Goal: Task Accomplishment & Management: Manage account settings

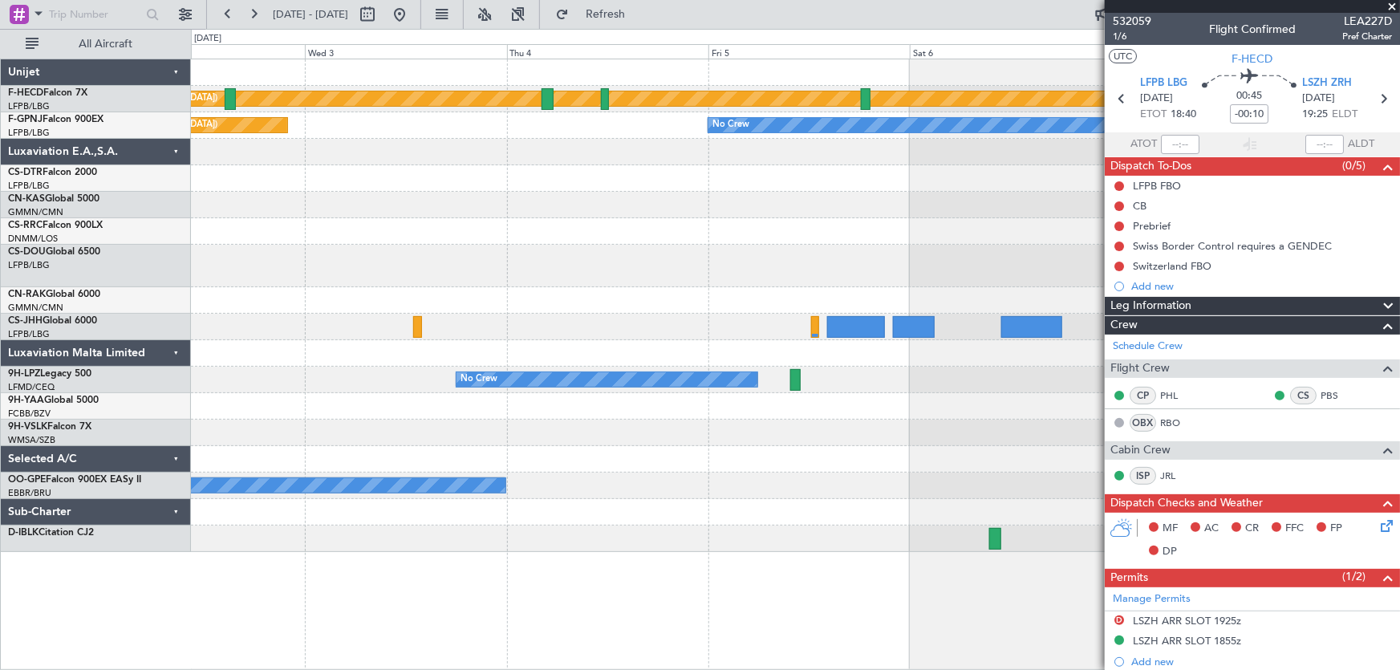
click at [367, 193] on div at bounding box center [795, 205] width 1209 height 26
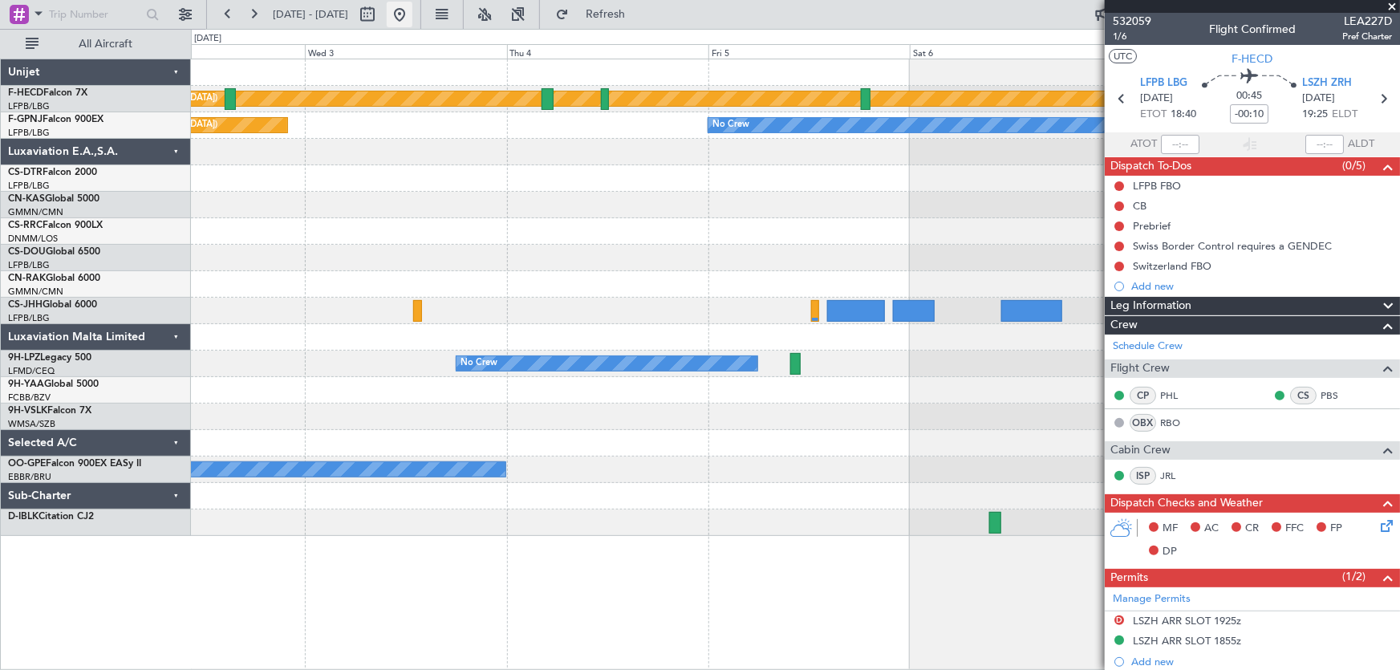
click at [413, 15] on button at bounding box center [400, 15] width 26 height 26
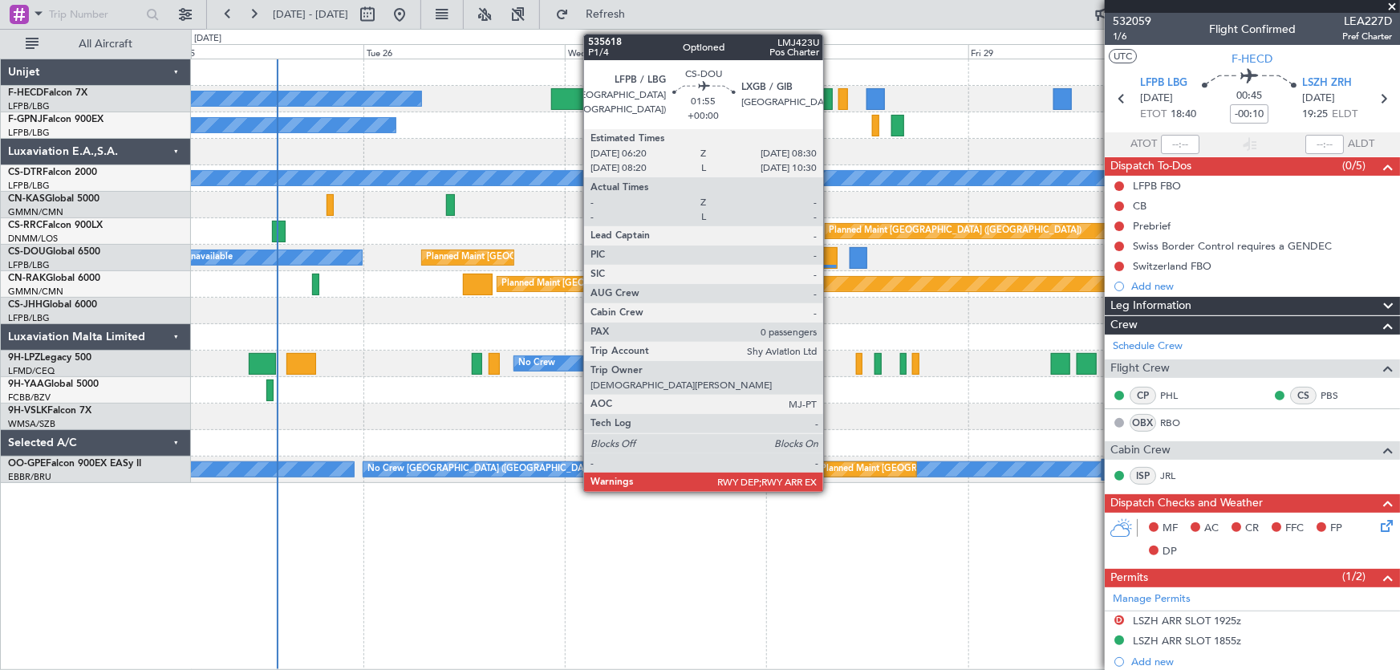
click at [831, 258] on div at bounding box center [828, 258] width 18 height 22
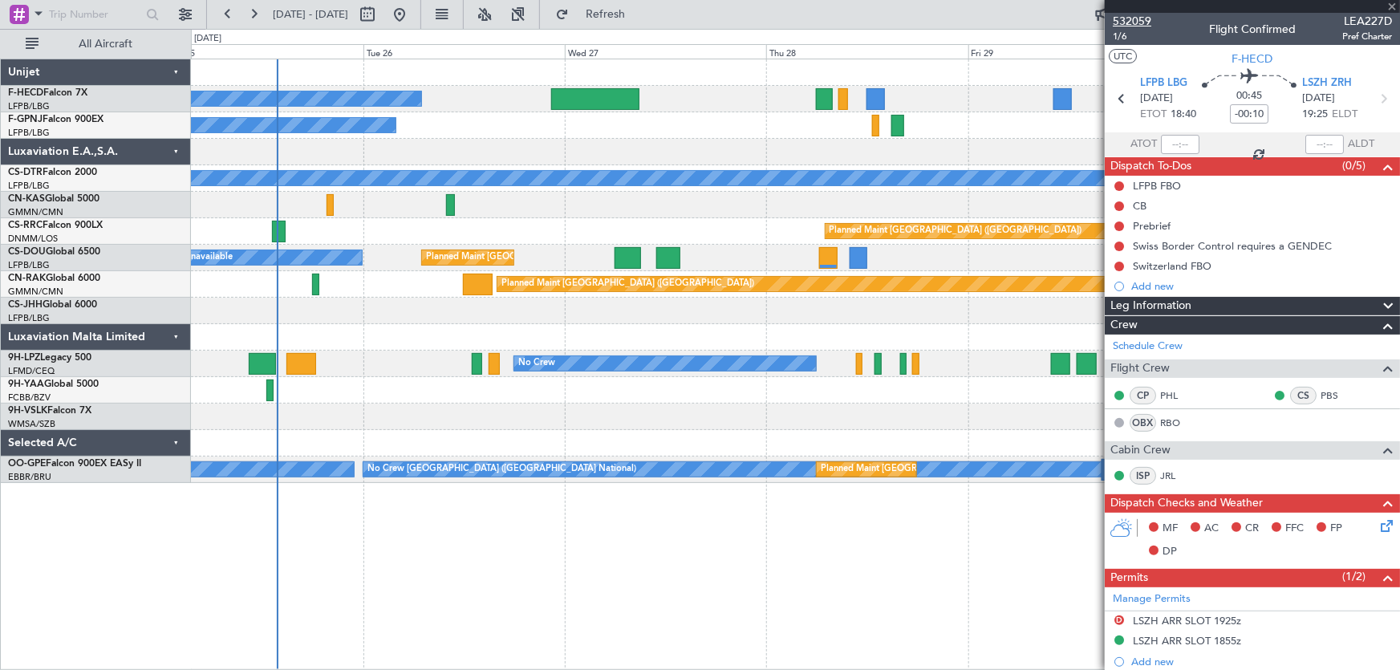
click at [1144, 20] on span "532059" at bounding box center [1132, 21] width 39 height 17
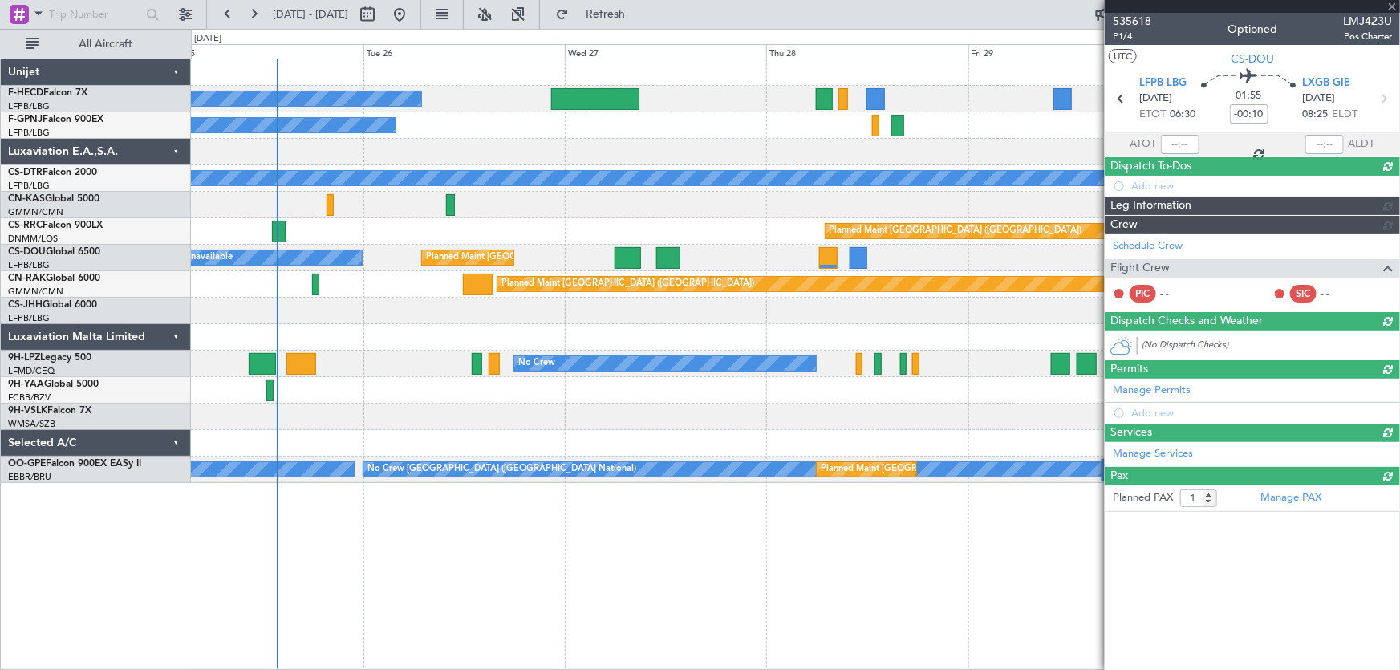
type input "0"
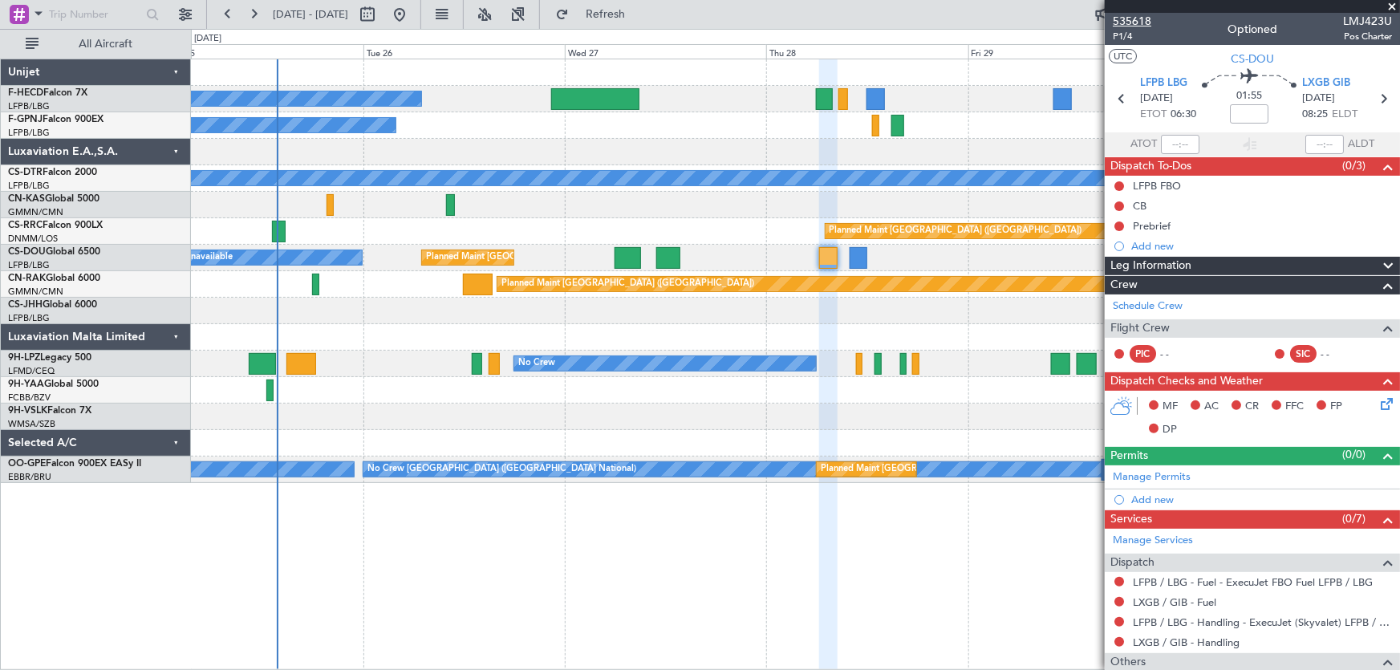
click at [1140, 14] on span "535618" at bounding box center [1132, 21] width 39 height 17
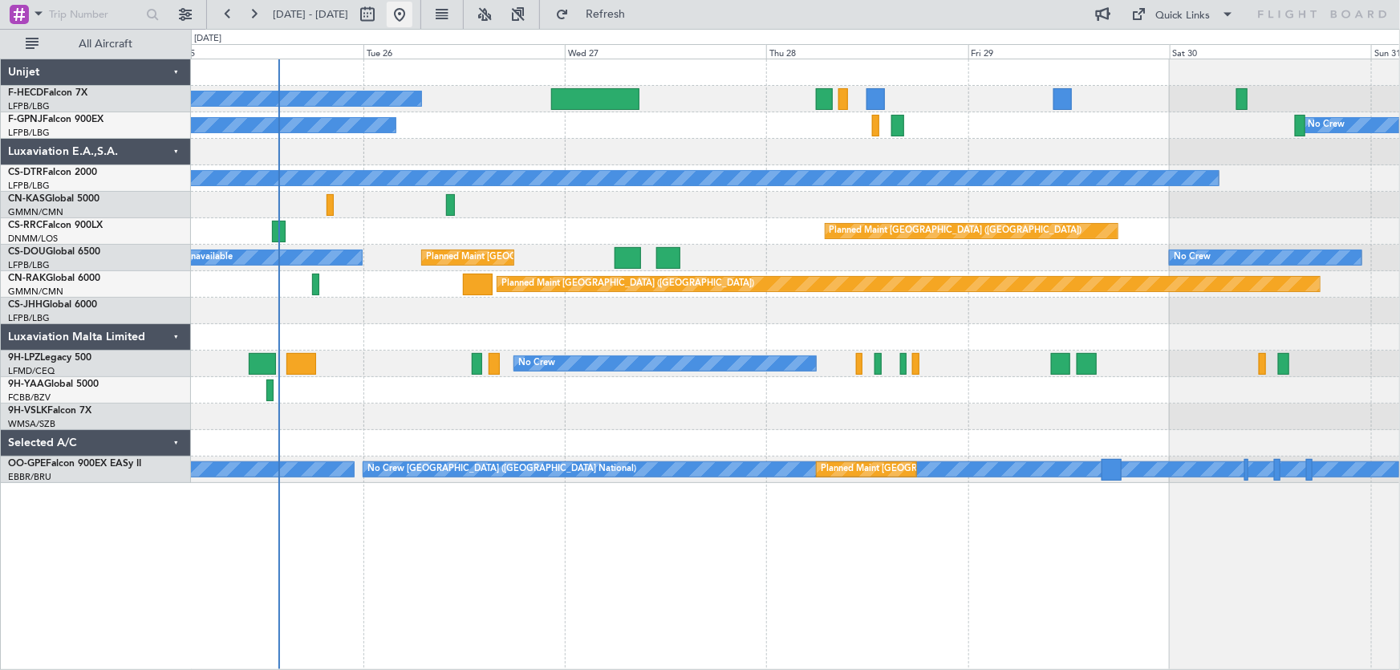
click at [413, 9] on button at bounding box center [400, 15] width 26 height 26
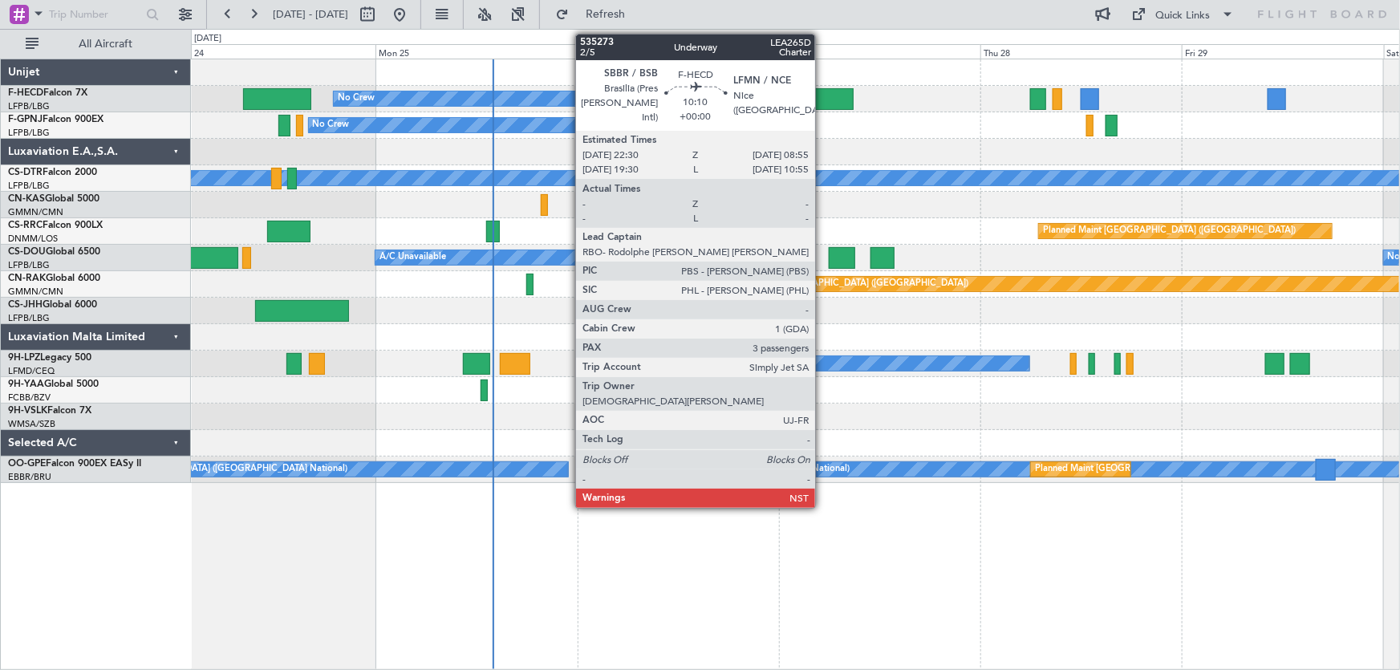
click at [823, 99] on div at bounding box center [810, 99] width 88 height 22
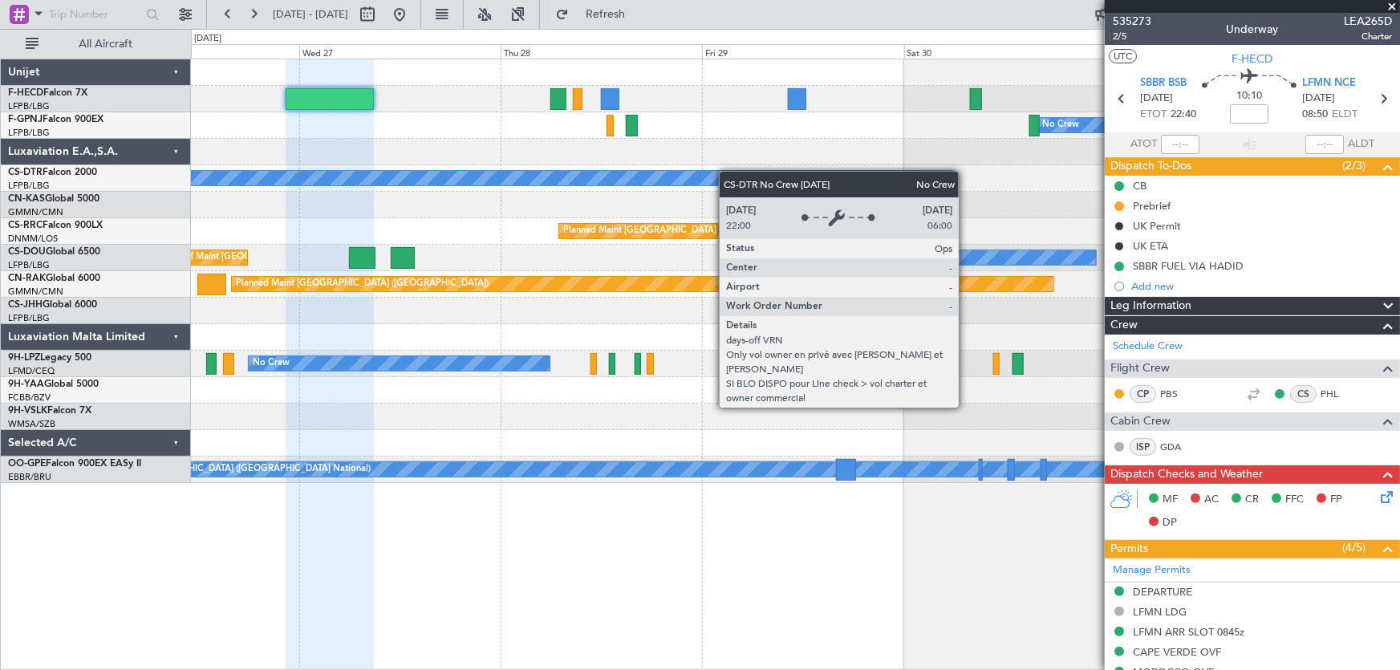
click at [307, 150] on div at bounding box center [795, 152] width 1209 height 26
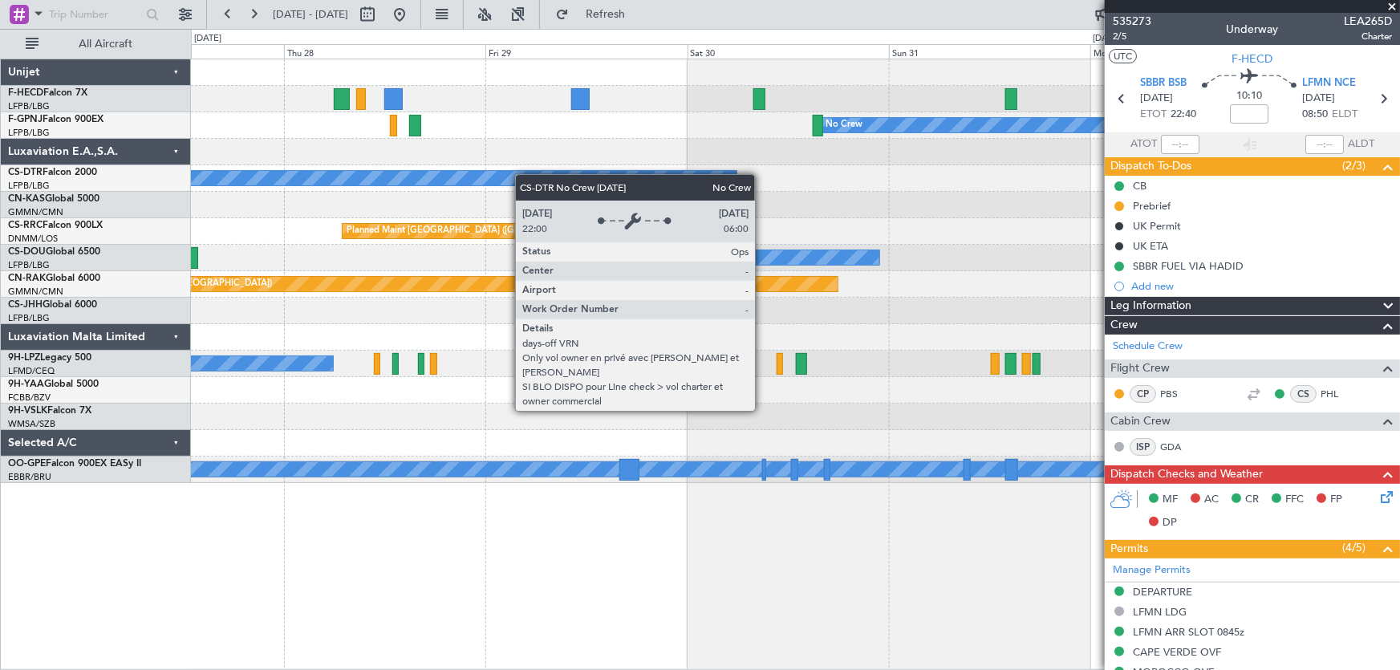
click at [259, 192] on div "Planned Maint Paris (Le Bourget) No Crew No Crew Planned Maint Paris (Le Bourge…" at bounding box center [795, 271] width 1209 height 424
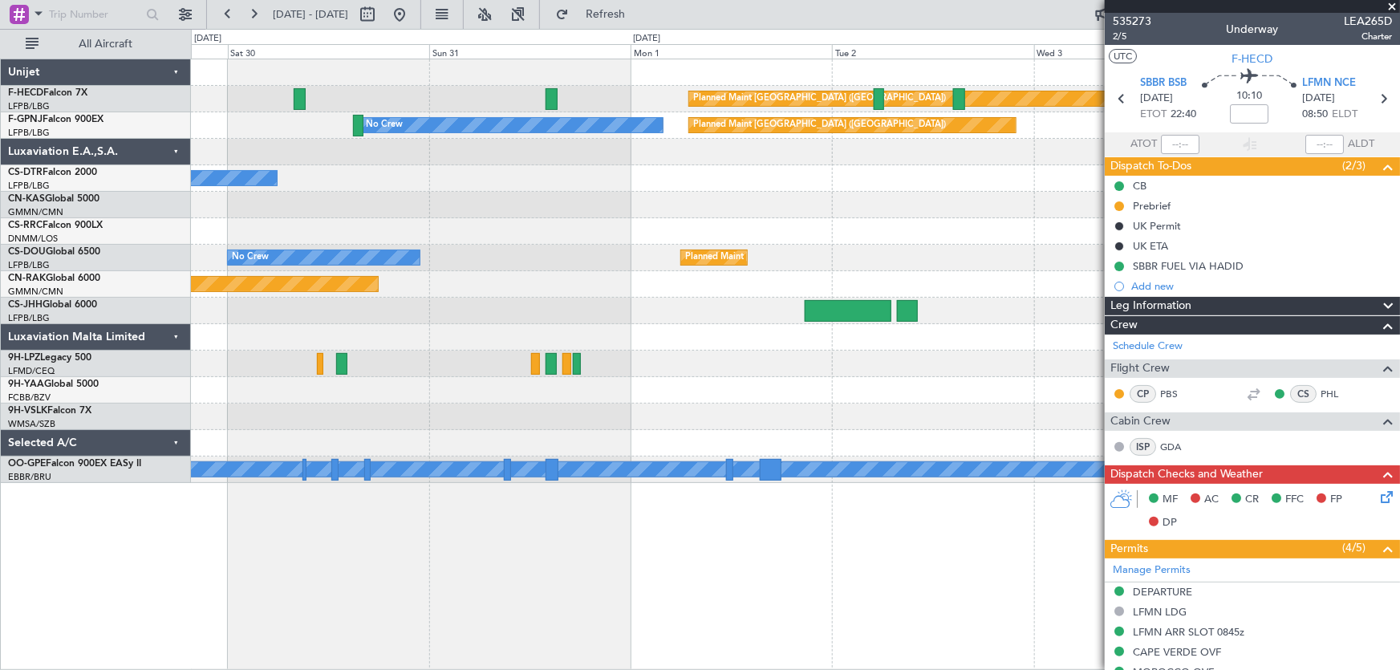
click at [483, 209] on div "Planned Maint Paris (Le Bourget) No Crew Planned Maint Paris (Le Bourget) No Cr…" at bounding box center [795, 271] width 1209 height 424
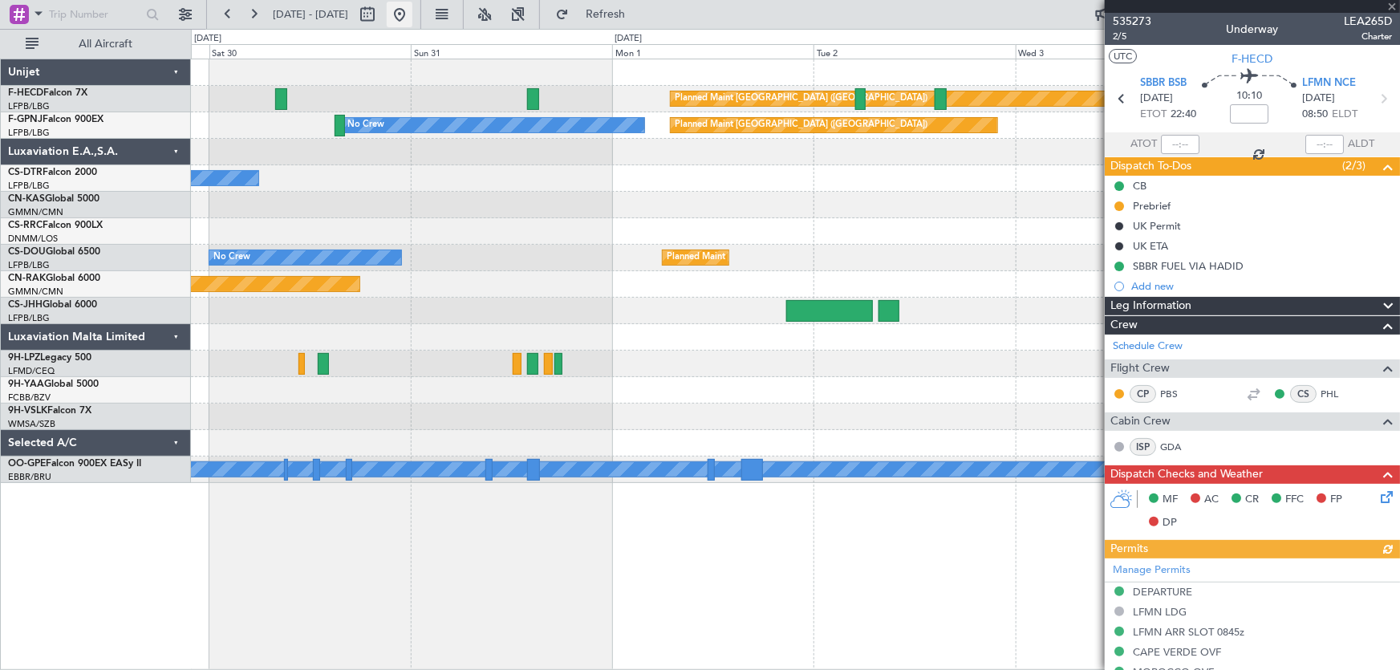
click at [413, 16] on button at bounding box center [400, 15] width 26 height 26
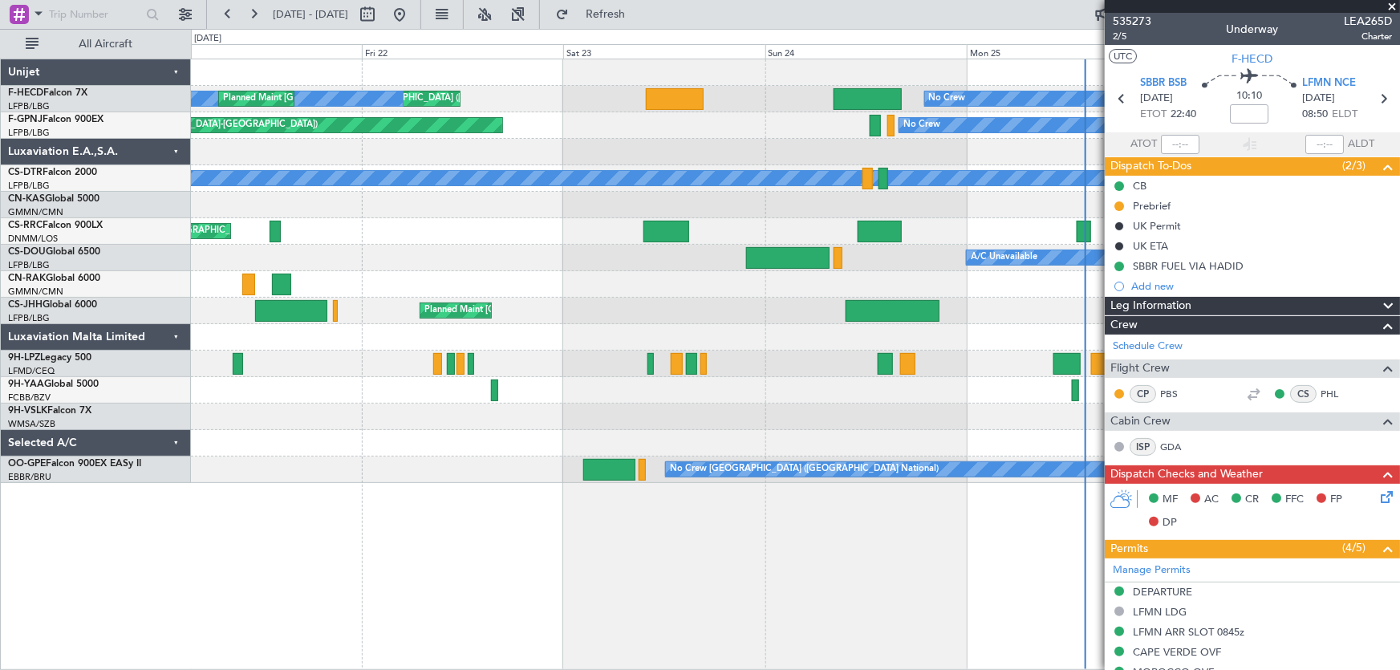
click at [713, 135] on div "No Crew AOG Maint Hyères (Toulon-Hyères)" at bounding box center [795, 125] width 1209 height 26
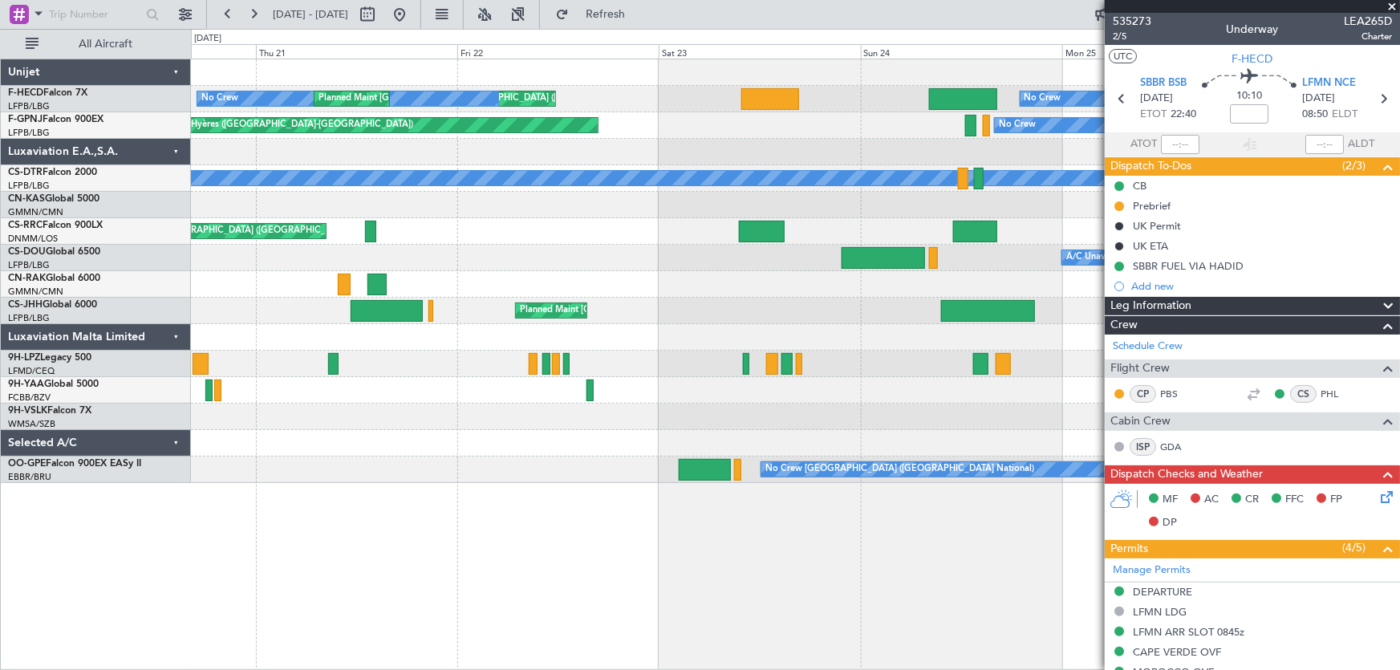
click at [669, 133] on div "No Crew AOG Maint Hyères (Toulon-Hyères)" at bounding box center [795, 125] width 1209 height 26
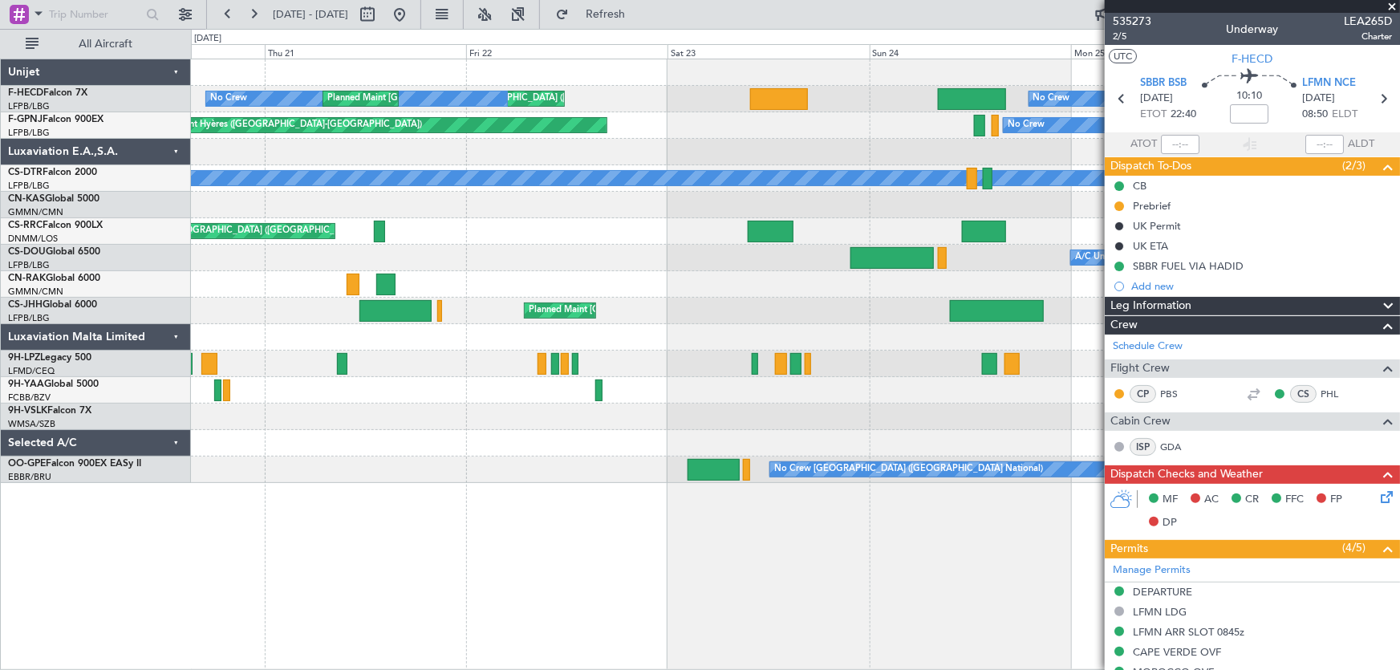
click at [726, 189] on div "No Crew Planned Maint Paris (Le Bourget) No Crew Planned Maint Paris (Le Bourge…" at bounding box center [795, 271] width 1209 height 424
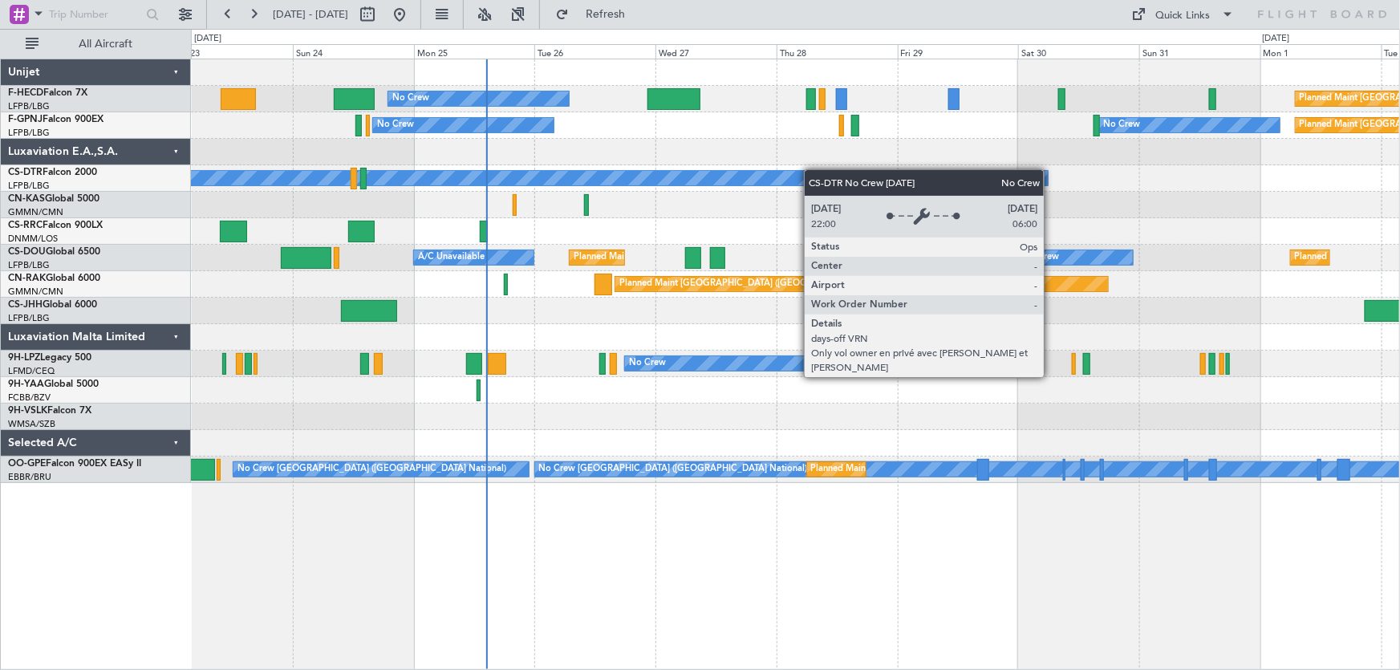
click at [535, 185] on div "No Crew Planned Maint Paris (Le Bourget) Planned Maint Paris (Le Bourget) Plann…" at bounding box center [795, 271] width 1209 height 424
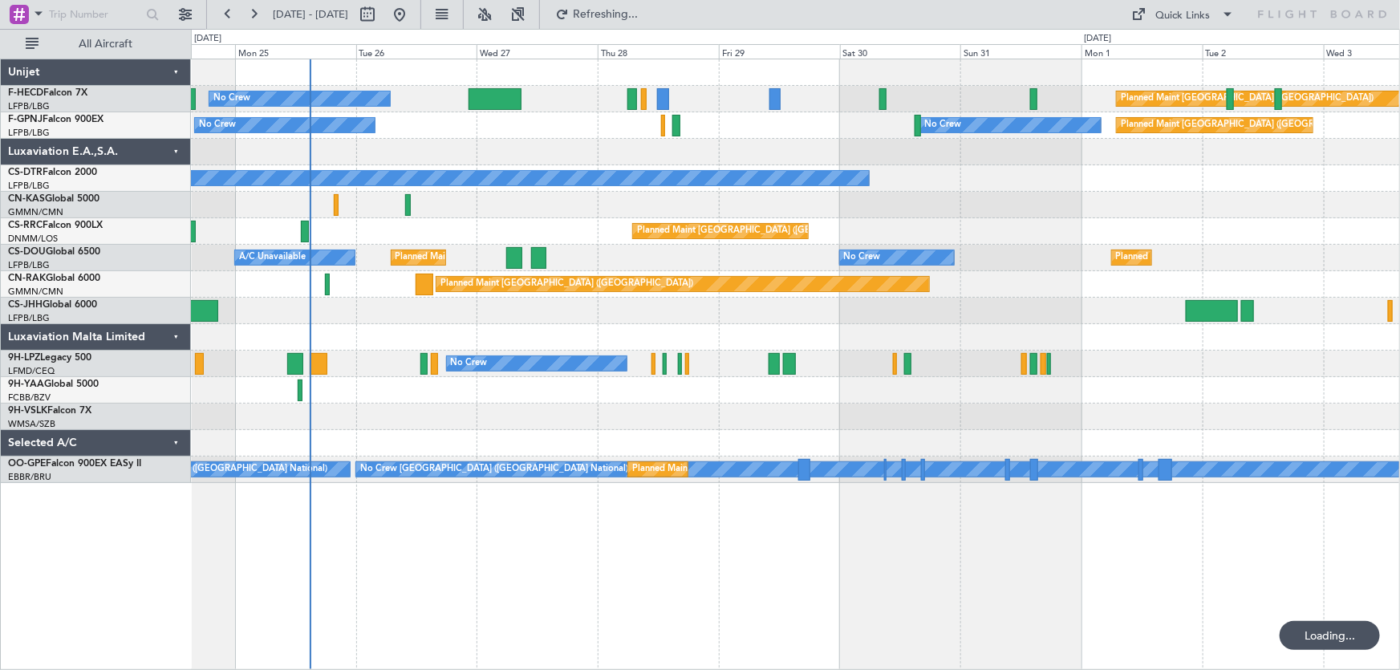
click at [457, 215] on div "No Crew Planned Maint [GEOGRAPHIC_DATA] ([GEOGRAPHIC_DATA]) Planned Maint [GEOG…" at bounding box center [795, 271] width 1209 height 424
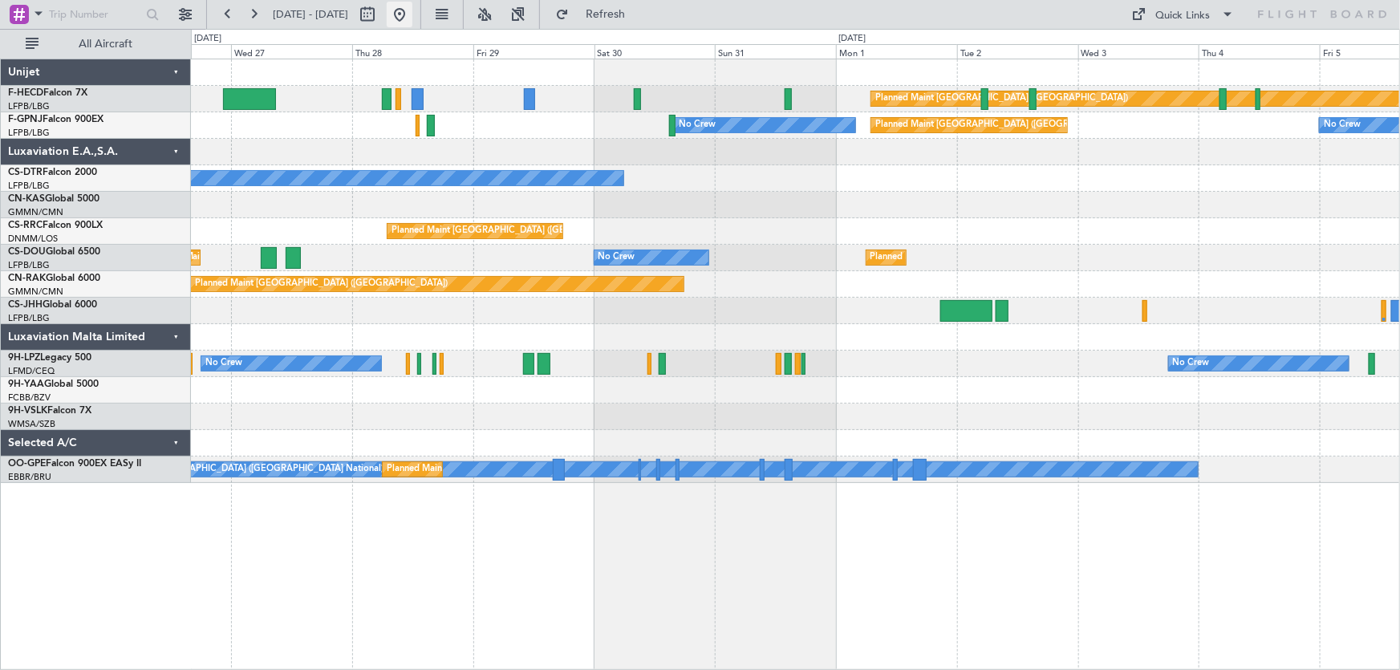
click at [413, 18] on button at bounding box center [400, 15] width 26 height 26
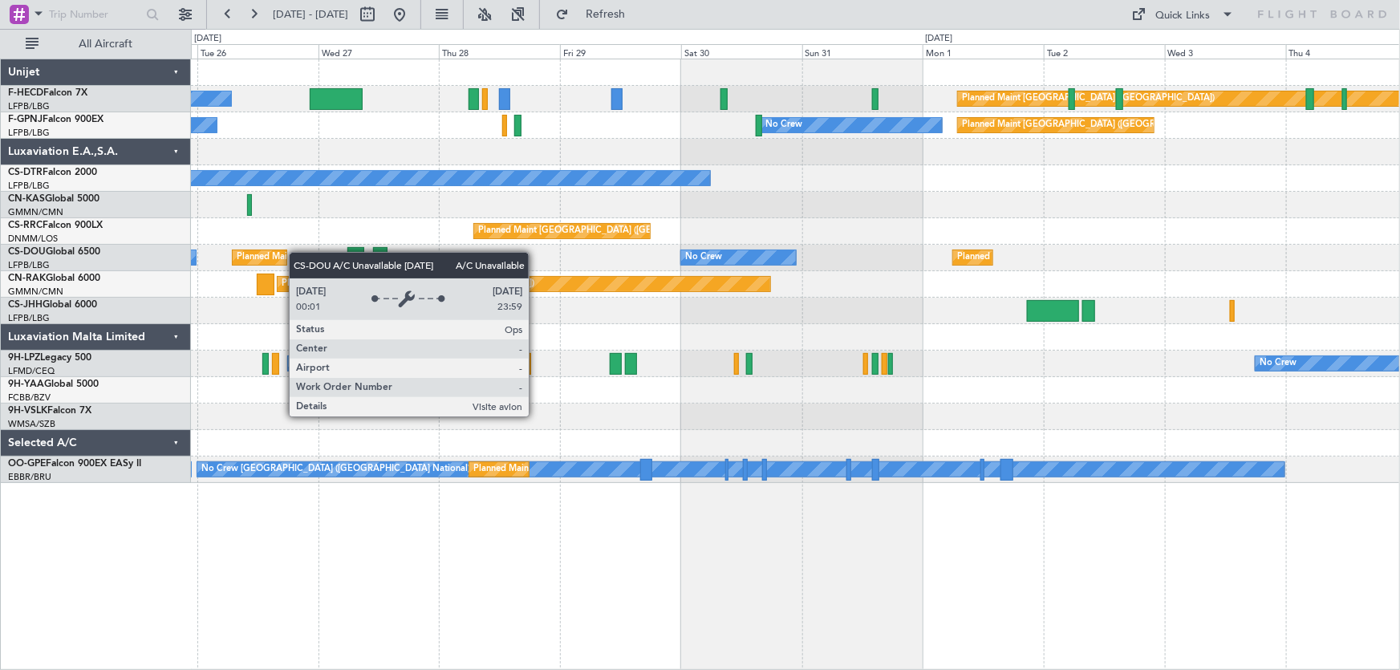
click at [195, 273] on div "No Crew Planned Maint Paris (Le Bourget) No Crew No Crew Planned Maint Paris (L…" at bounding box center [795, 271] width 1209 height 424
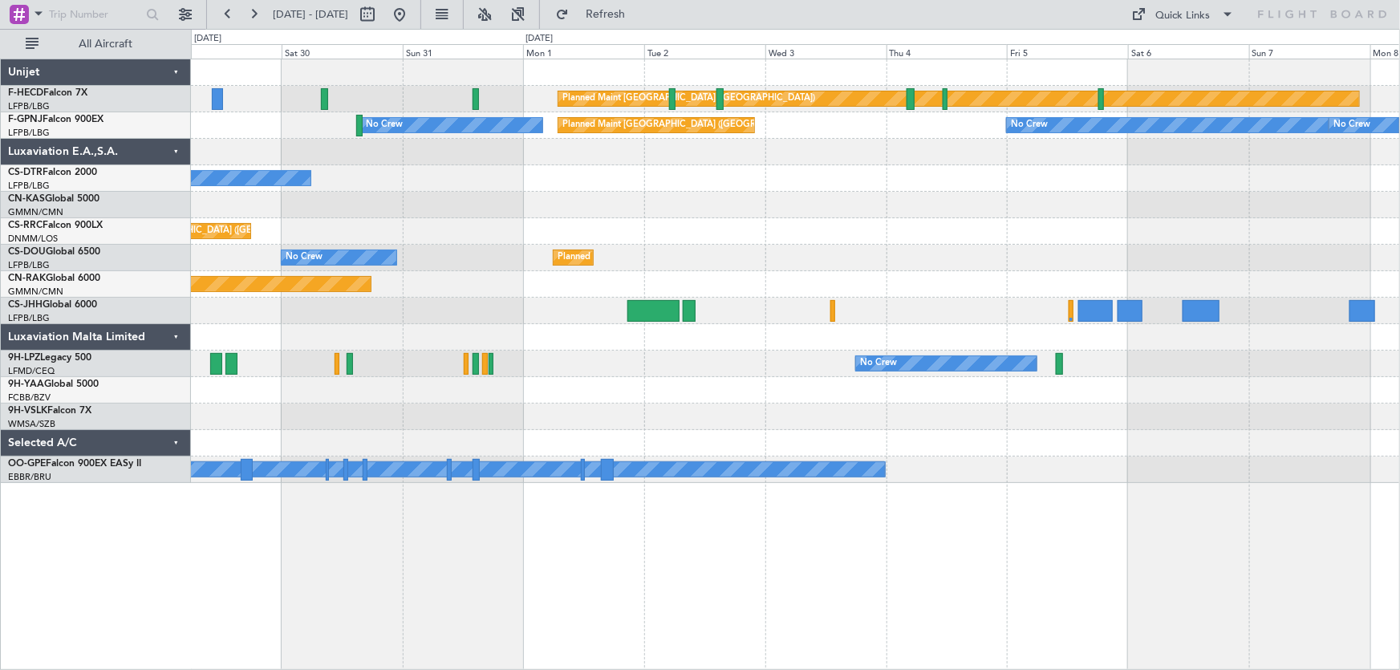
click at [781, 184] on div "Planned Maint Paris (Le Bourget) No Crew Planned Maint Paris (Le Bourget) No Cr…" at bounding box center [795, 271] width 1209 height 424
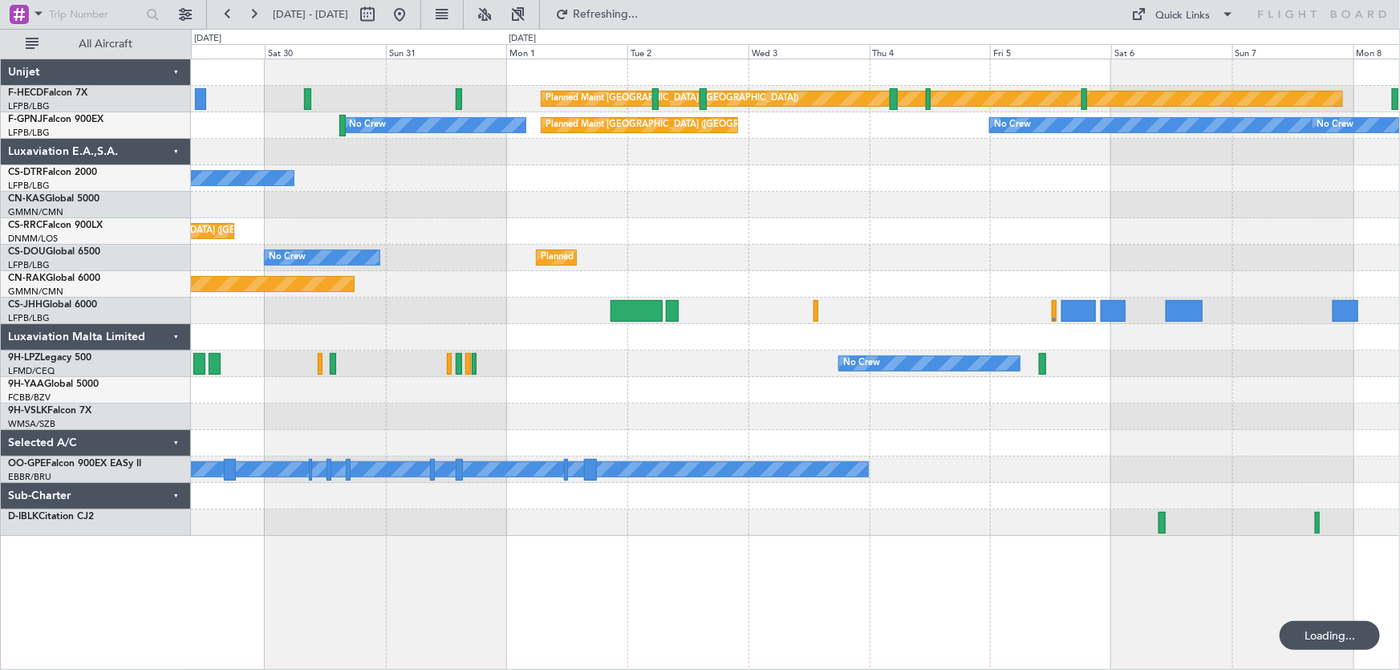
click at [970, 230] on div "Planned Maint Paris (Le Bourget) No Crew Planned Maint Paris (Le Bourget) No Cr…" at bounding box center [795, 297] width 1209 height 477
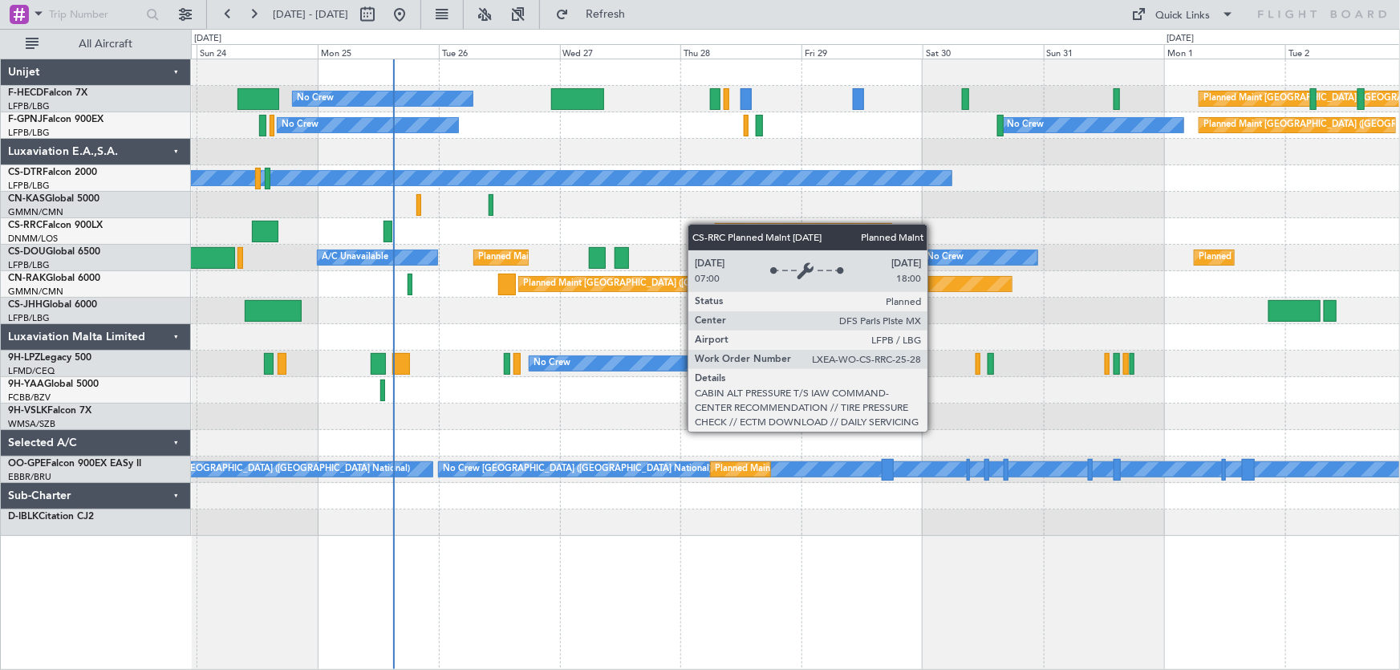
click at [803, 238] on div "Planned Maint Paris (Le Bourget) No Crew Planned Maint Paris (Le Bourget) No Cr…" at bounding box center [795, 297] width 1209 height 477
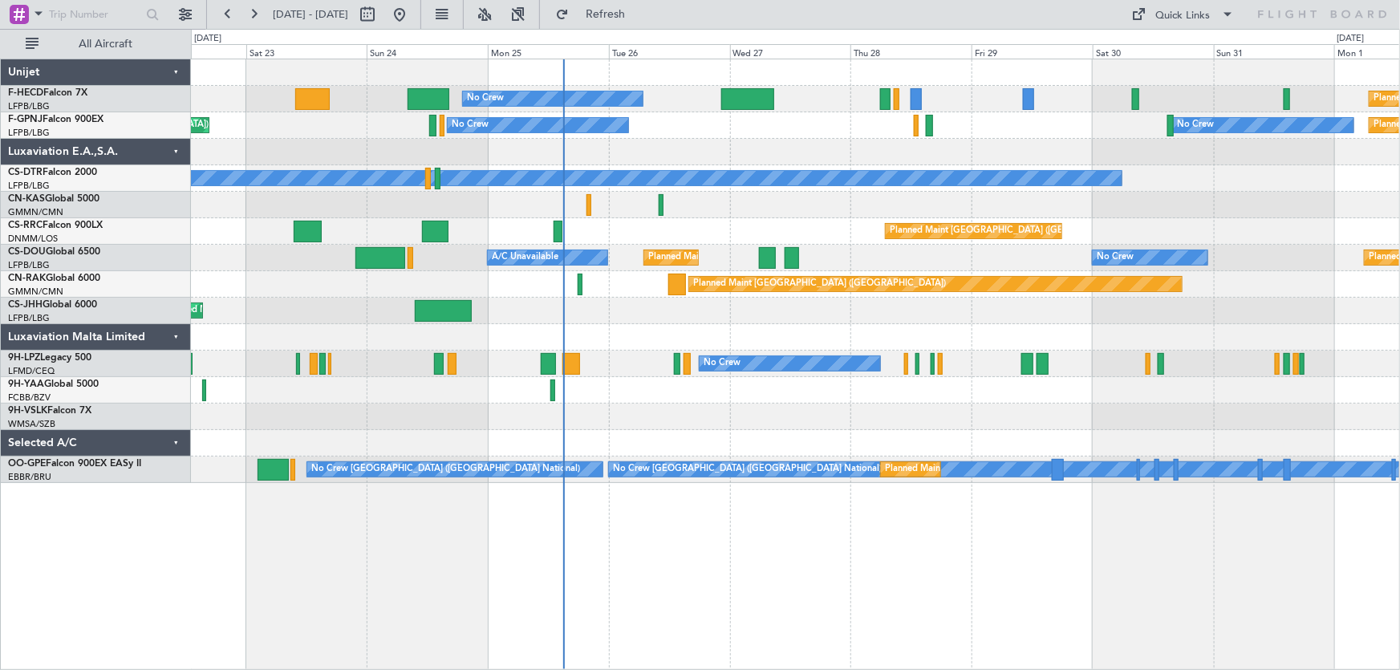
click at [275, 187] on div "No Crew Planned Maint Paris (Le Bourget) Planned Maint Paris (Le Bourget) Plann…" at bounding box center [795, 271] width 1209 height 424
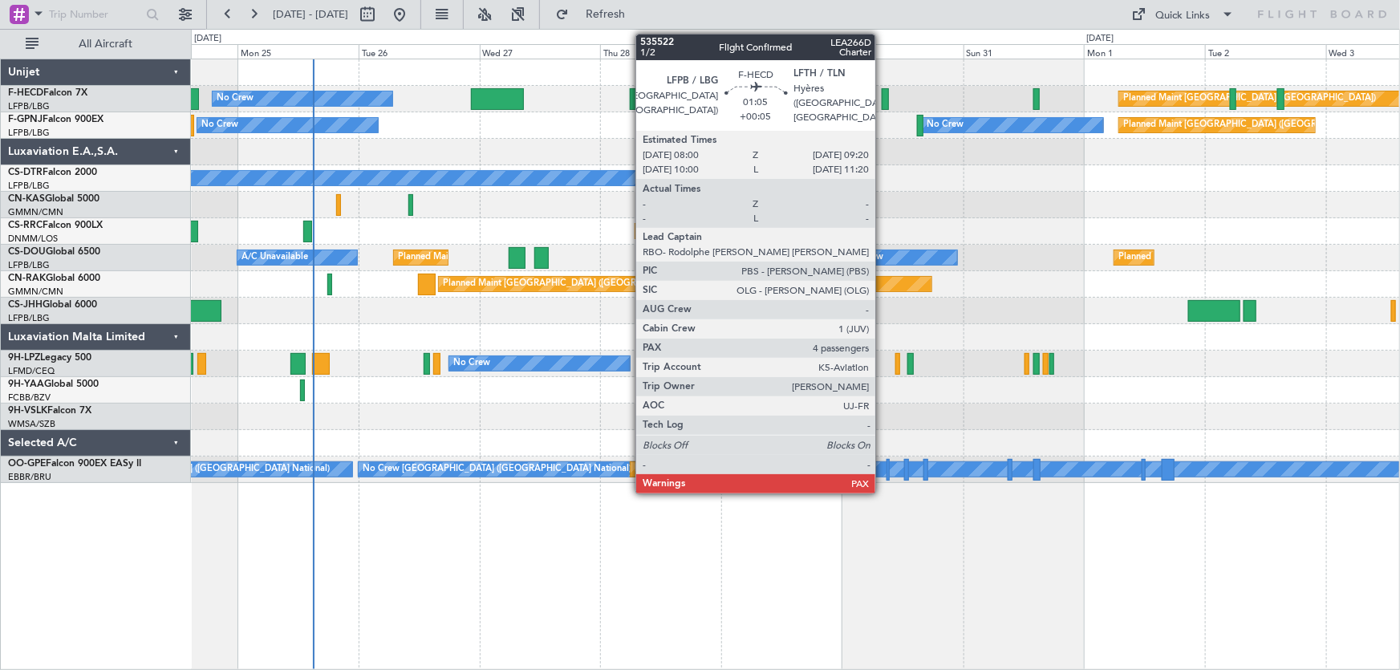
click at [883, 96] on div at bounding box center [885, 99] width 7 height 22
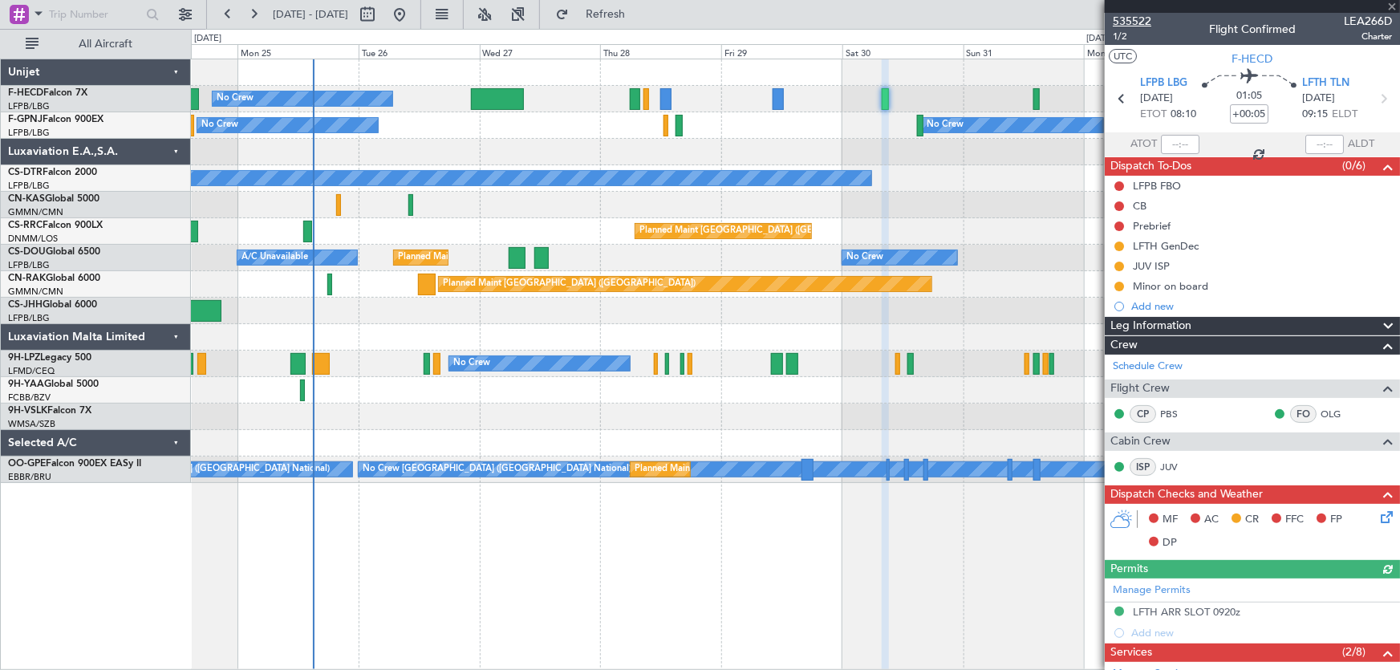
click at [1132, 23] on span "535522" at bounding box center [1132, 21] width 39 height 17
click at [1141, 22] on span "535522" at bounding box center [1132, 21] width 39 height 17
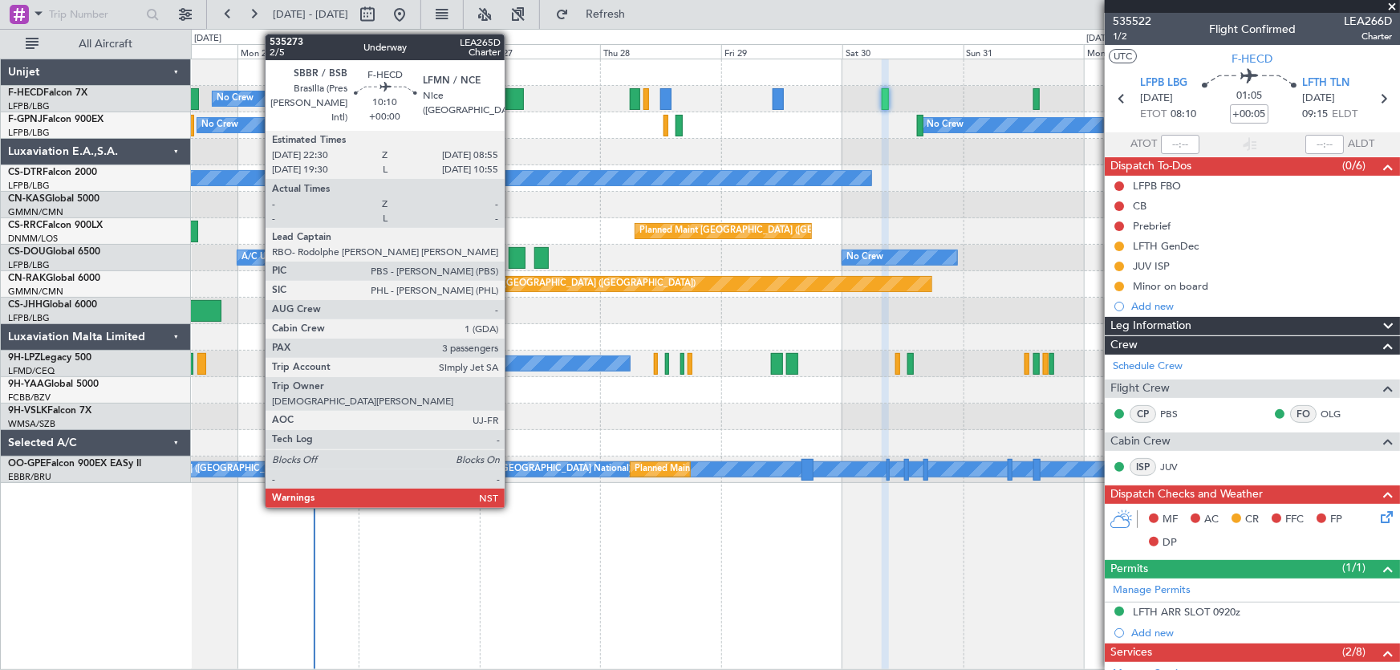
click at [512, 97] on div at bounding box center [497, 99] width 53 height 22
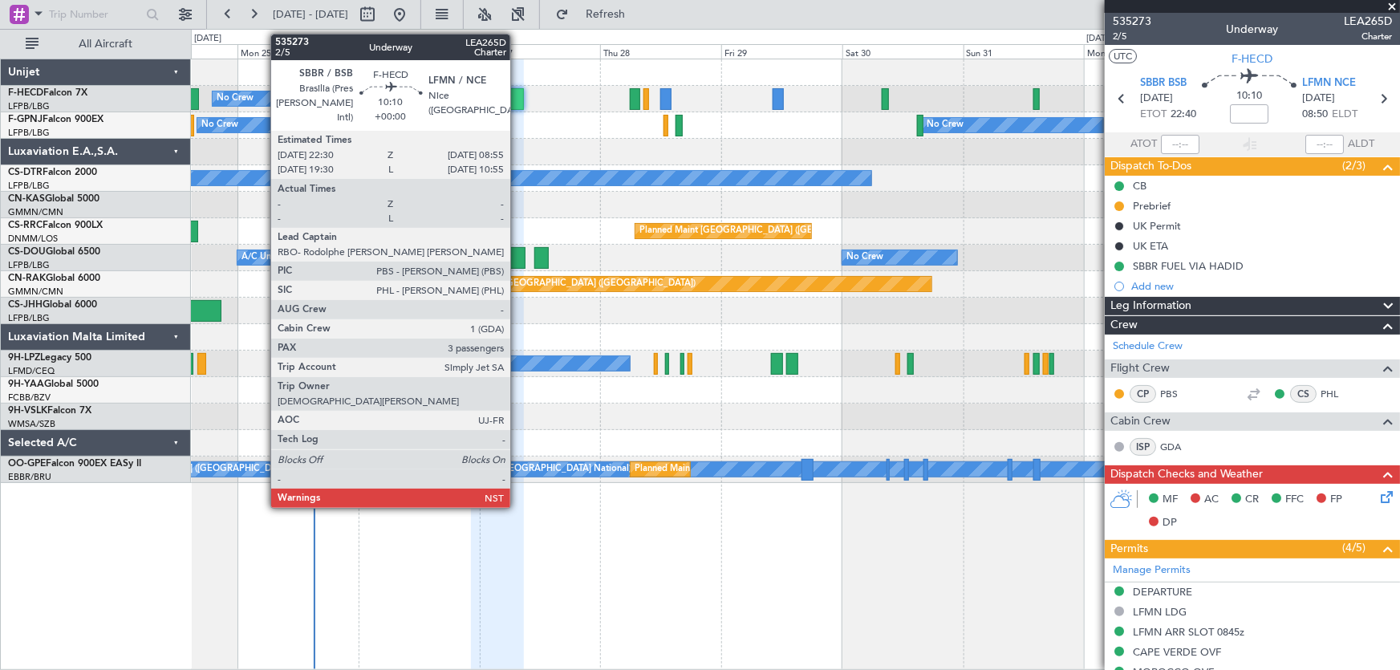
click at [518, 102] on div at bounding box center [497, 99] width 53 height 22
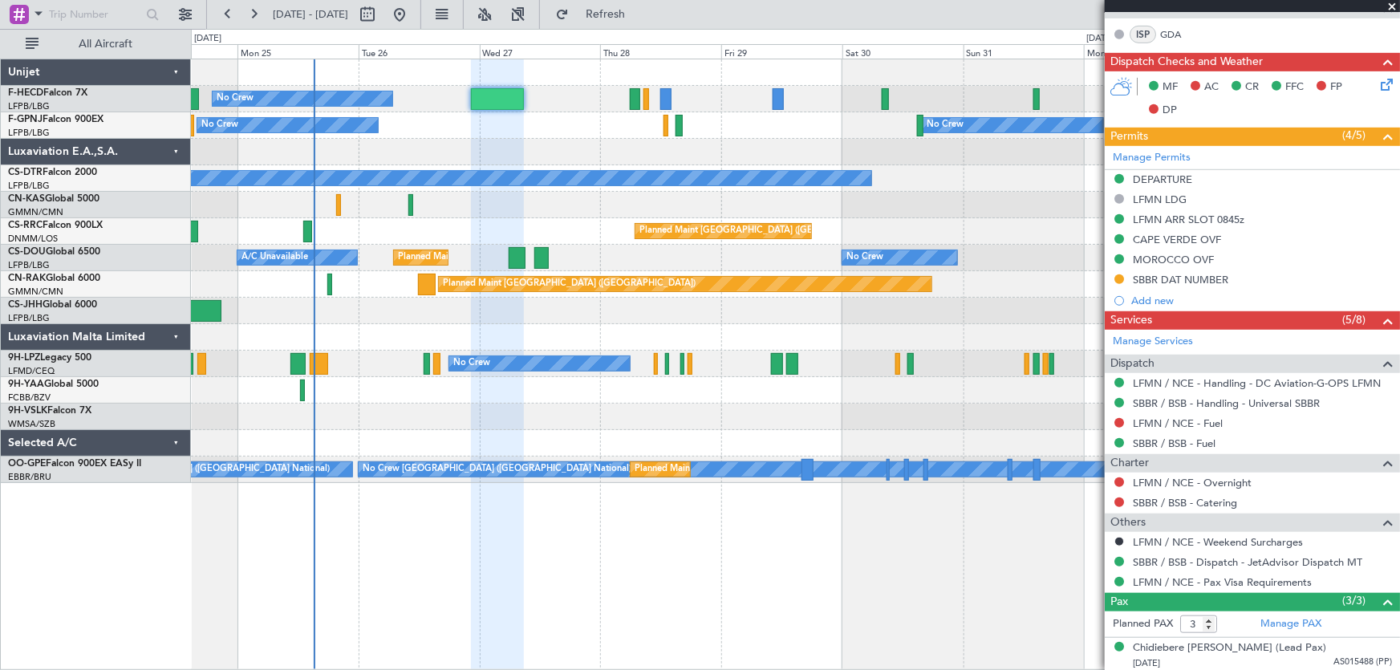
scroll to position [486, 0]
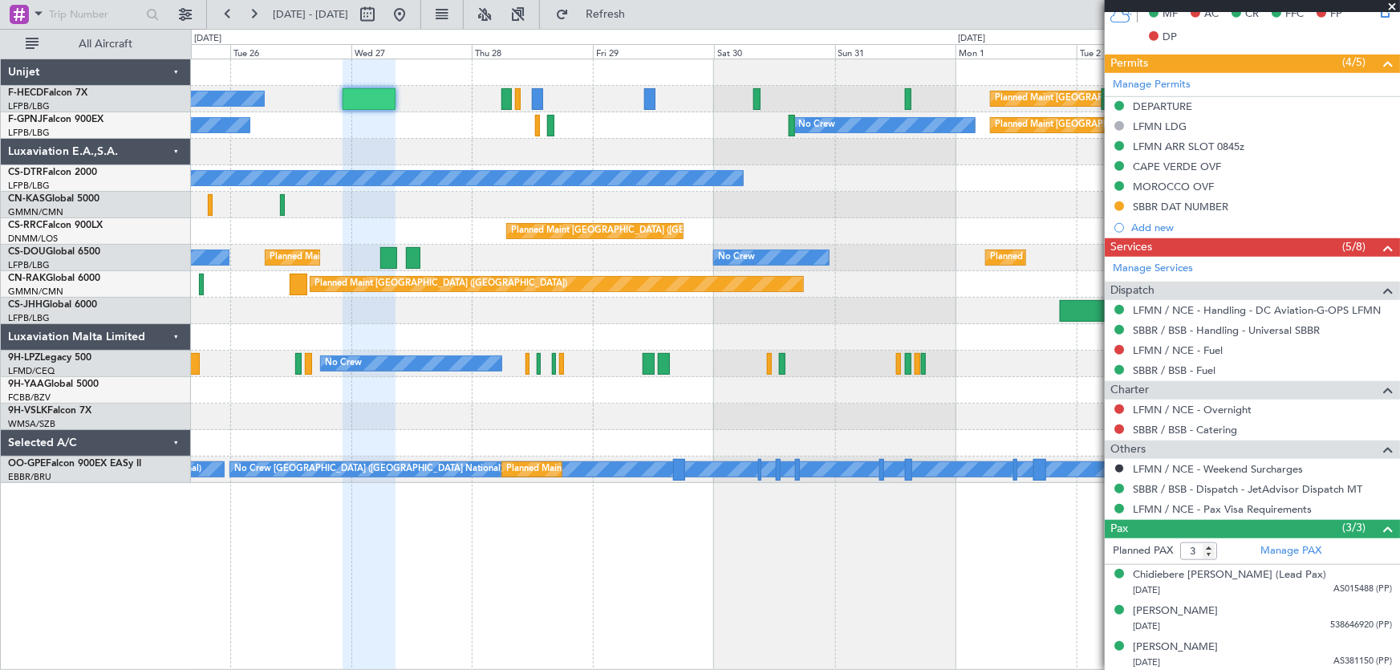
click at [648, 143] on div "No Crew Planned Maint Paris (Le Bourget) No Crew Planned Maint Paris (Le Bourge…" at bounding box center [795, 271] width 1209 height 424
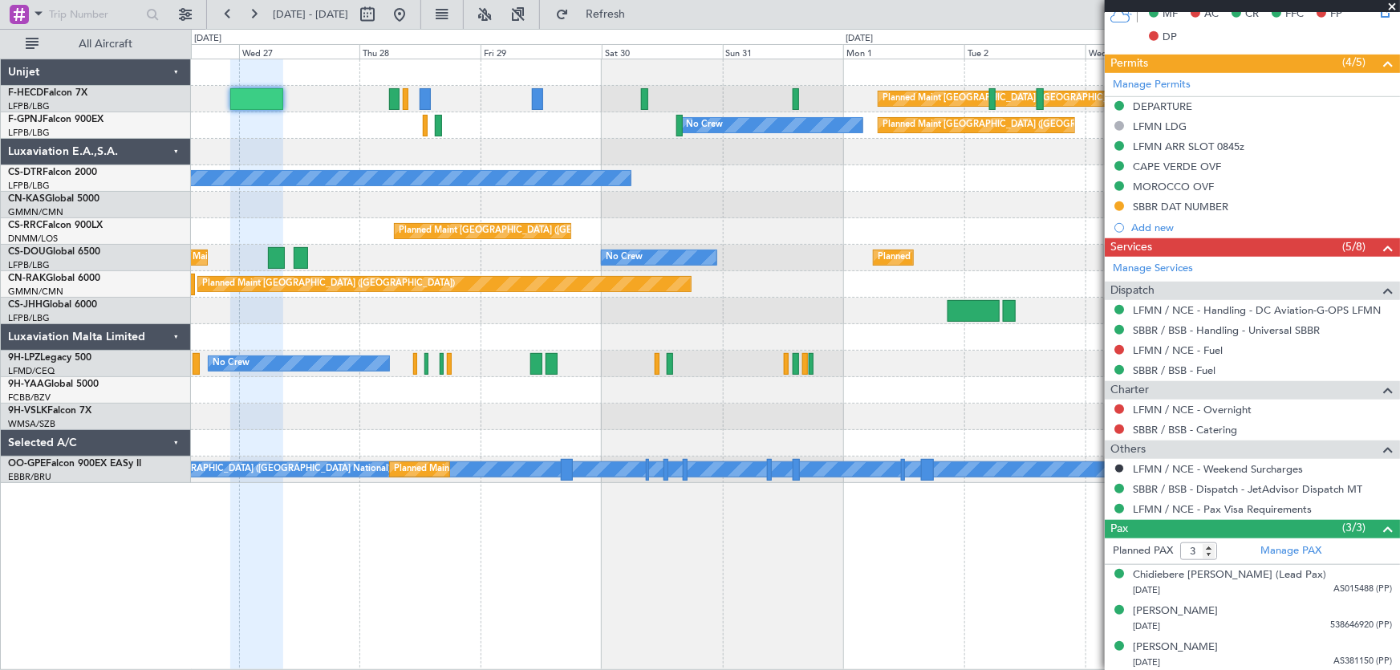
click at [621, 132] on div "Planned Maint Paris (Le Bourget) No Crew No Crew No Crew No Crew" at bounding box center [795, 125] width 1209 height 26
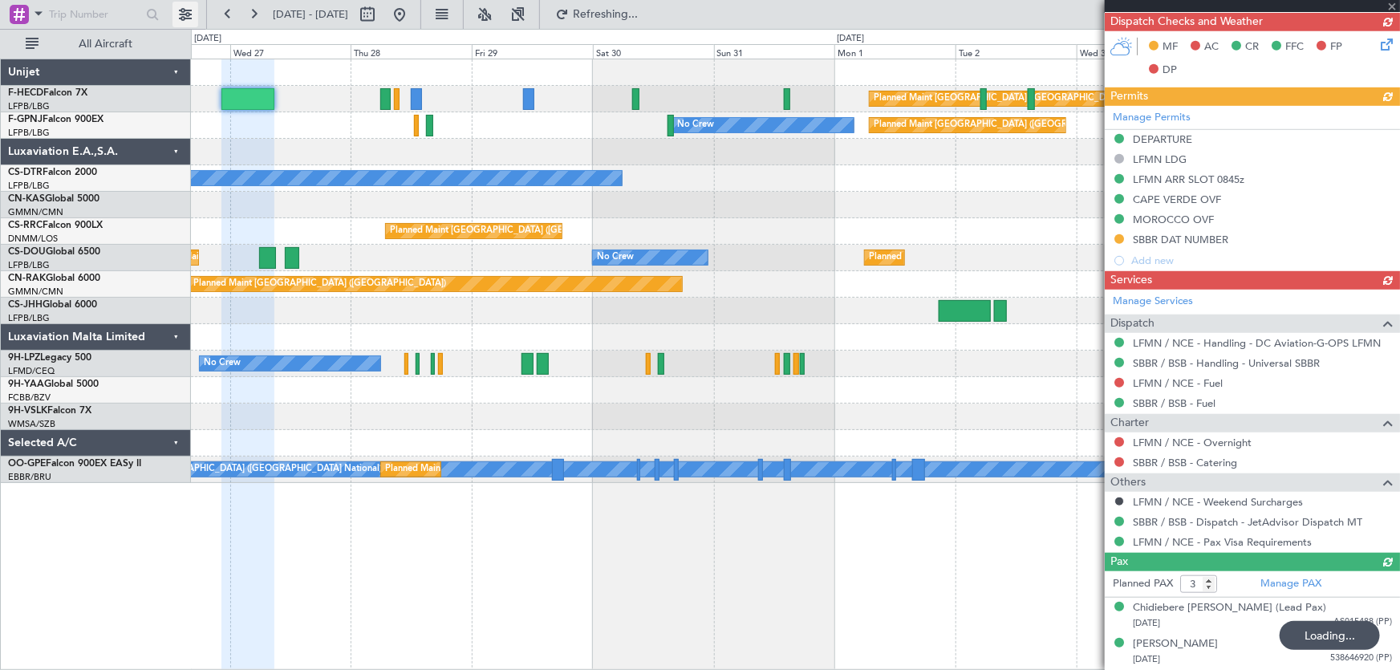
type input "2"
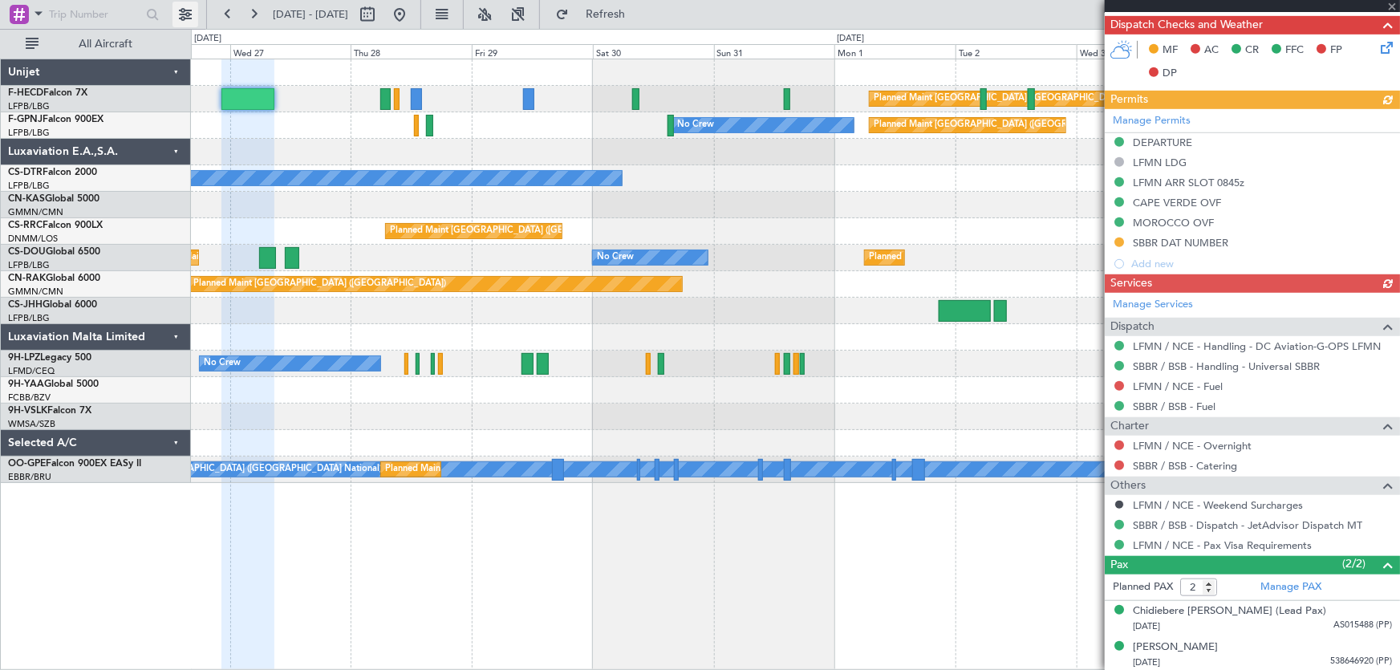
scroll to position [449, 0]
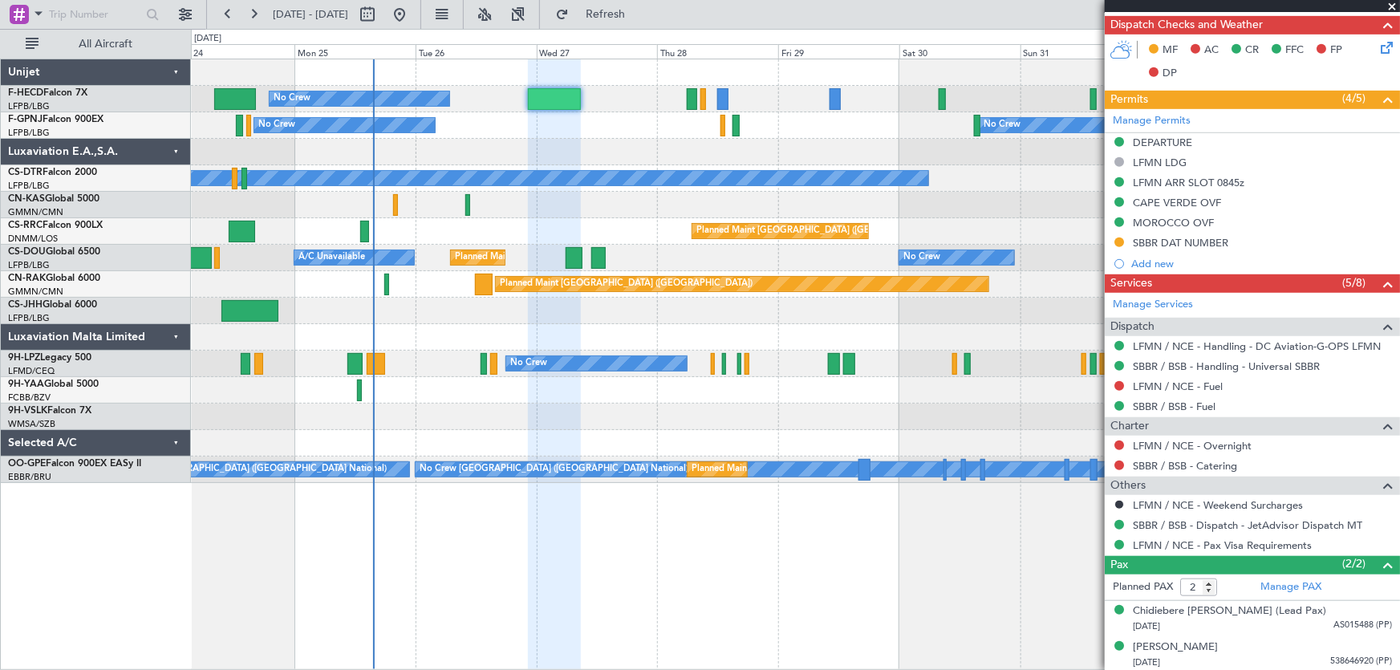
click at [632, 135] on div "Planned Maint Paris (Le Bourget) No Crew No Crew No Crew AOG Maint Hyères (Toul…" at bounding box center [795, 125] width 1209 height 26
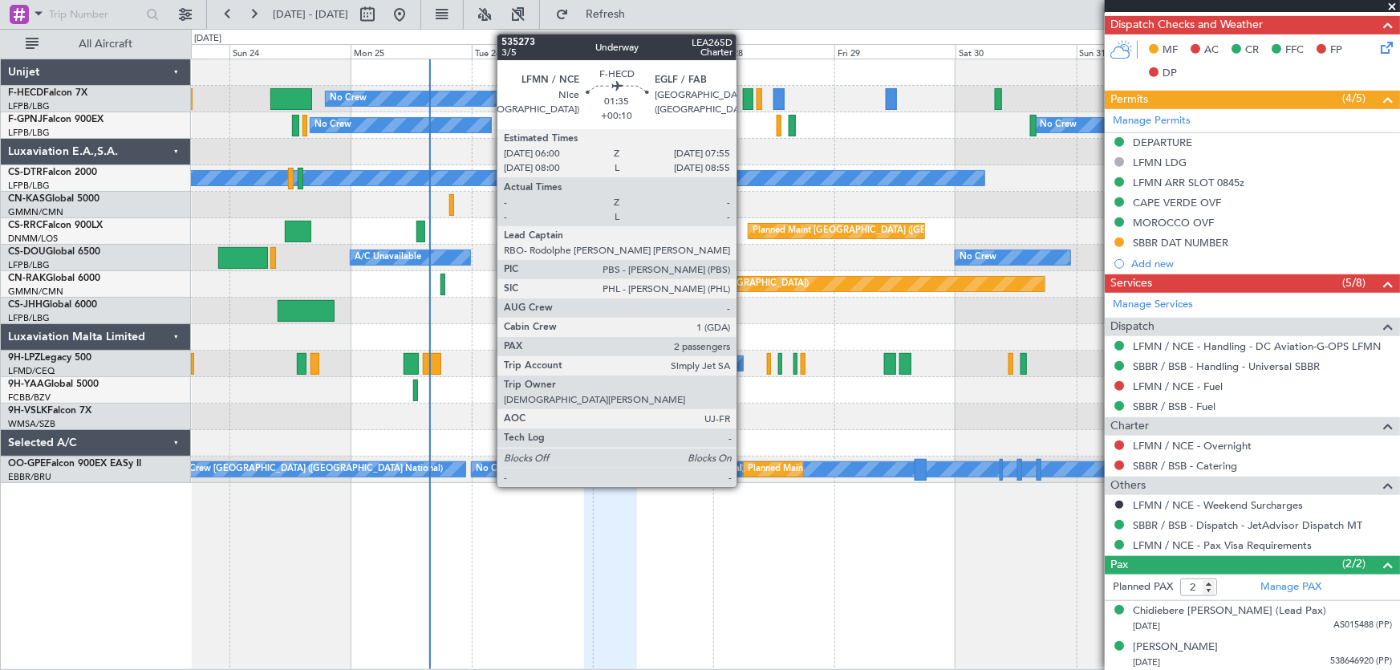
click at [744, 100] on div at bounding box center [748, 99] width 10 height 22
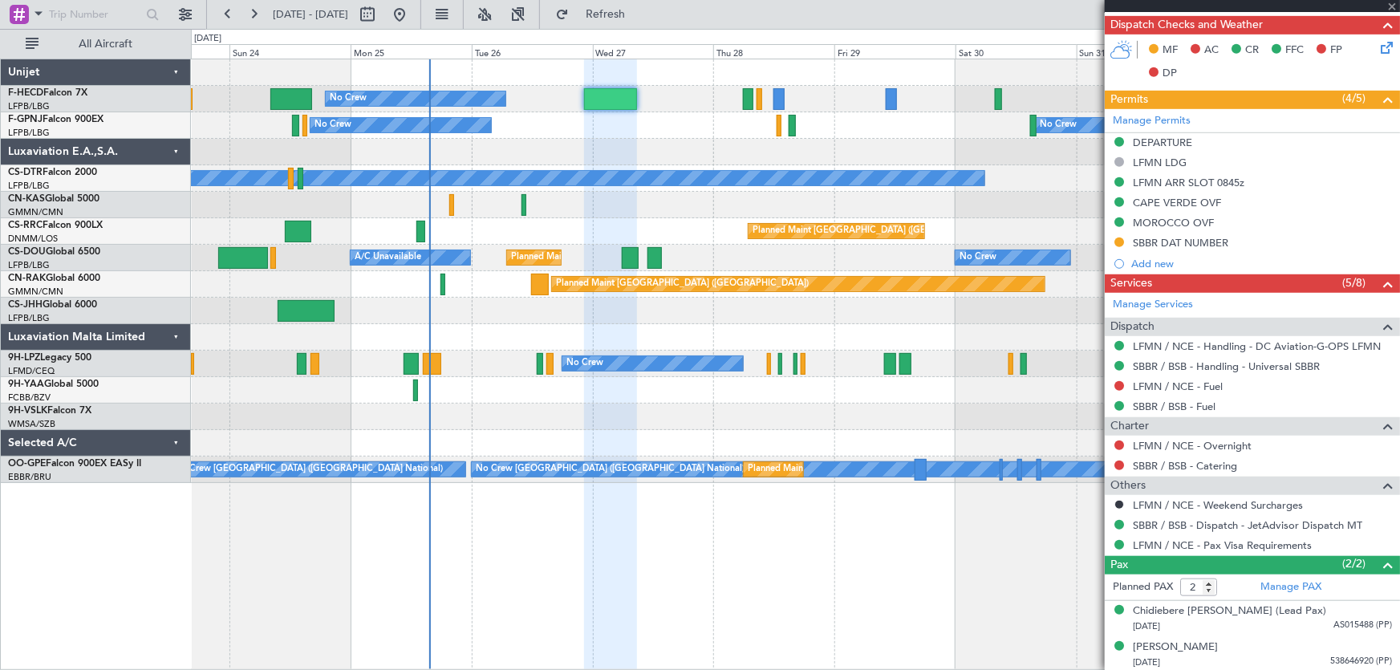
type input "+00:10"
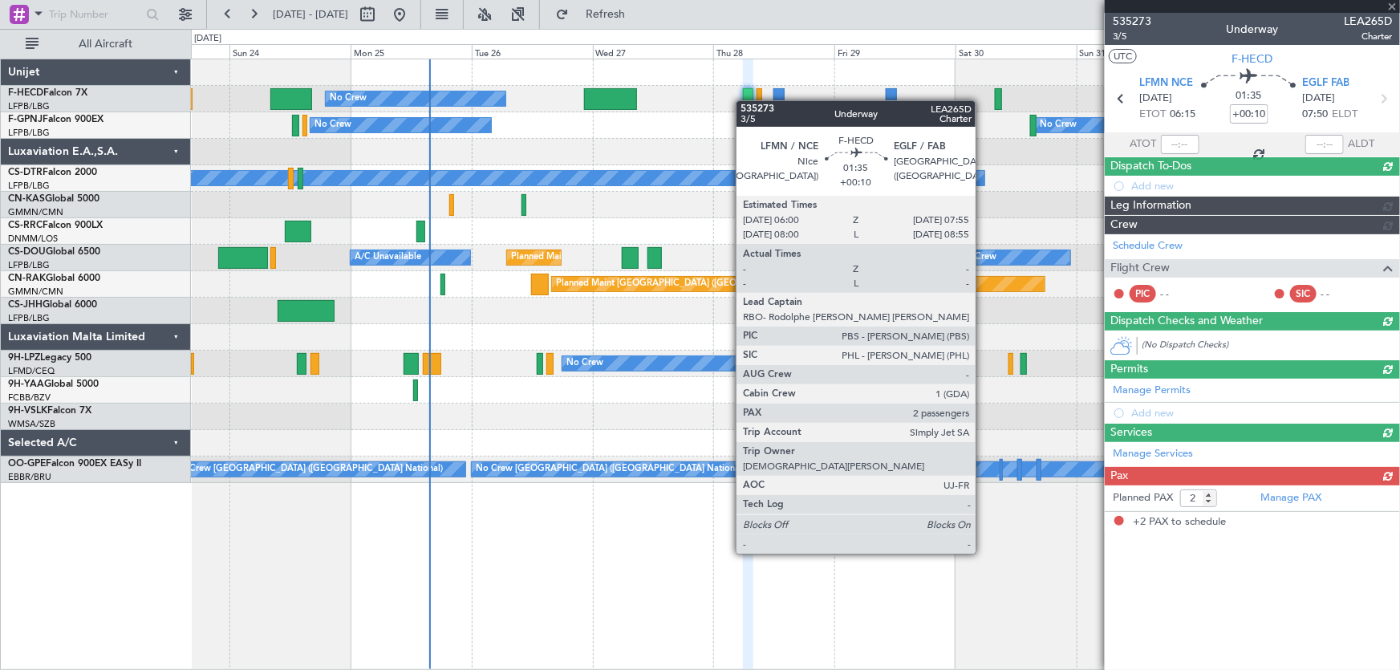
scroll to position [0, 0]
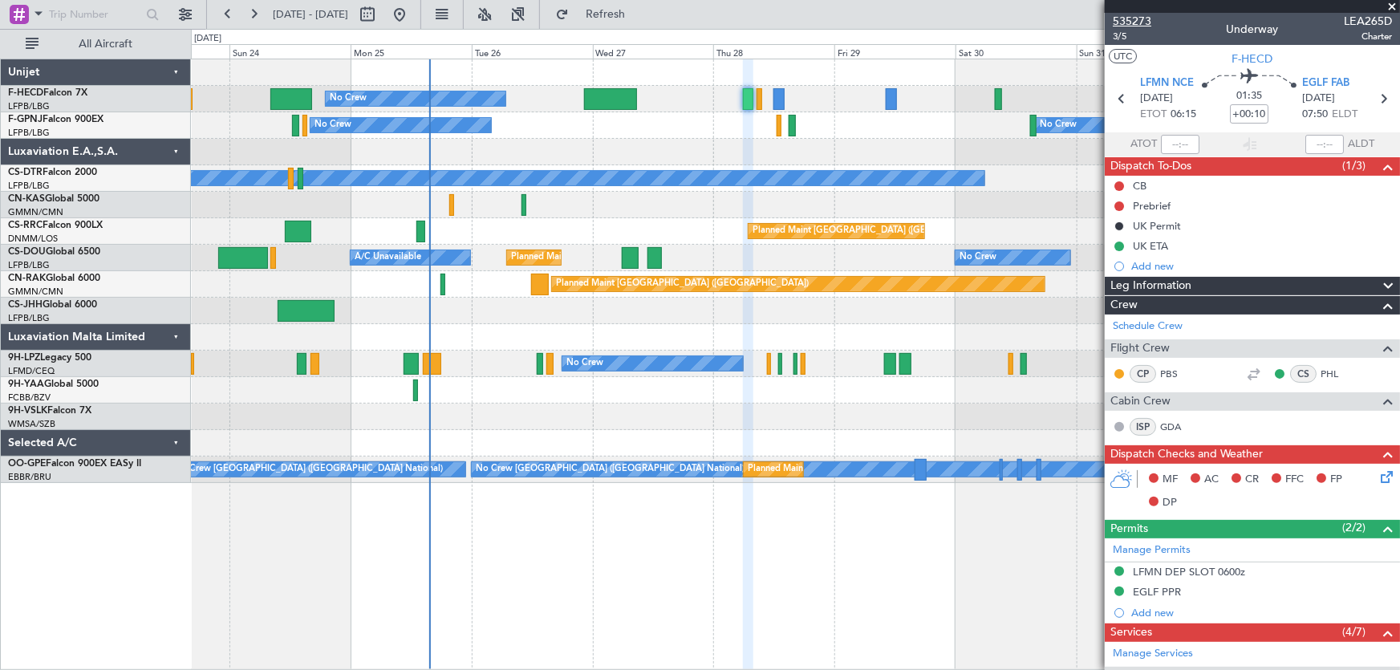
click at [1124, 23] on span "535273" at bounding box center [1132, 21] width 39 height 17
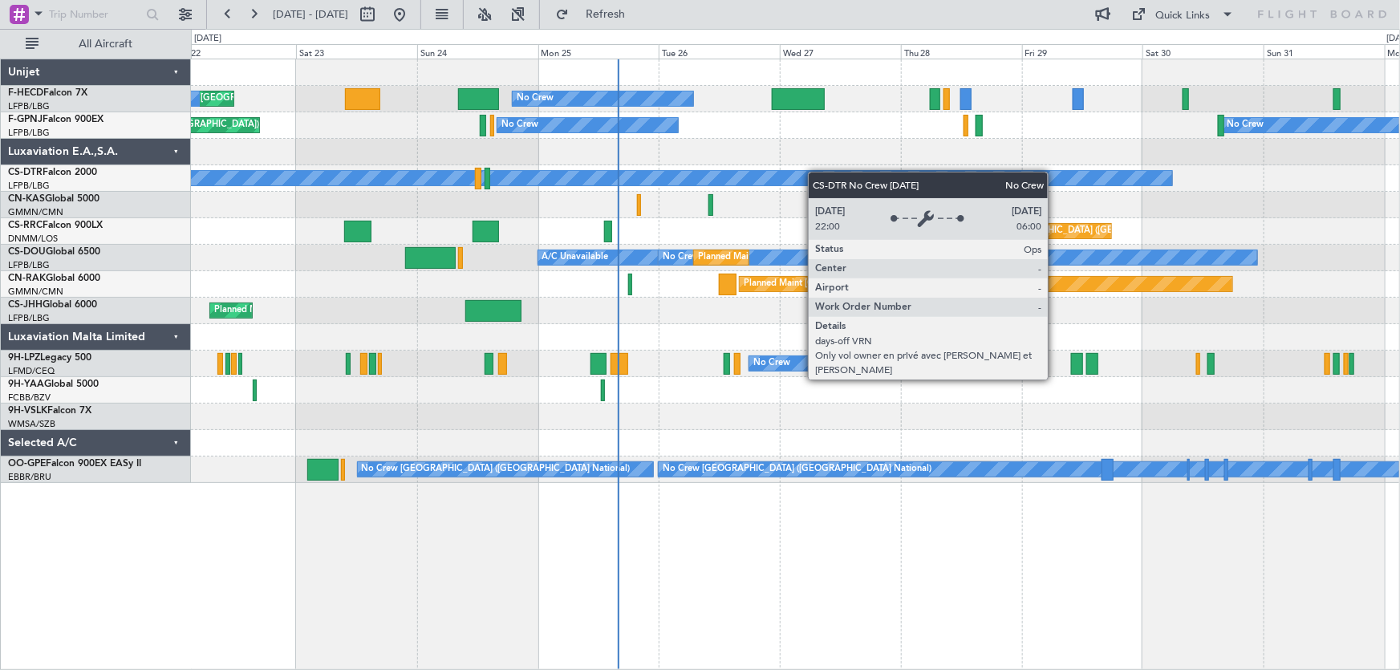
click at [421, 204] on div "Planned Maint [GEOGRAPHIC_DATA] ([GEOGRAPHIC_DATA]) No Crew No Crew Planned Mai…" at bounding box center [795, 271] width 1209 height 424
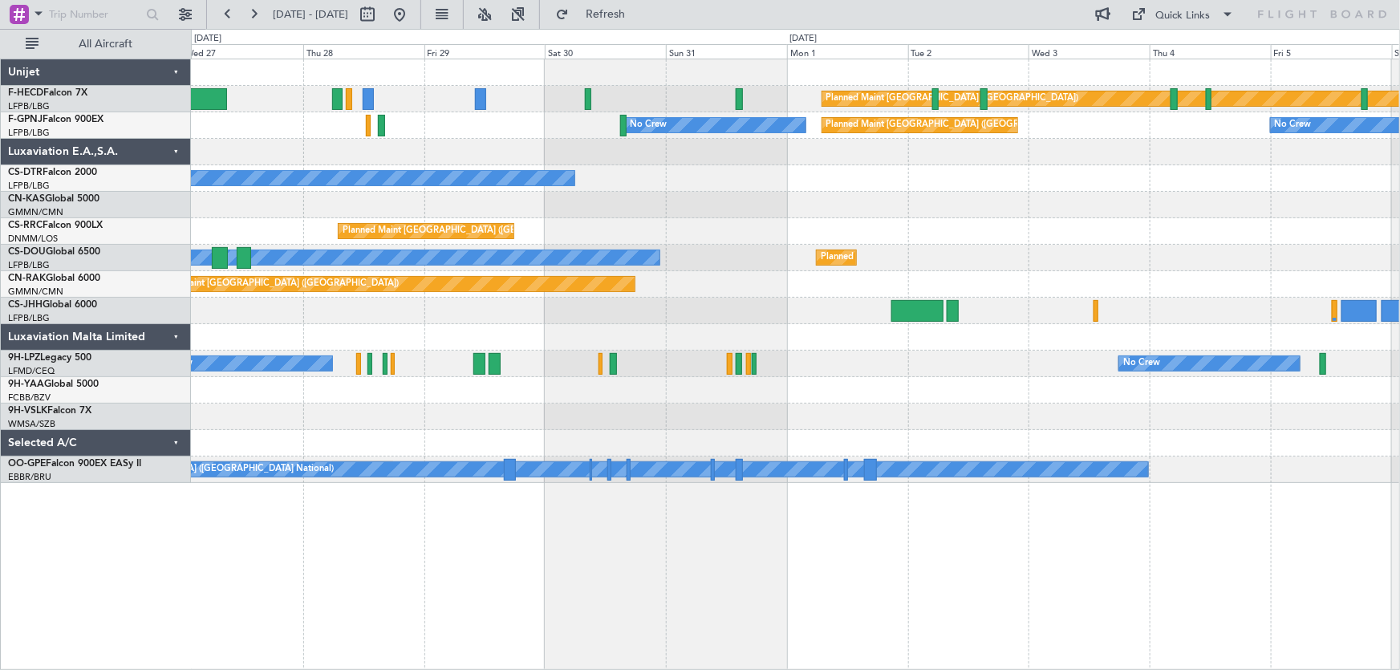
click at [543, 235] on div "Planned Maint [GEOGRAPHIC_DATA] ([GEOGRAPHIC_DATA]) No Crew No Crew Planned Mai…" at bounding box center [795, 271] width 1209 height 424
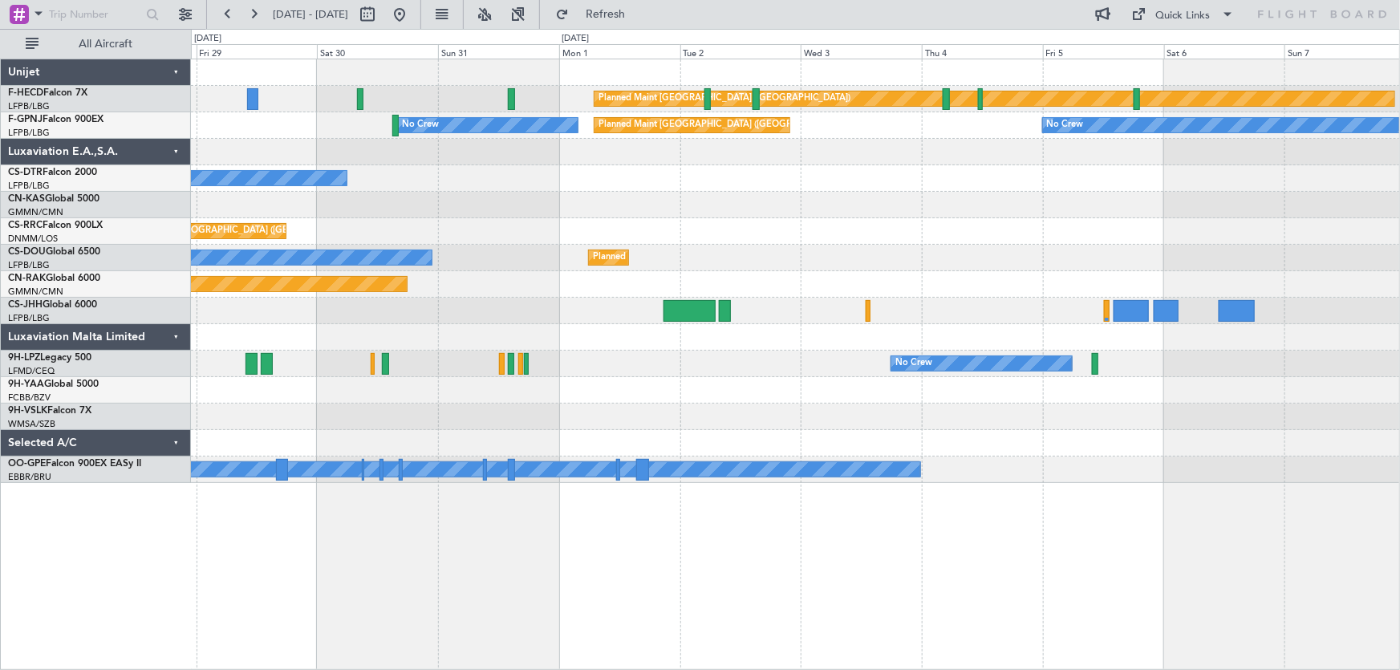
click at [513, 271] on div "Planned Maint [GEOGRAPHIC_DATA] ([GEOGRAPHIC_DATA]) No Crew Planned Maint [GEOG…" at bounding box center [795, 271] width 1209 height 424
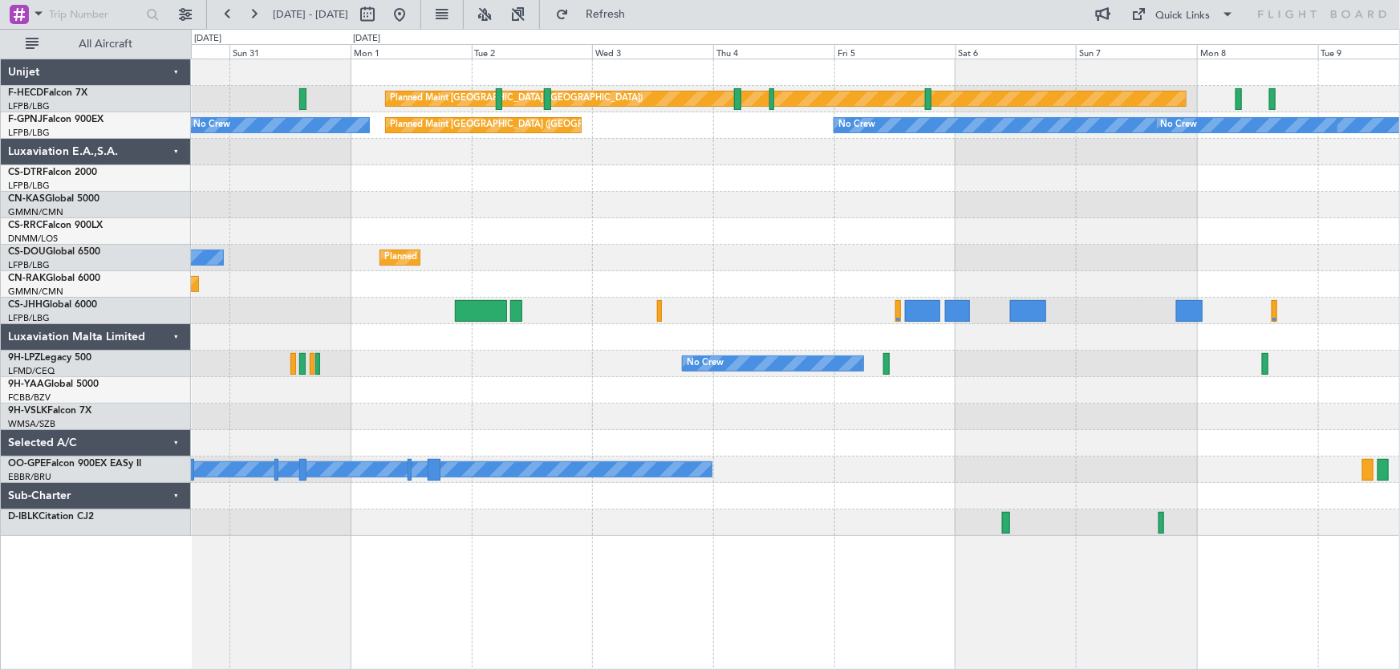
click at [680, 193] on div "Planned Maint [GEOGRAPHIC_DATA] ([GEOGRAPHIC_DATA]) Planned Maint [GEOGRAPHIC_D…" at bounding box center [795, 297] width 1209 height 477
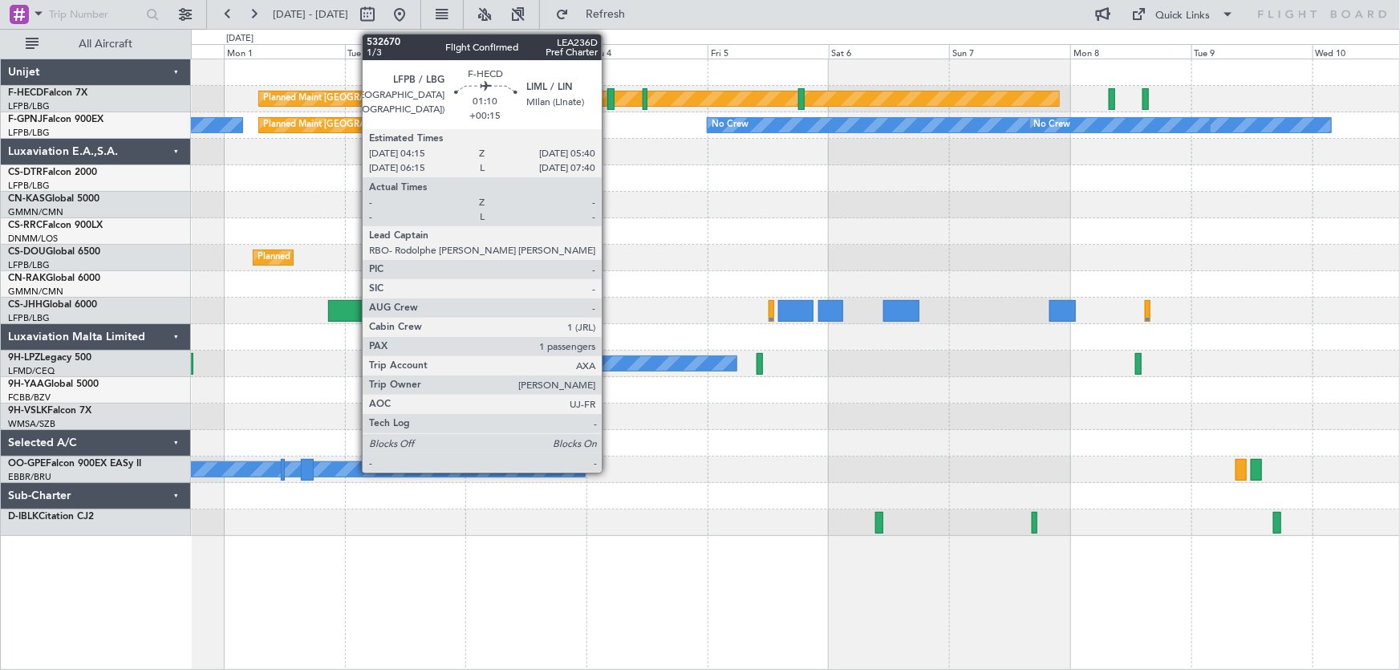
click at [609, 100] on div at bounding box center [611, 99] width 7 height 22
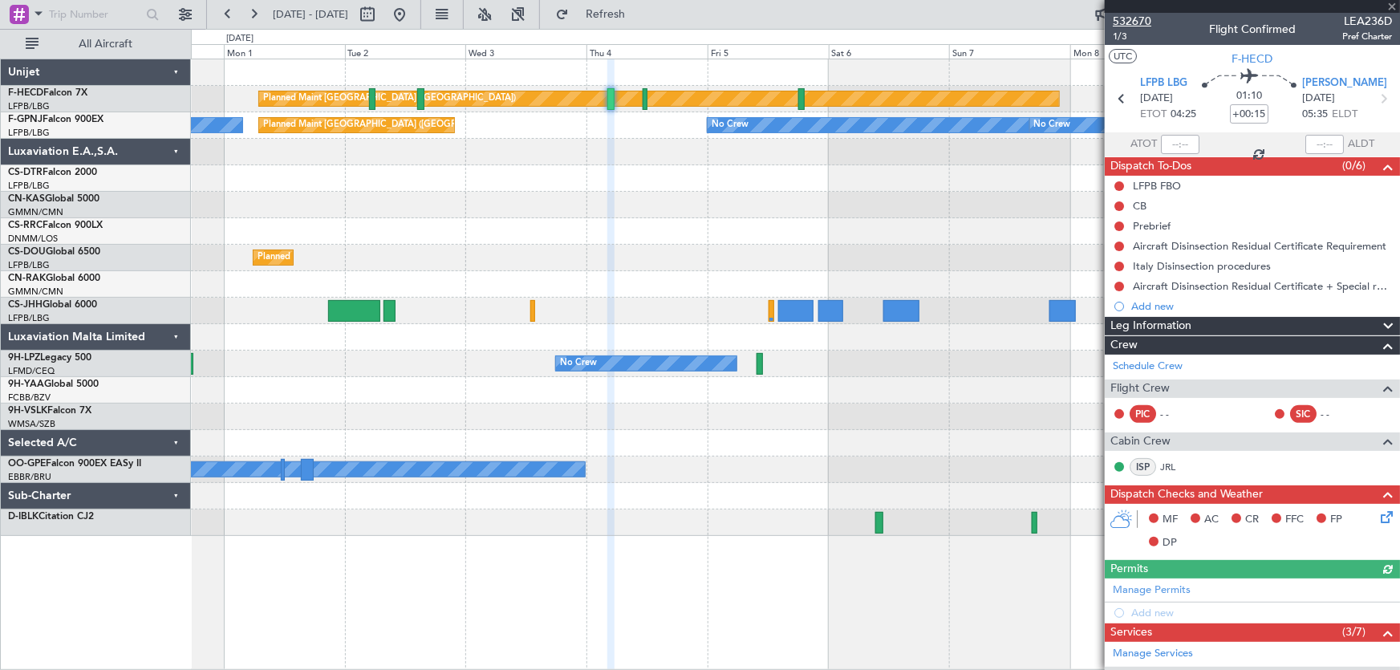
click at [1148, 18] on span "532670" at bounding box center [1132, 21] width 39 height 17
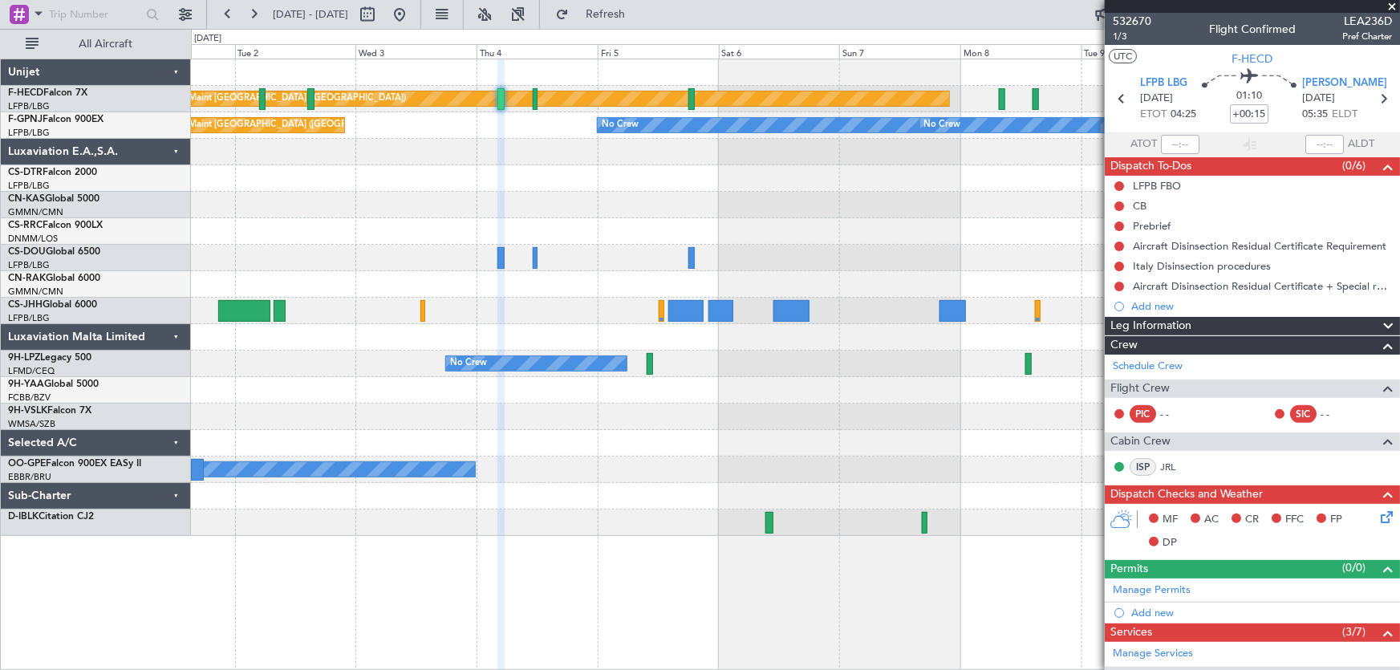
click at [606, 229] on div "Planned Maint [GEOGRAPHIC_DATA] ([GEOGRAPHIC_DATA]) Planned Maint [GEOGRAPHIC_D…" at bounding box center [795, 297] width 1209 height 477
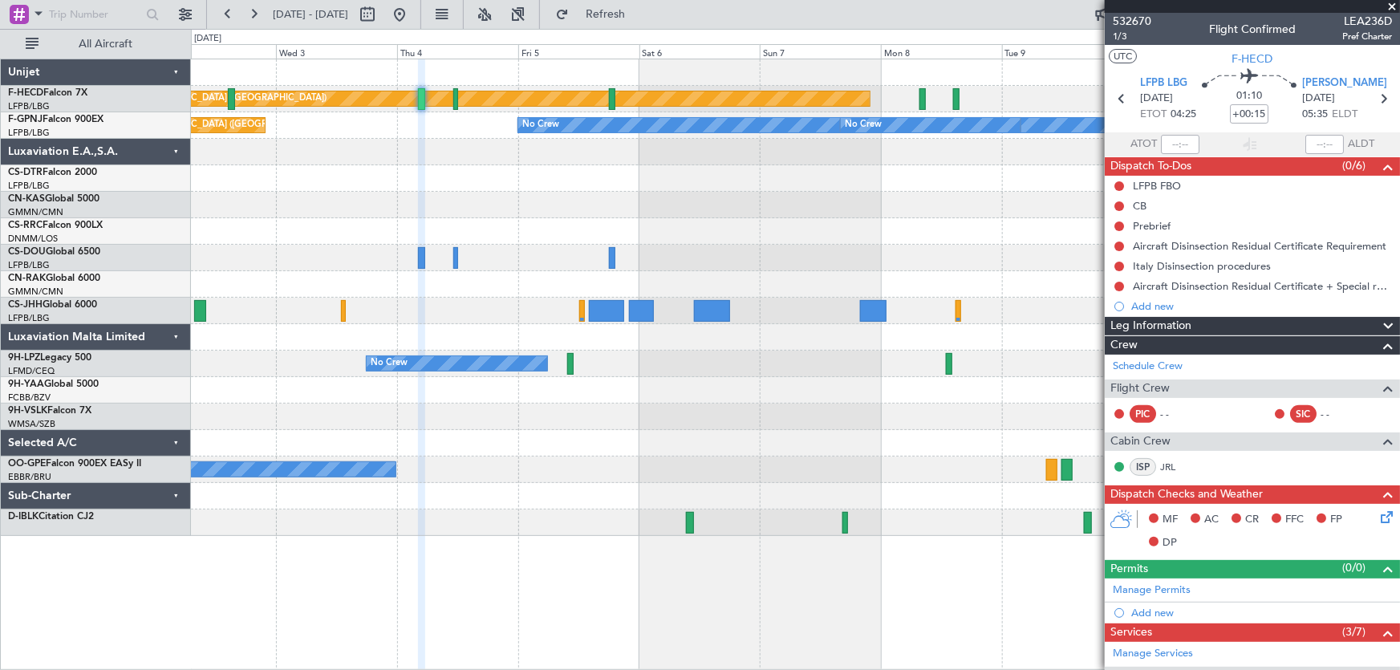
click at [799, 256] on div "Planned Maint [GEOGRAPHIC_DATA] ([GEOGRAPHIC_DATA]) No Crew" at bounding box center [795, 258] width 1209 height 26
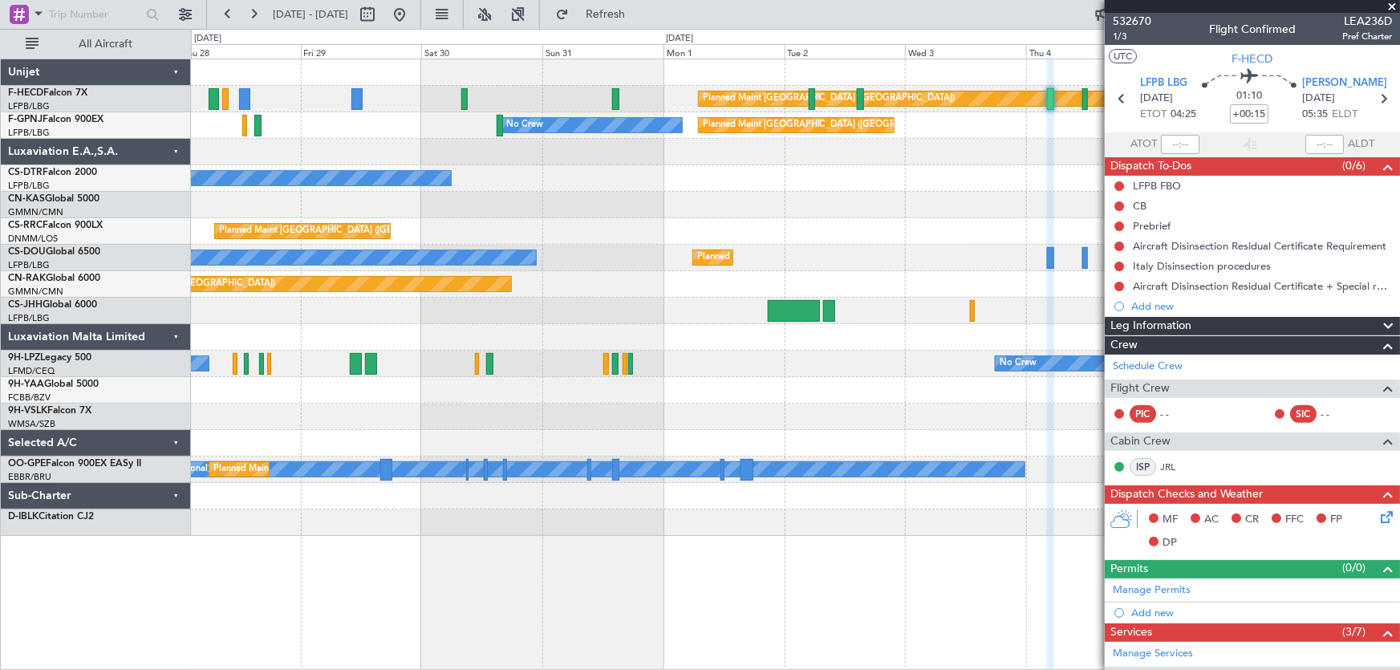
click at [807, 324] on div "Planned Maint [GEOGRAPHIC_DATA] ([GEOGRAPHIC_DATA]) No Crew Planned Maint [GEOG…" at bounding box center [795, 297] width 1209 height 477
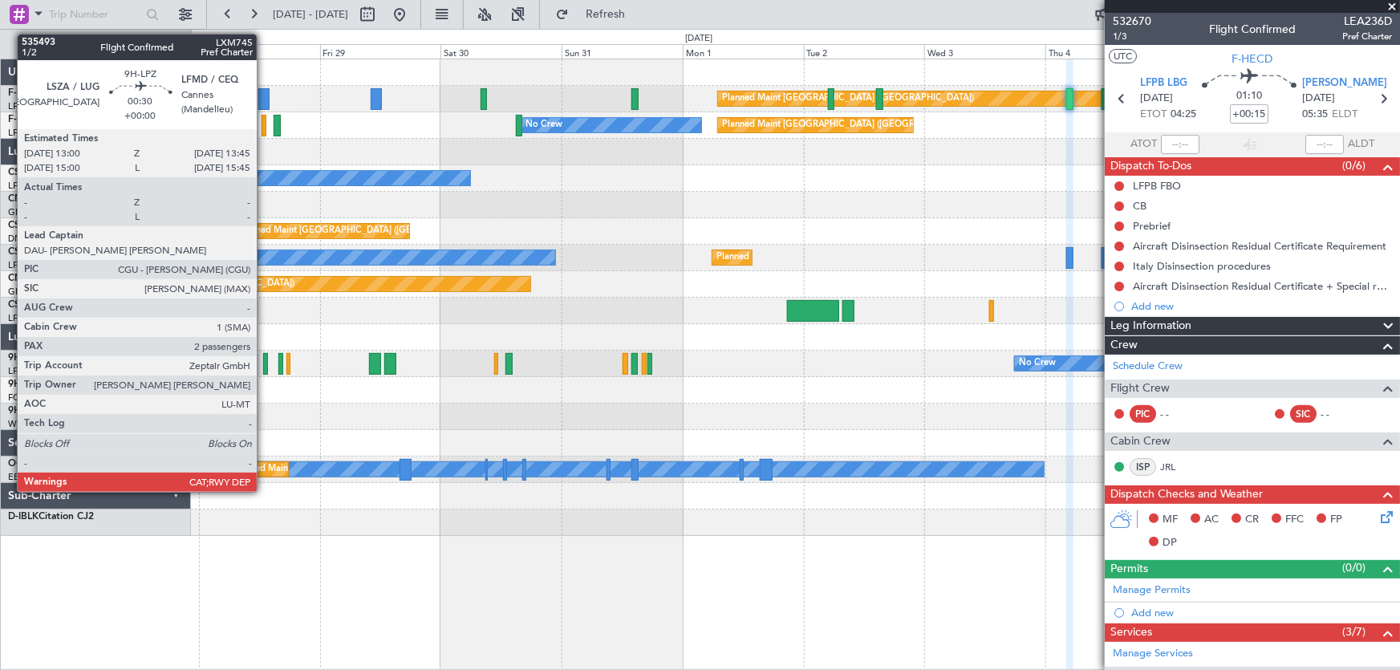
click at [265, 366] on div at bounding box center [265, 364] width 4 height 22
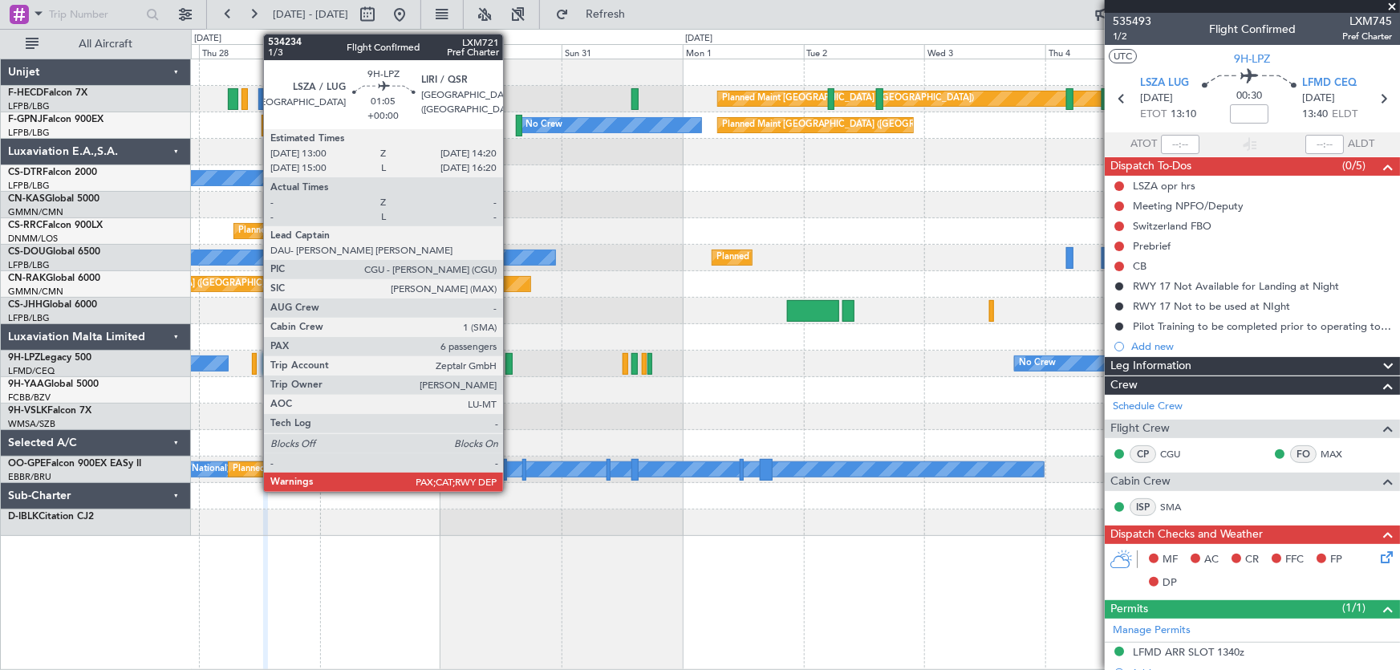
click at [510, 364] on div at bounding box center [509, 364] width 7 height 22
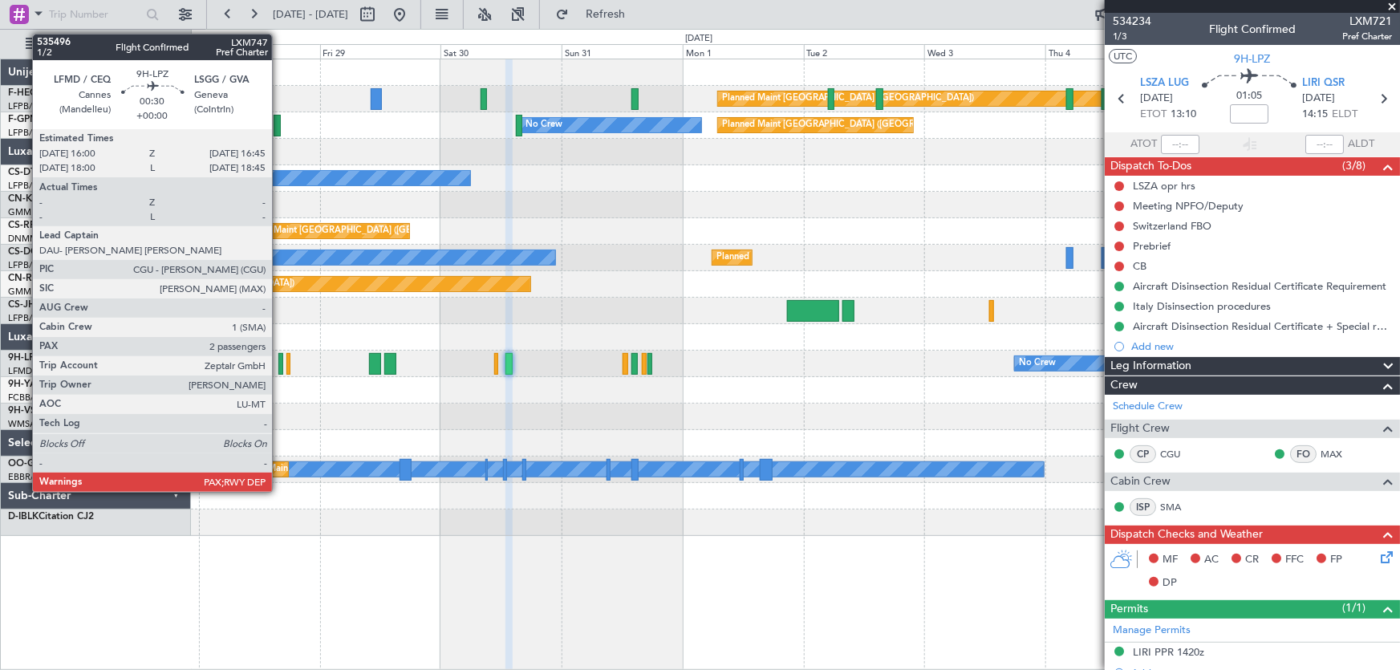
click at [279, 367] on div at bounding box center [280, 364] width 4 height 22
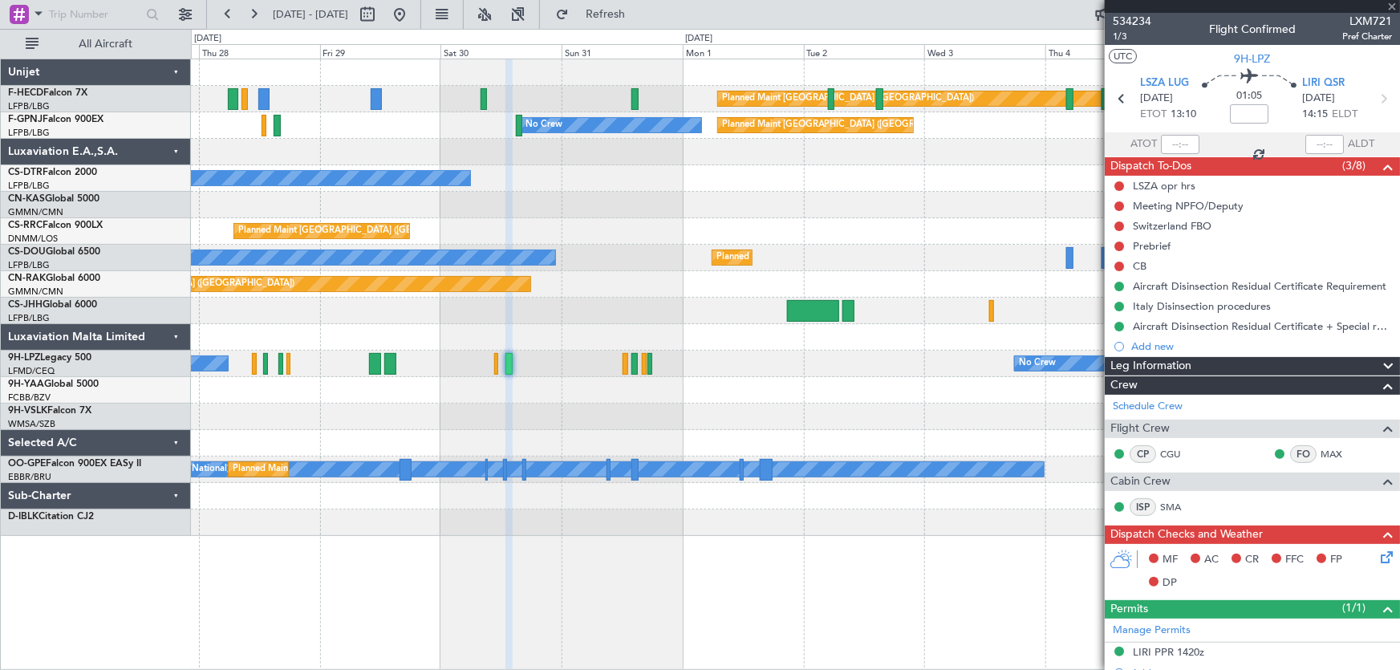
type input "2"
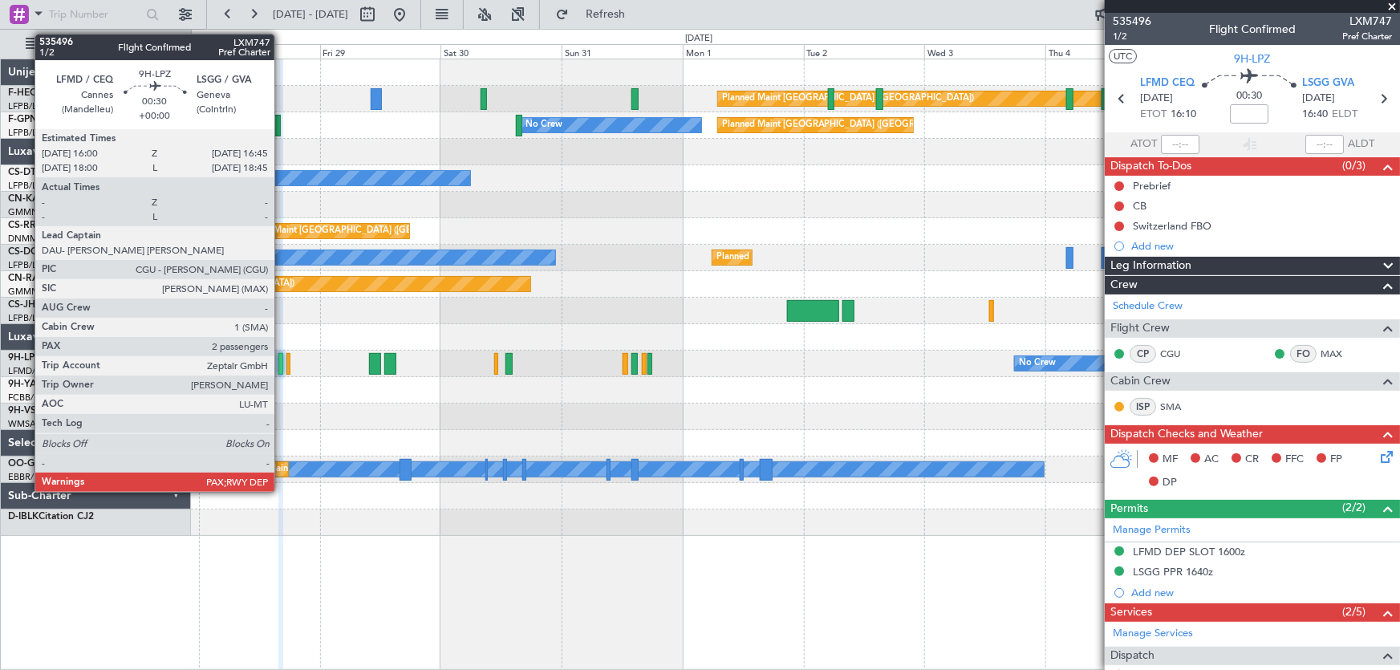
click at [282, 369] on div at bounding box center [280, 364] width 4 height 22
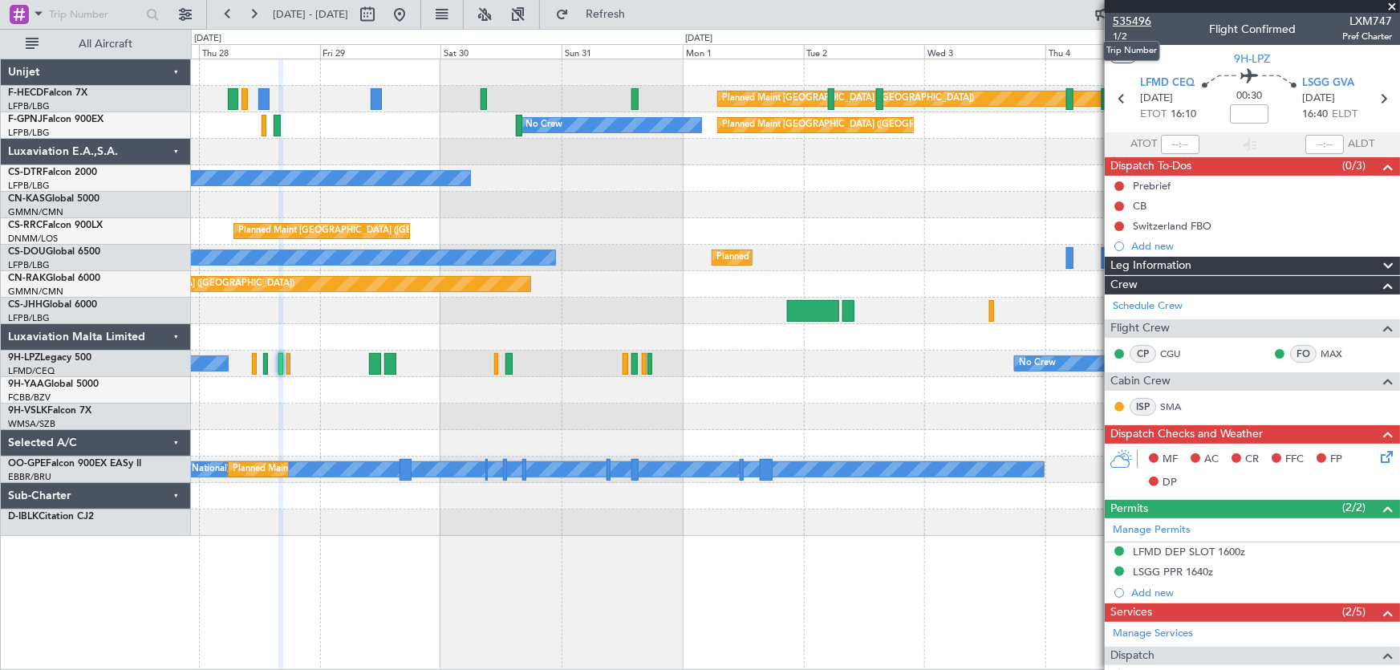
click at [1135, 24] on span "535496" at bounding box center [1132, 21] width 39 height 17
click at [1124, 22] on span "535496" at bounding box center [1132, 21] width 39 height 17
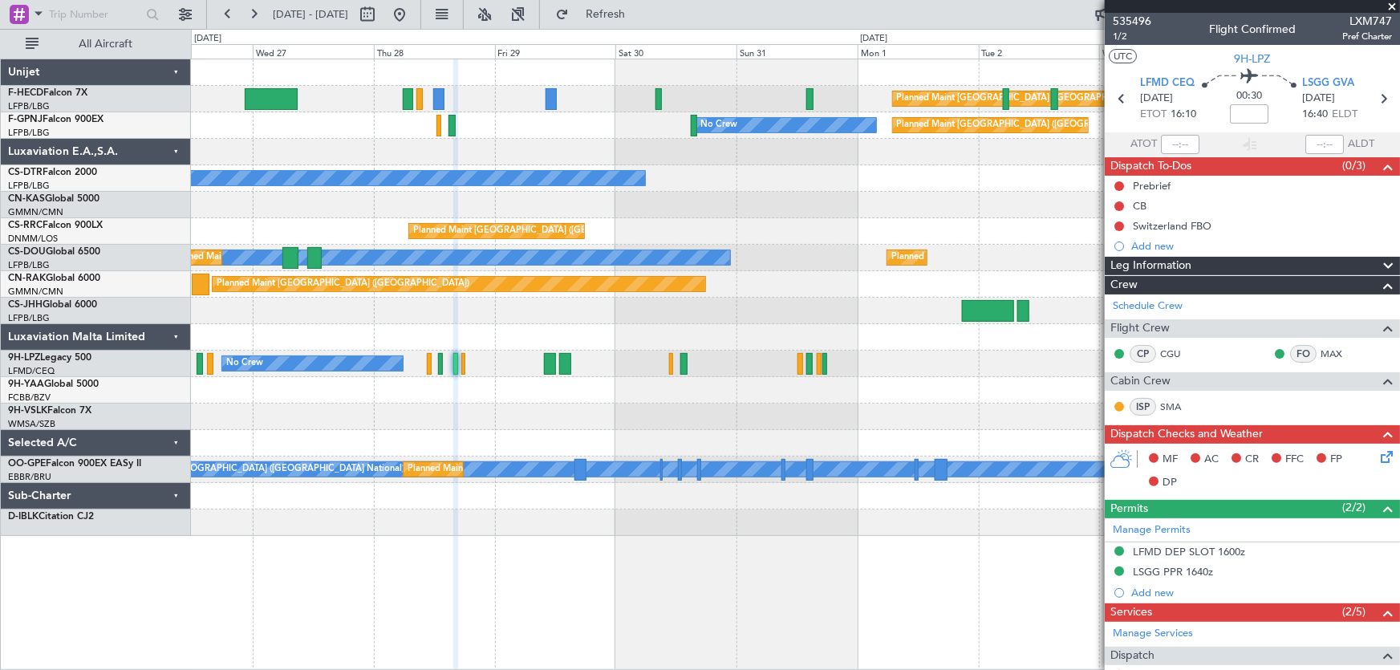
click at [531, 417] on div at bounding box center [795, 417] width 1209 height 26
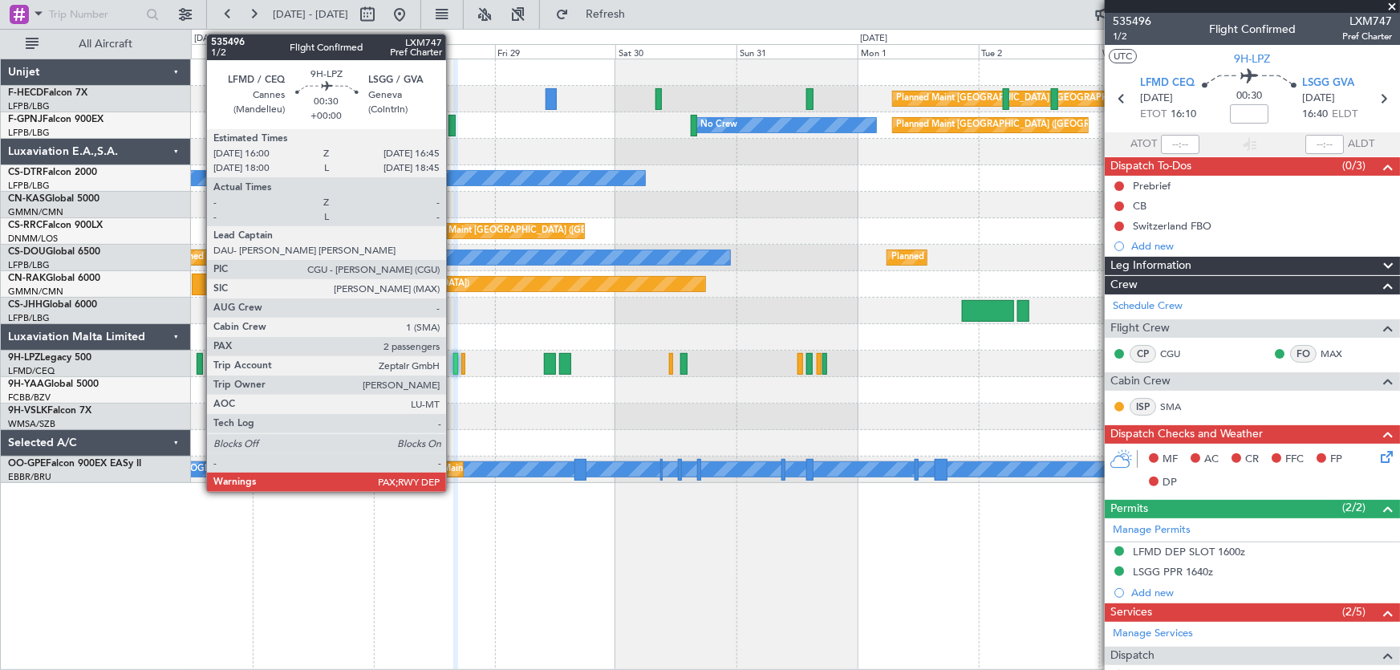
click at [453, 368] on div at bounding box center [455, 364] width 4 height 22
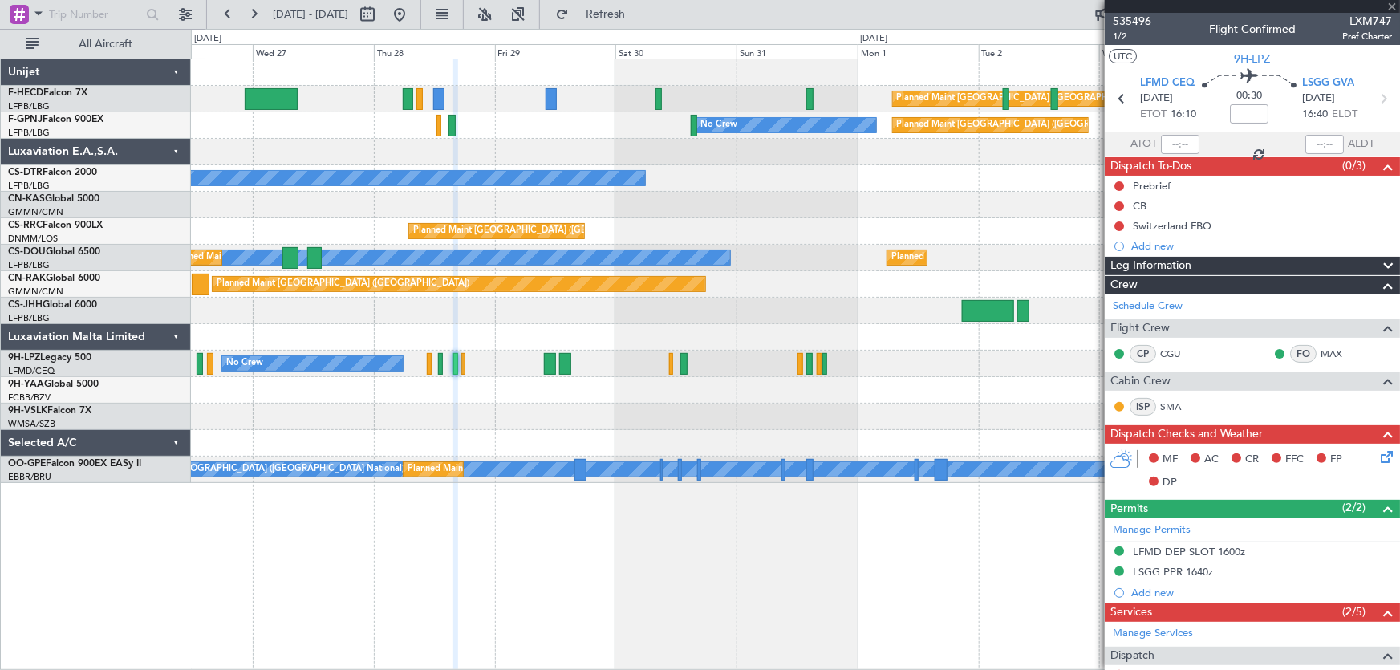
click at [1120, 14] on span "535496" at bounding box center [1132, 21] width 39 height 17
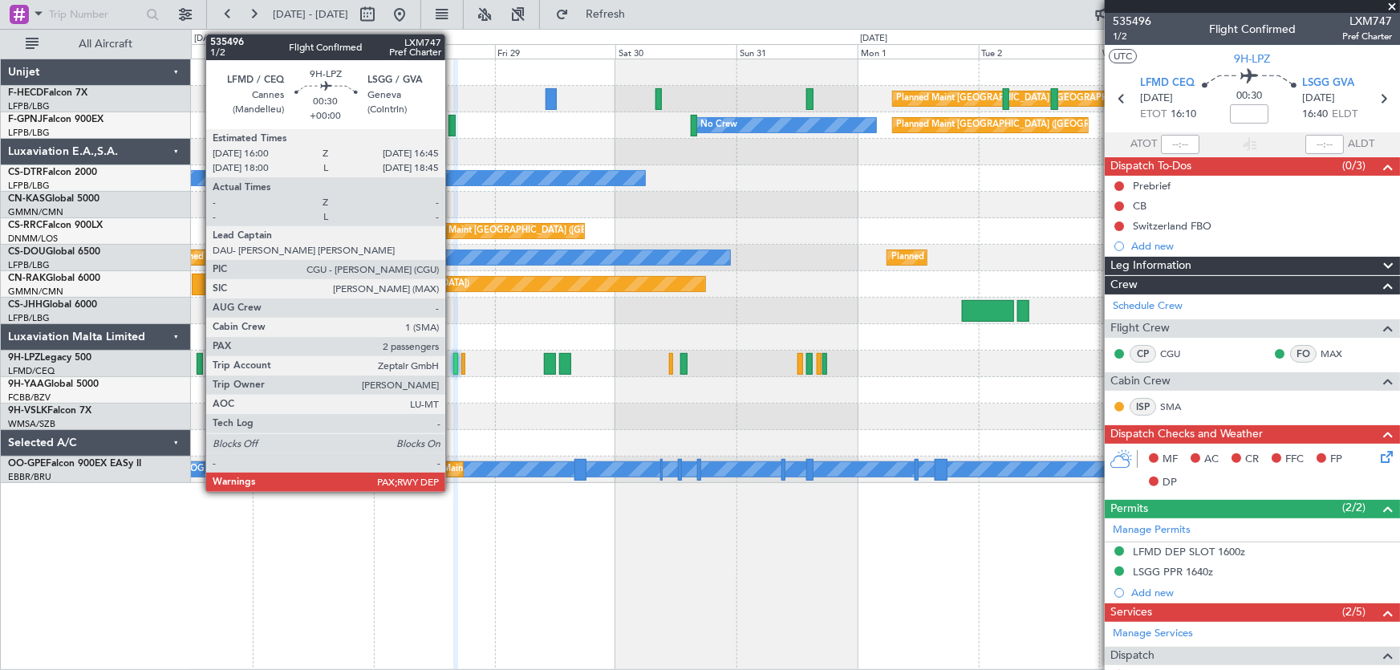
click at [453, 360] on div at bounding box center [455, 364] width 4 height 22
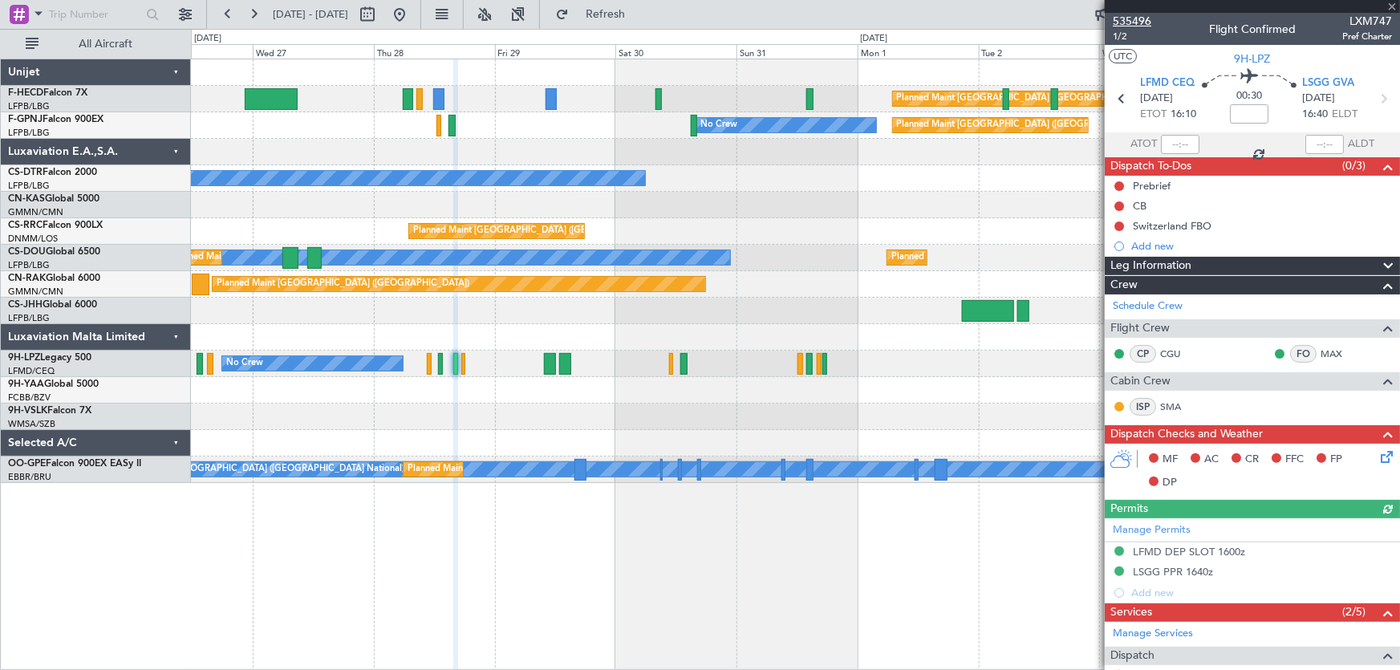
click at [1121, 24] on span "535496" at bounding box center [1132, 21] width 39 height 17
drag, startPoint x: 650, startPoint y: 16, endPoint x: 939, endPoint y: 43, distance: 290.2
click at [640, 16] on span "Refresh" at bounding box center [605, 14] width 67 height 11
click at [380, 232] on div "Planned Maint Paris (Le Bourget) No Crew No Crew Planned Maint Paris (Le Bourge…" at bounding box center [795, 271] width 1209 height 424
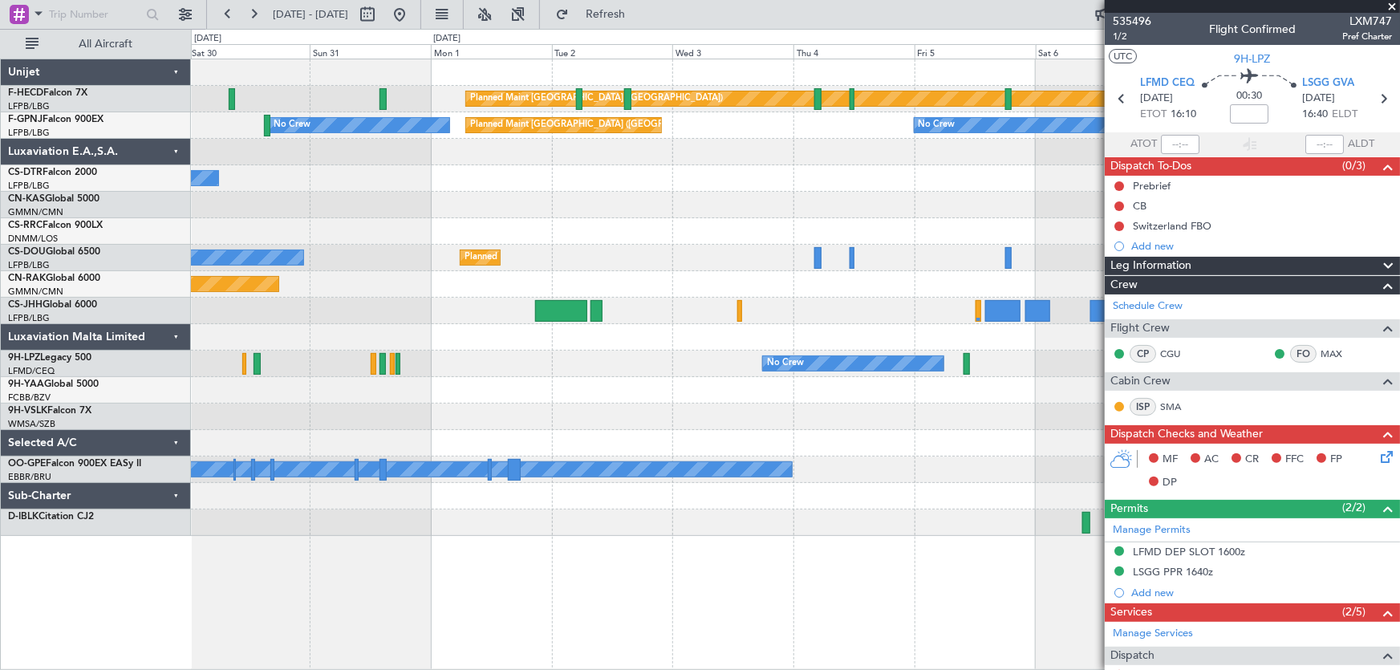
click at [538, 178] on div "No Crew" at bounding box center [795, 178] width 1209 height 26
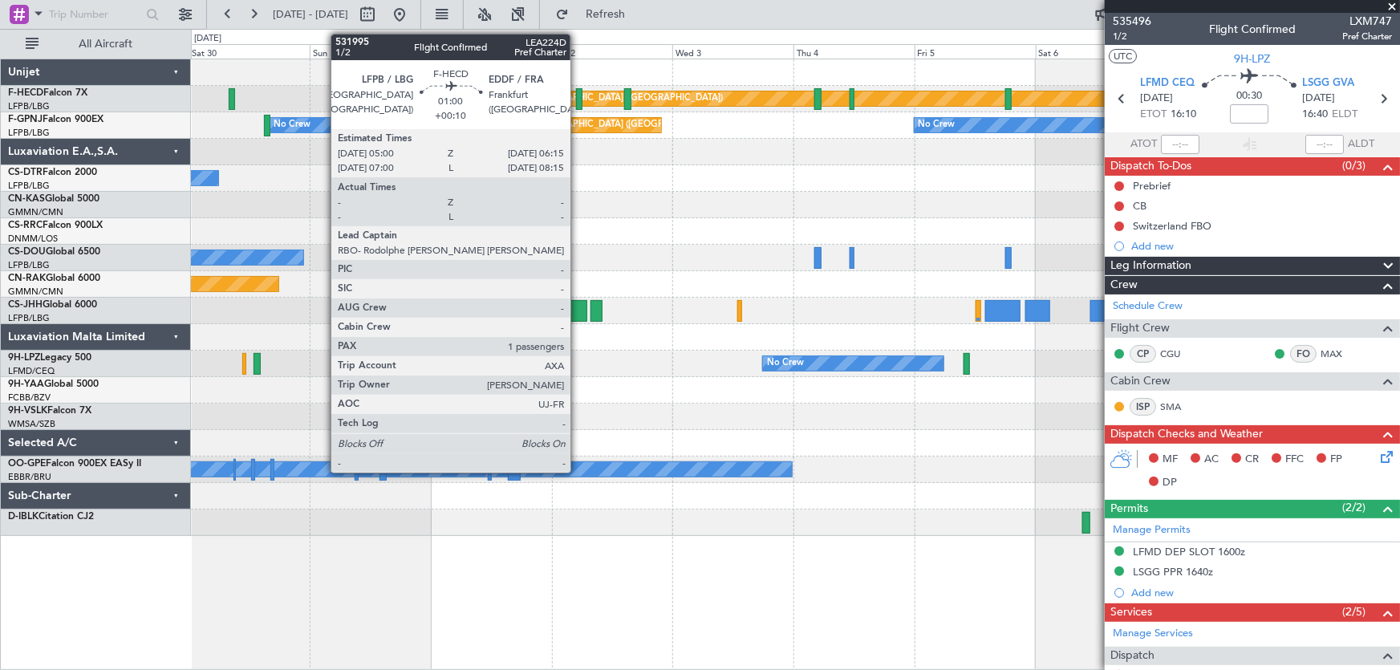
click at [578, 100] on div at bounding box center [579, 99] width 6 height 22
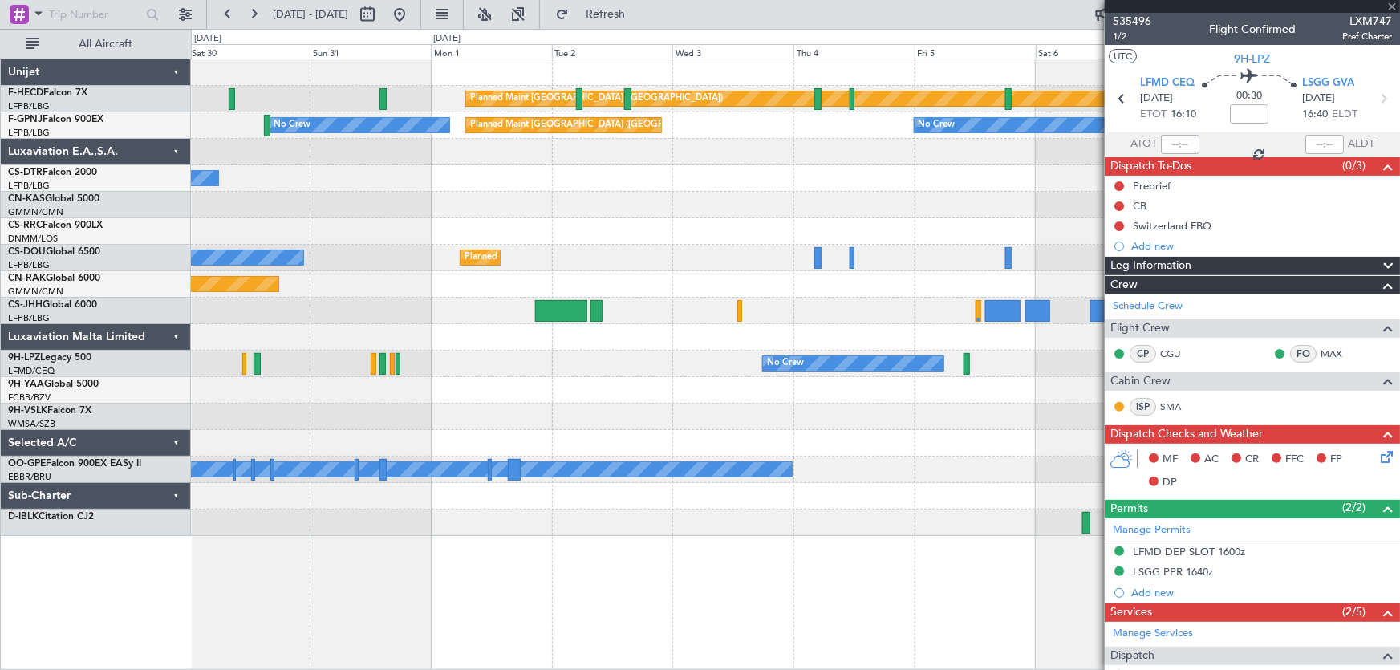
type input "+00:10"
type input "1"
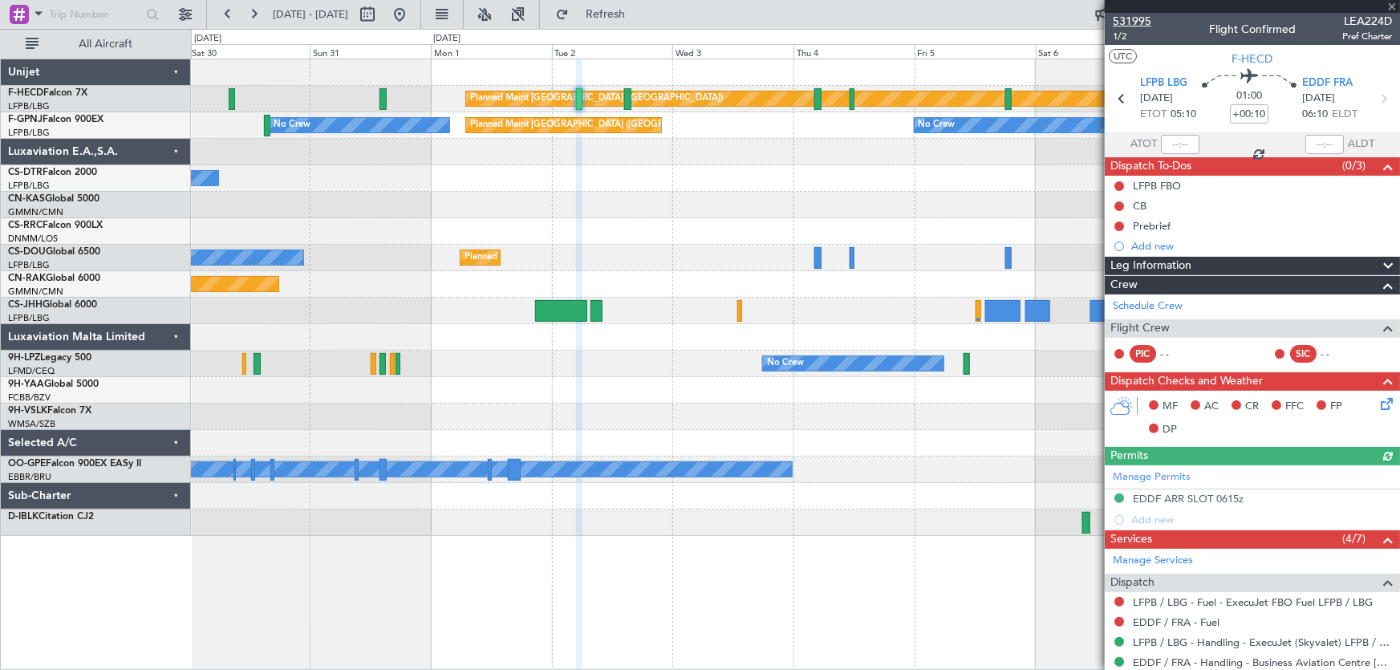
click at [1128, 22] on span "531995" at bounding box center [1132, 21] width 39 height 17
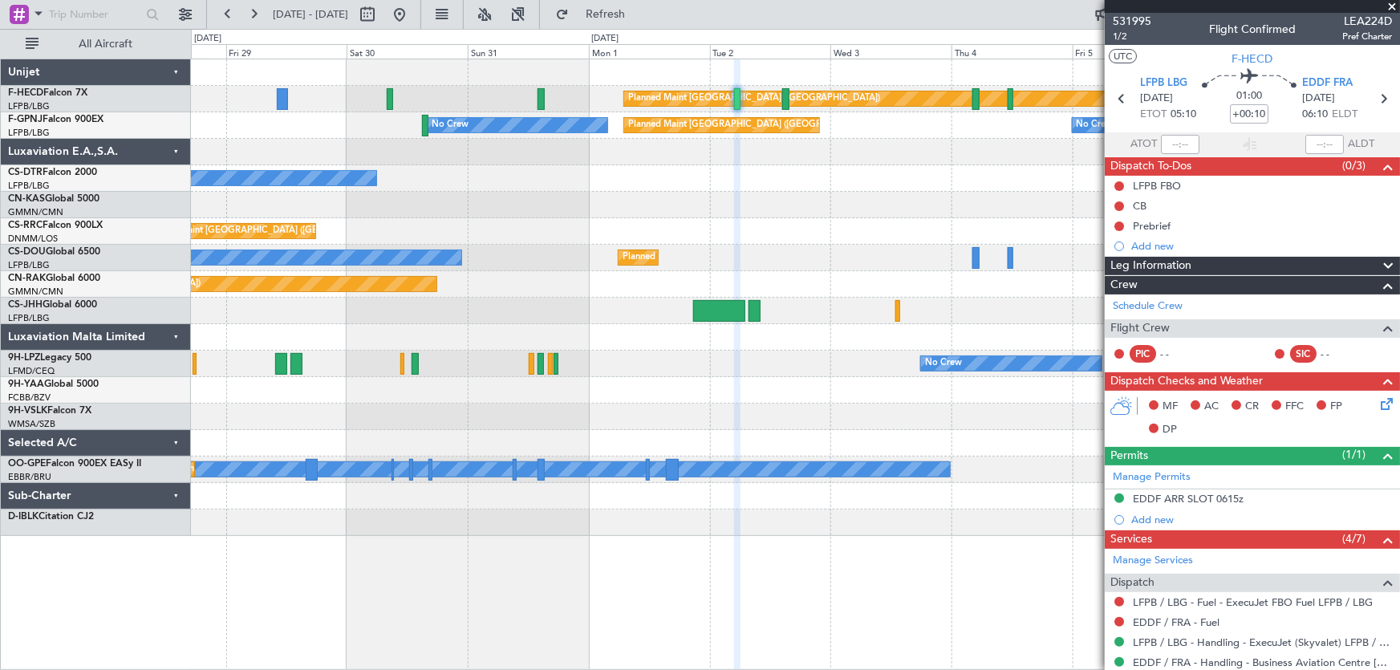
click at [725, 177] on div "No Crew" at bounding box center [795, 178] width 1209 height 26
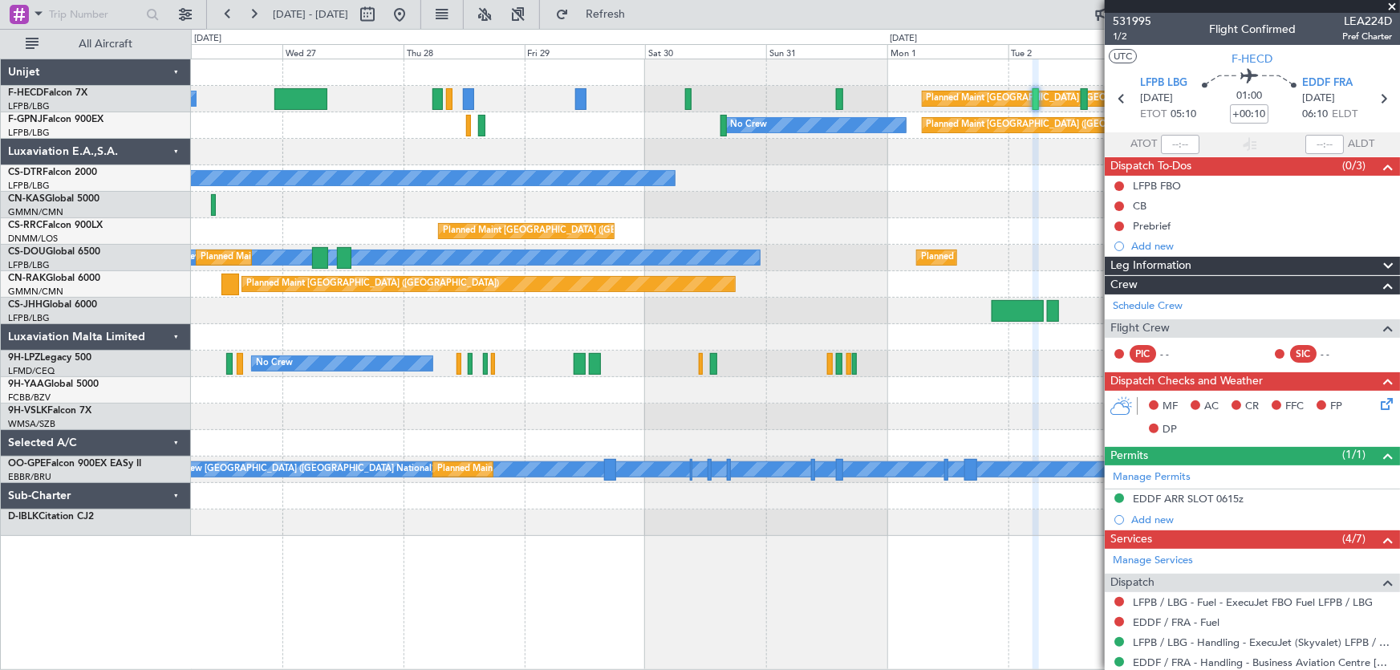
click at [797, 210] on div "Planned Maint Paris (Le Bourget) No Crew No Crew Planned Maint Paris (Le Bourge…" at bounding box center [795, 297] width 1209 height 477
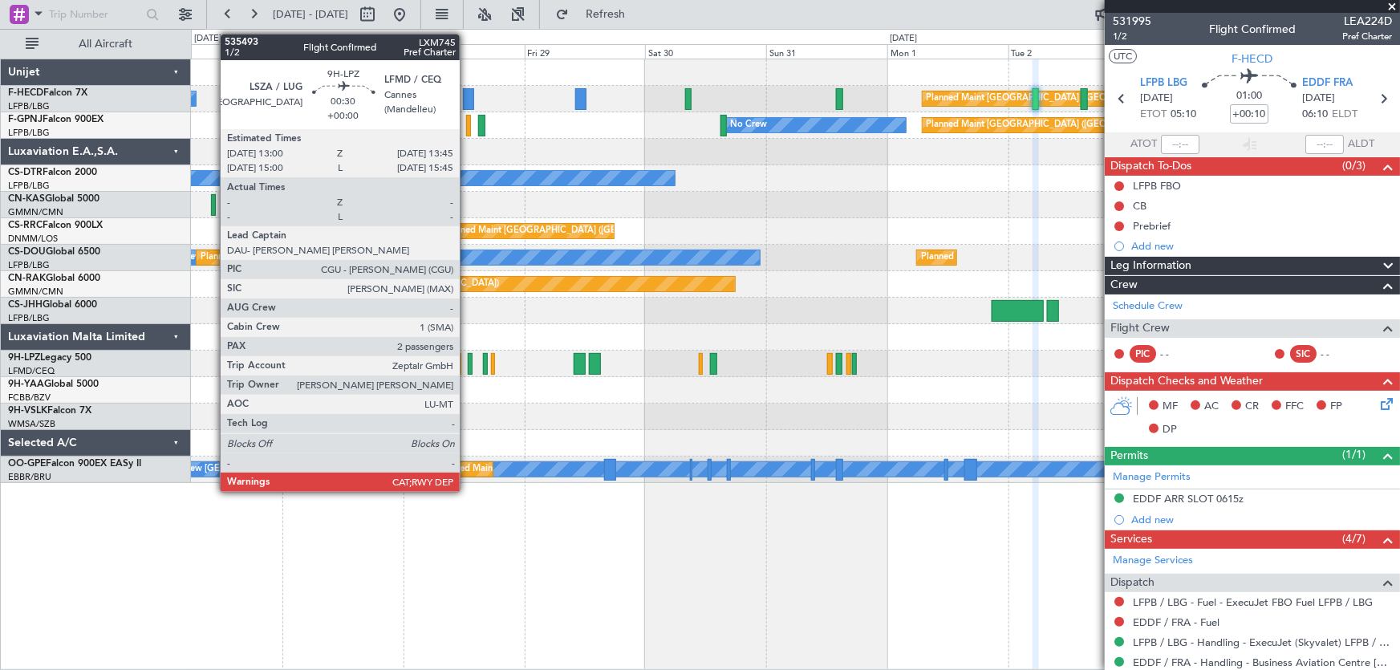
click at [468, 364] on div at bounding box center [470, 364] width 4 height 22
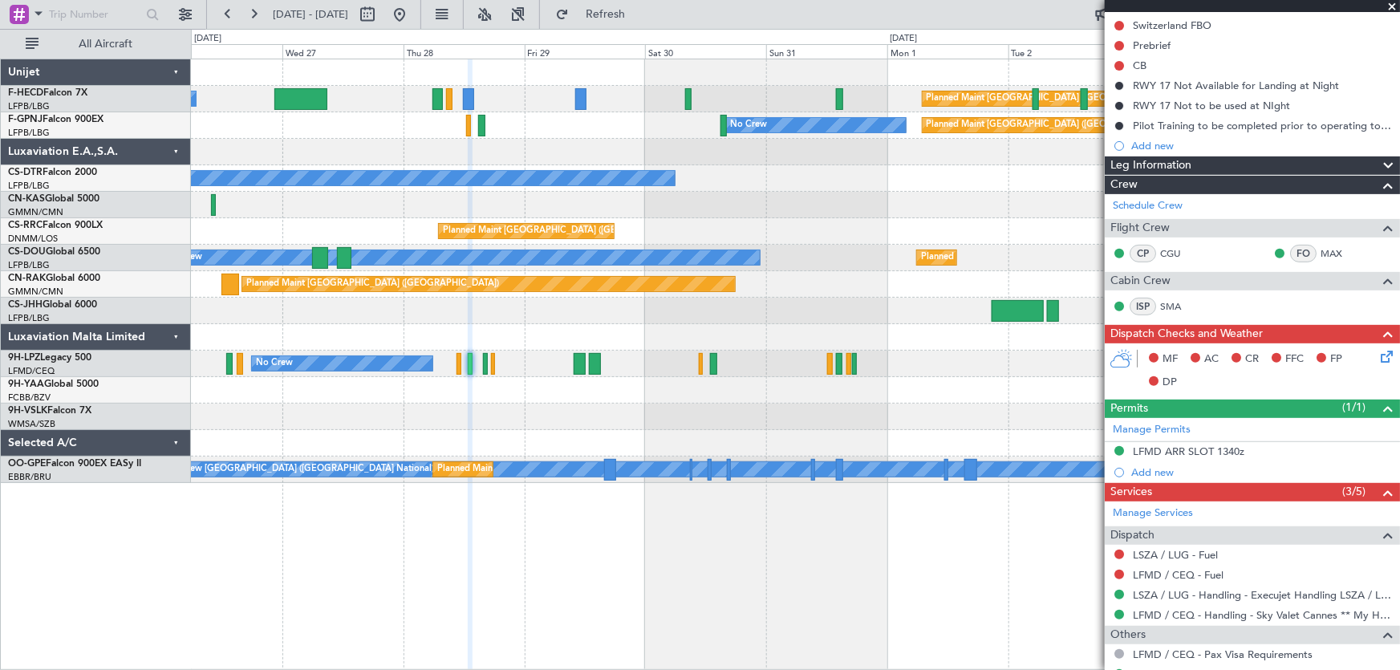
scroll to position [204, 0]
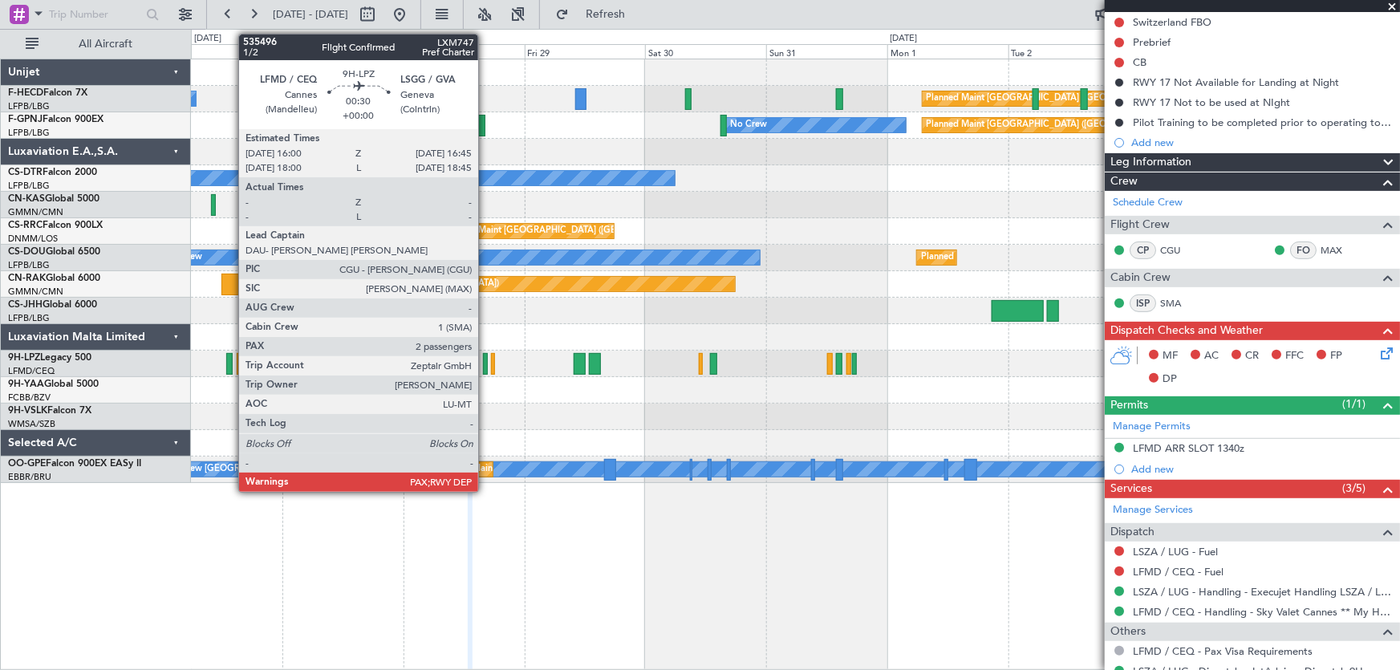
click at [486, 362] on div at bounding box center [485, 364] width 4 height 22
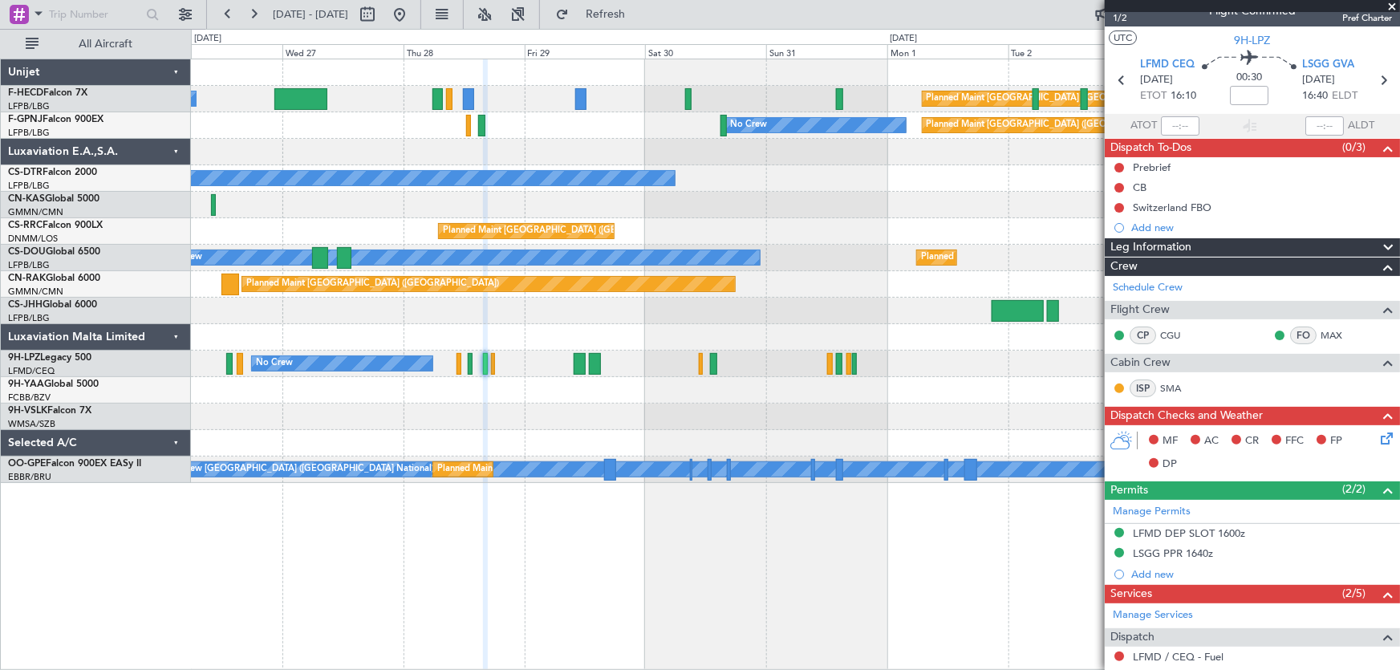
scroll to position [0, 0]
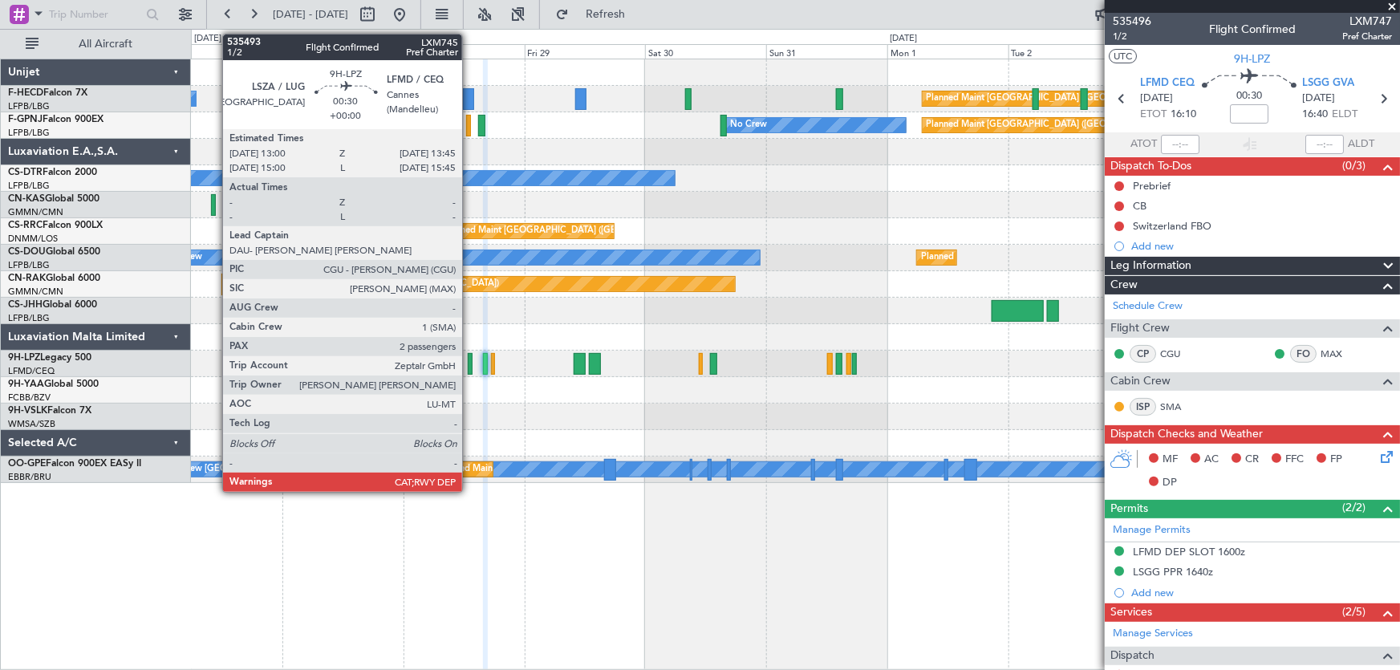
click at [470, 367] on div at bounding box center [470, 364] width 4 height 22
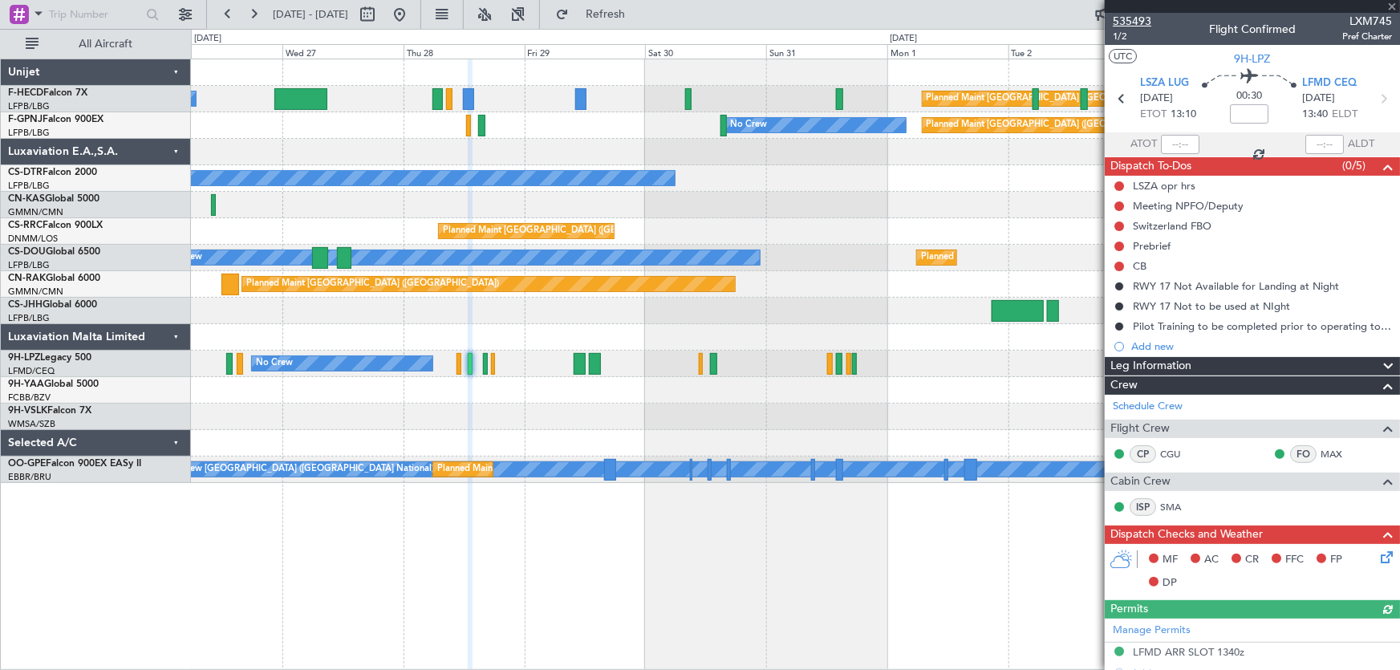
click at [1143, 16] on span "535493" at bounding box center [1132, 21] width 39 height 17
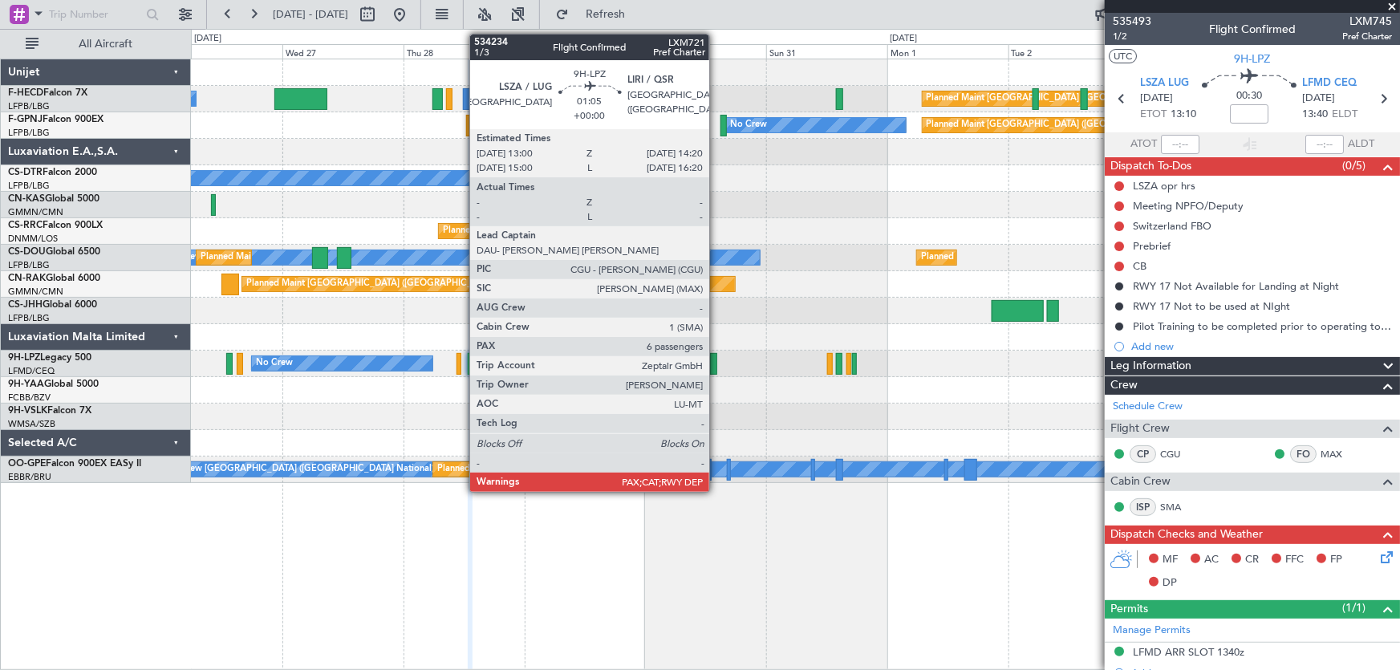
click at [717, 368] on div at bounding box center [713, 364] width 7 height 22
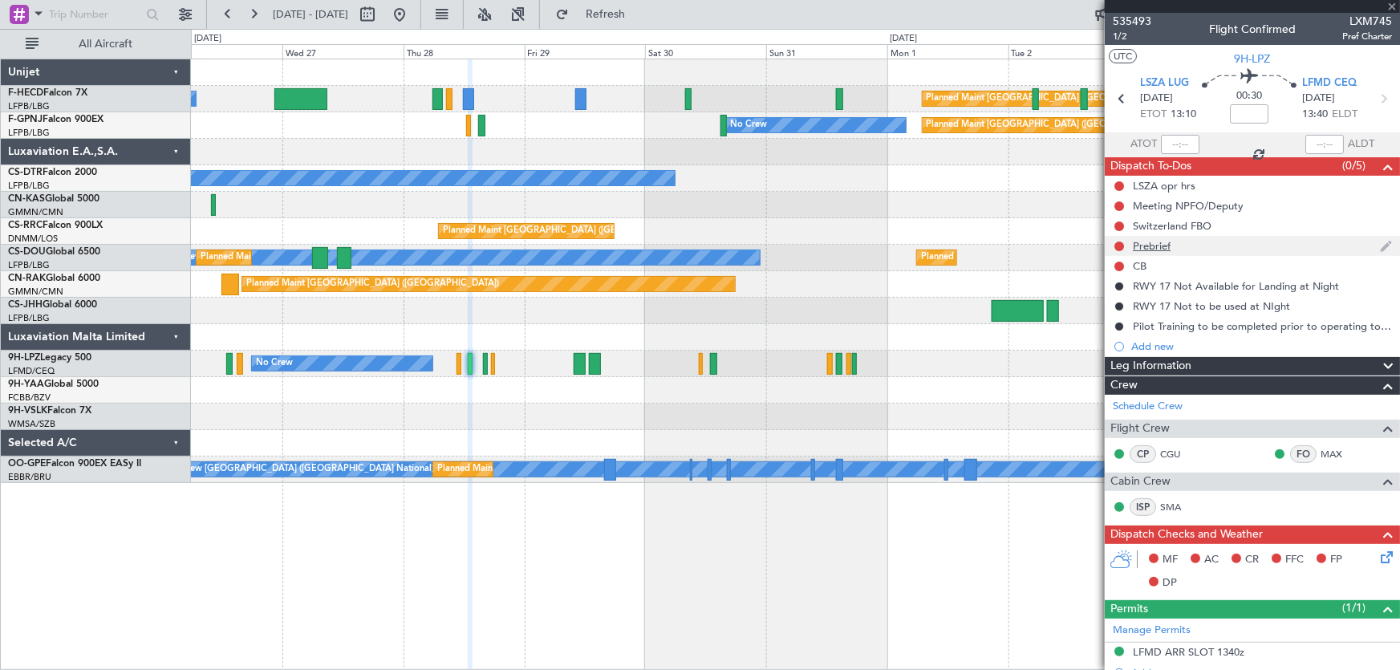
type input "6"
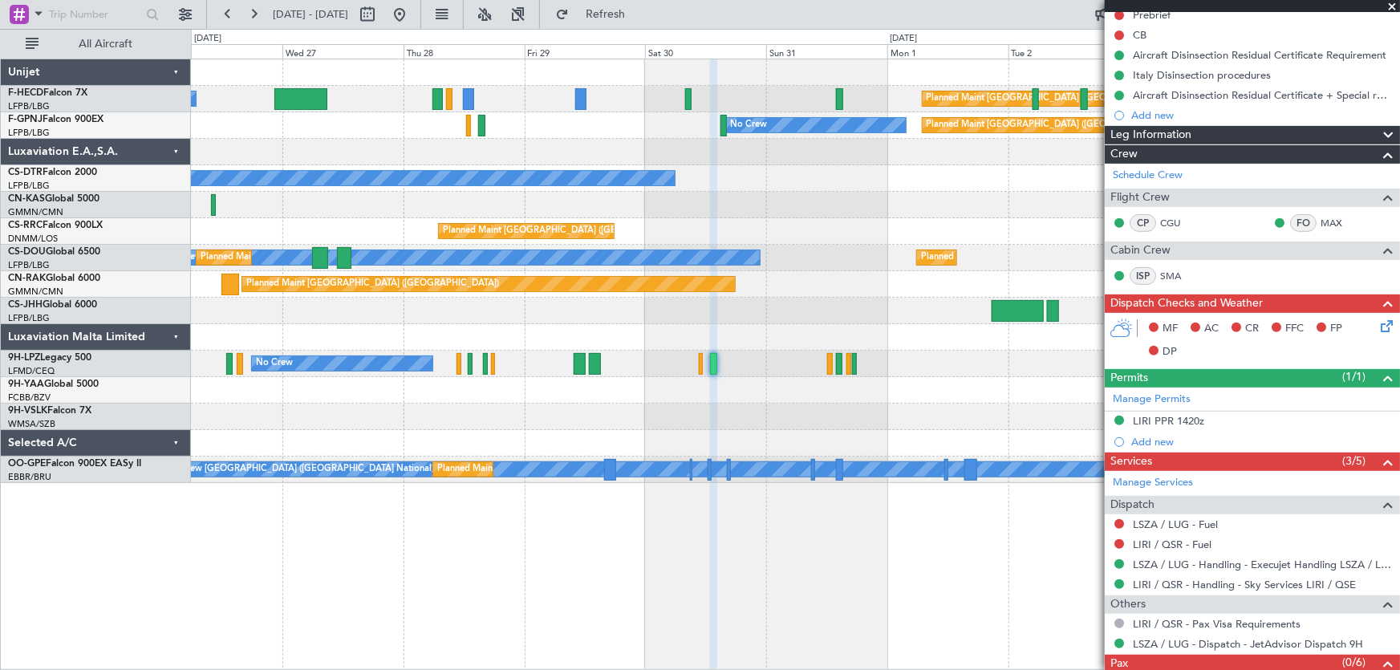
scroll to position [278, 0]
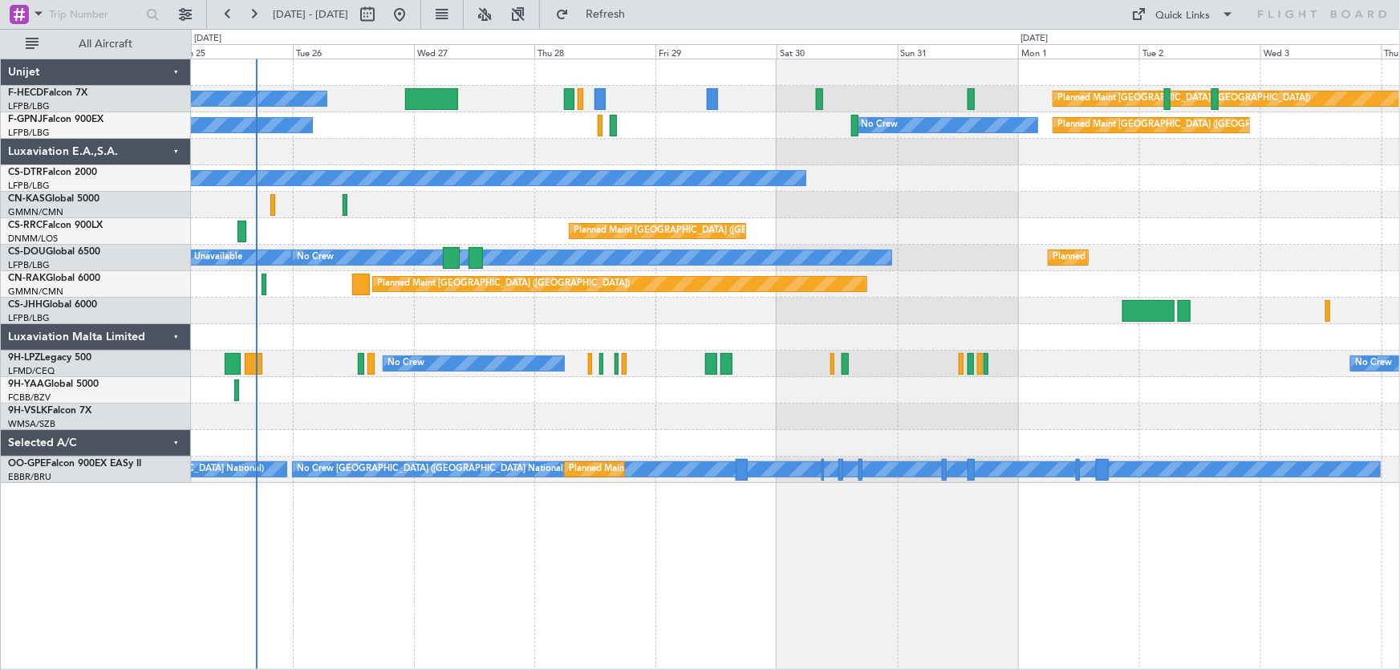
click at [587, 159] on div at bounding box center [795, 152] width 1209 height 26
click at [730, 181] on div "No Crew Planned Maint Paris (Le Bourget) No Crew No Crew Planned Maint Paris (L…" at bounding box center [795, 271] width 1209 height 424
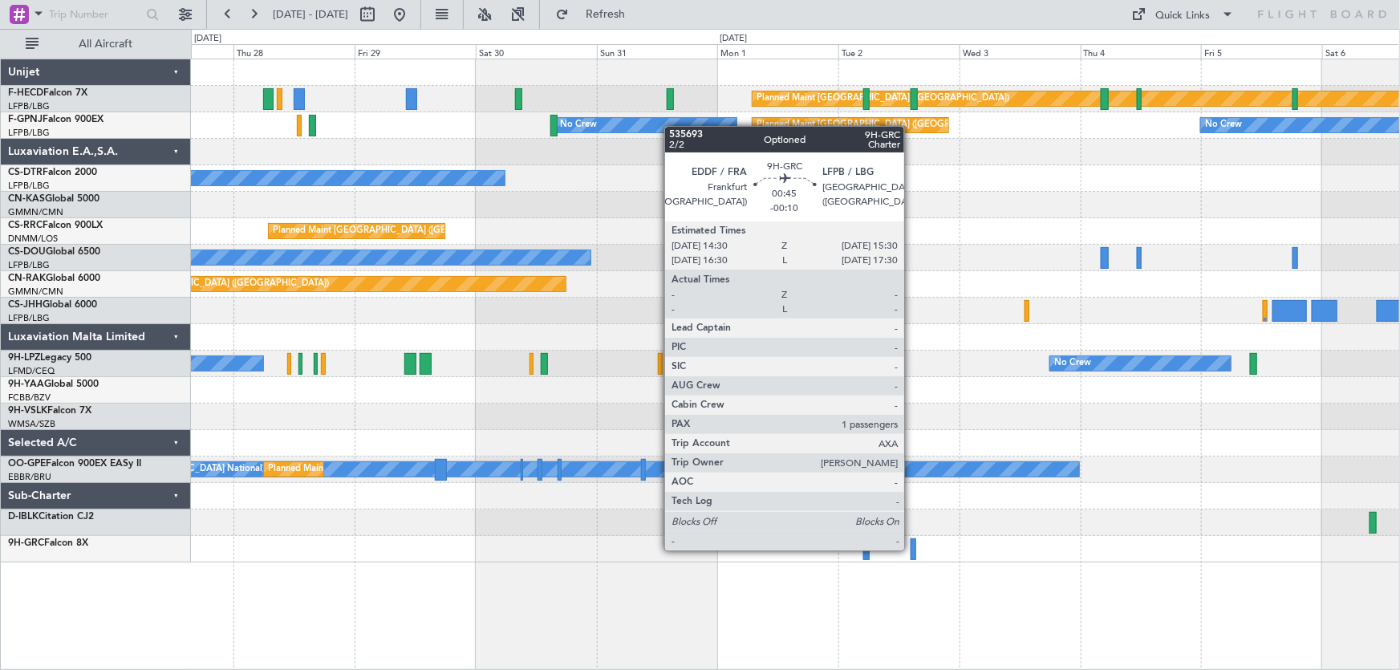
click at [912, 549] on div at bounding box center [914, 550] width 6 height 22
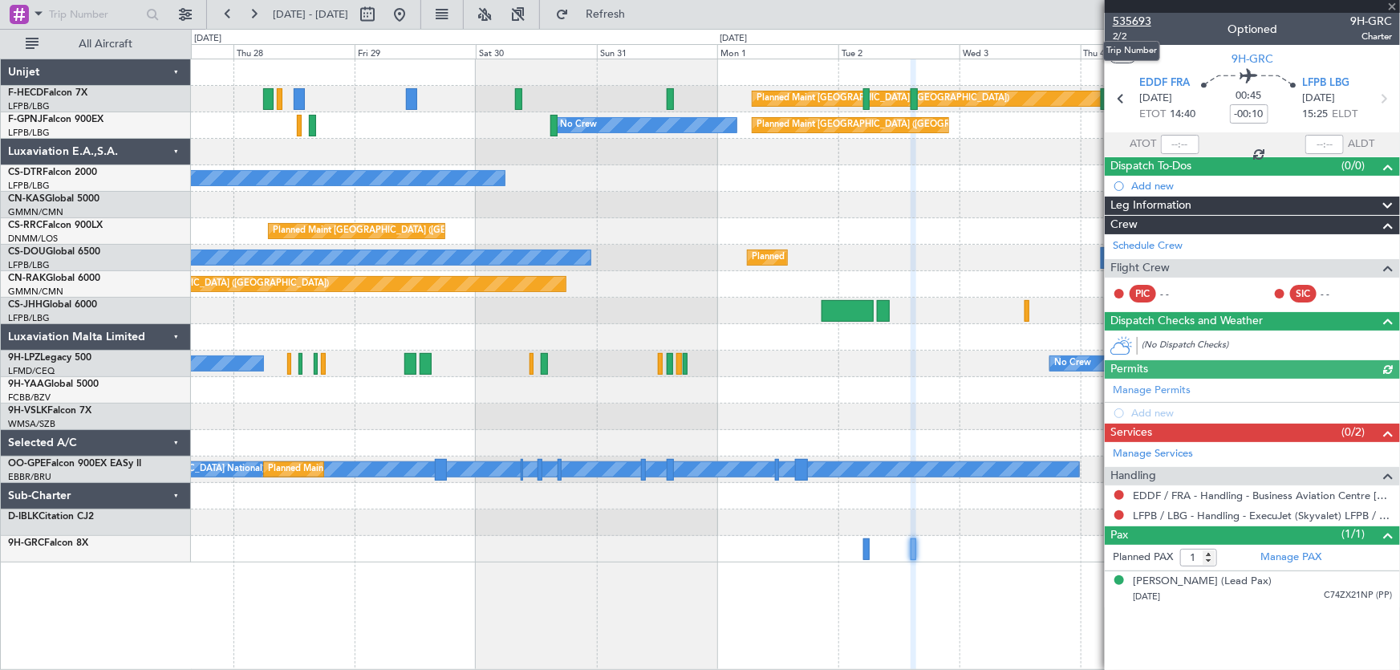
click at [1139, 20] on span "535693" at bounding box center [1132, 21] width 39 height 17
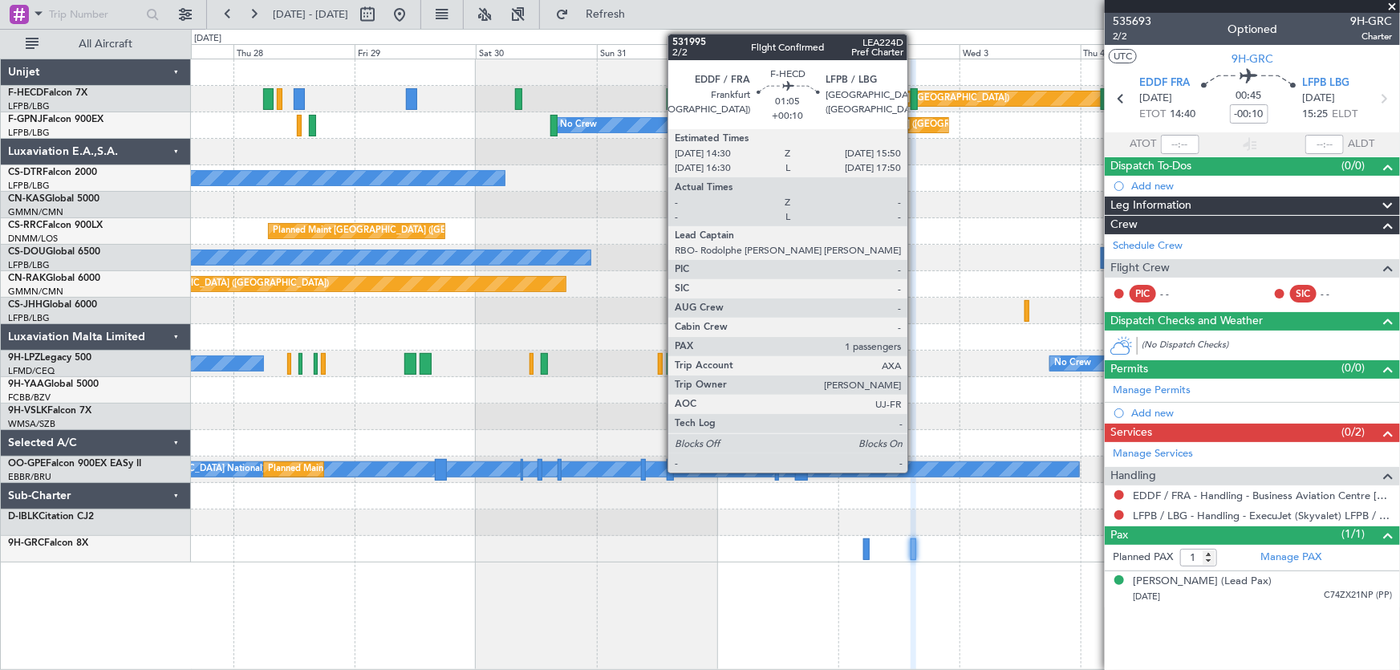
click at [915, 99] on div at bounding box center [914, 99] width 7 height 22
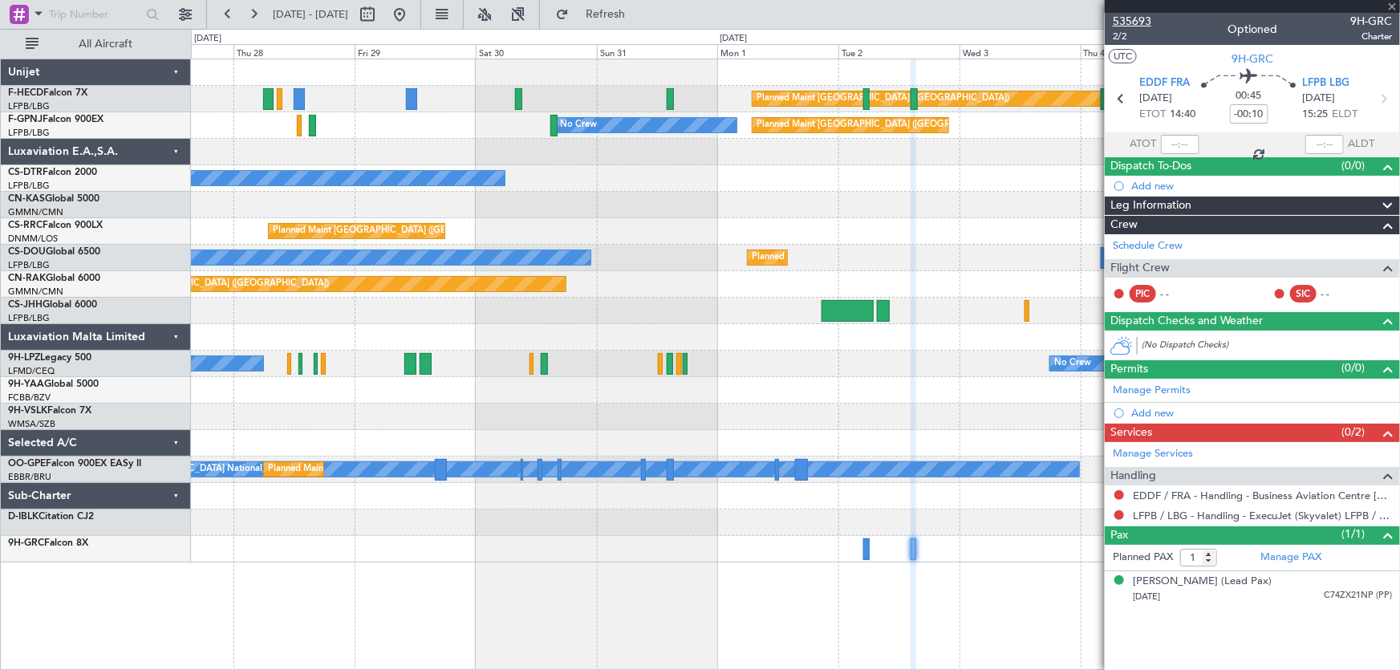
click at [1145, 16] on span "535693" at bounding box center [1132, 21] width 39 height 17
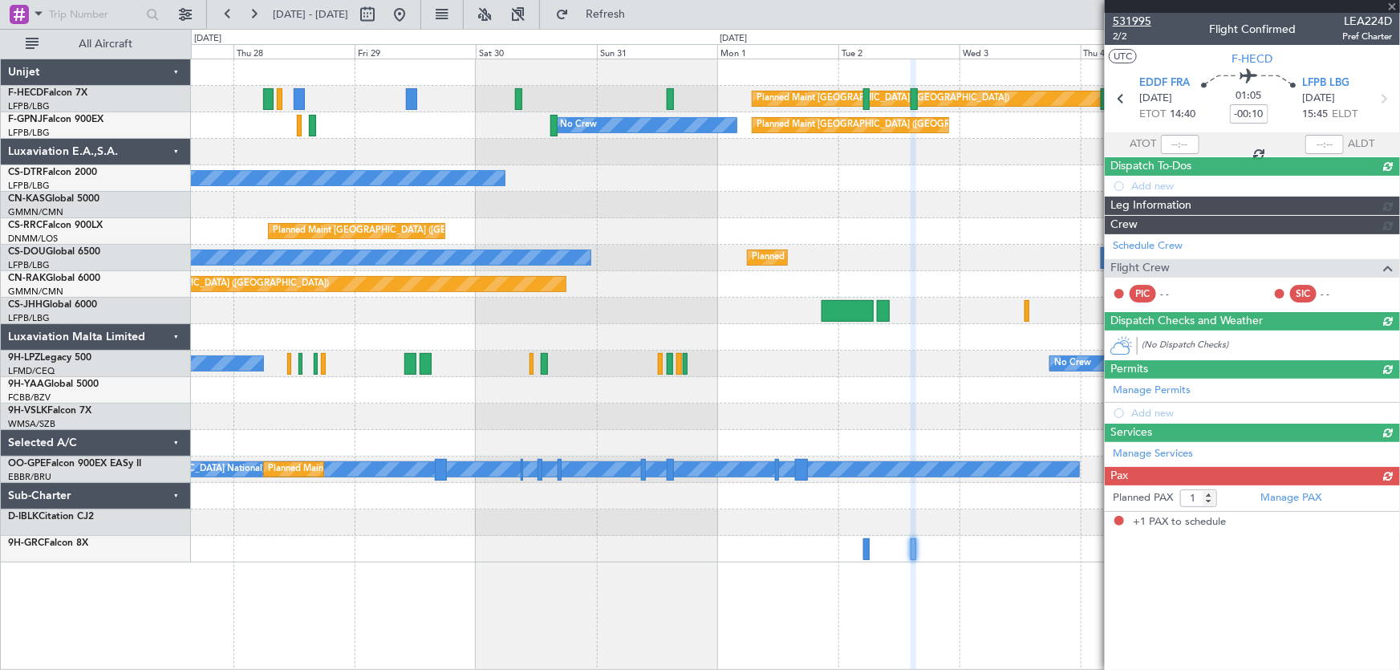
type input "+00:10"
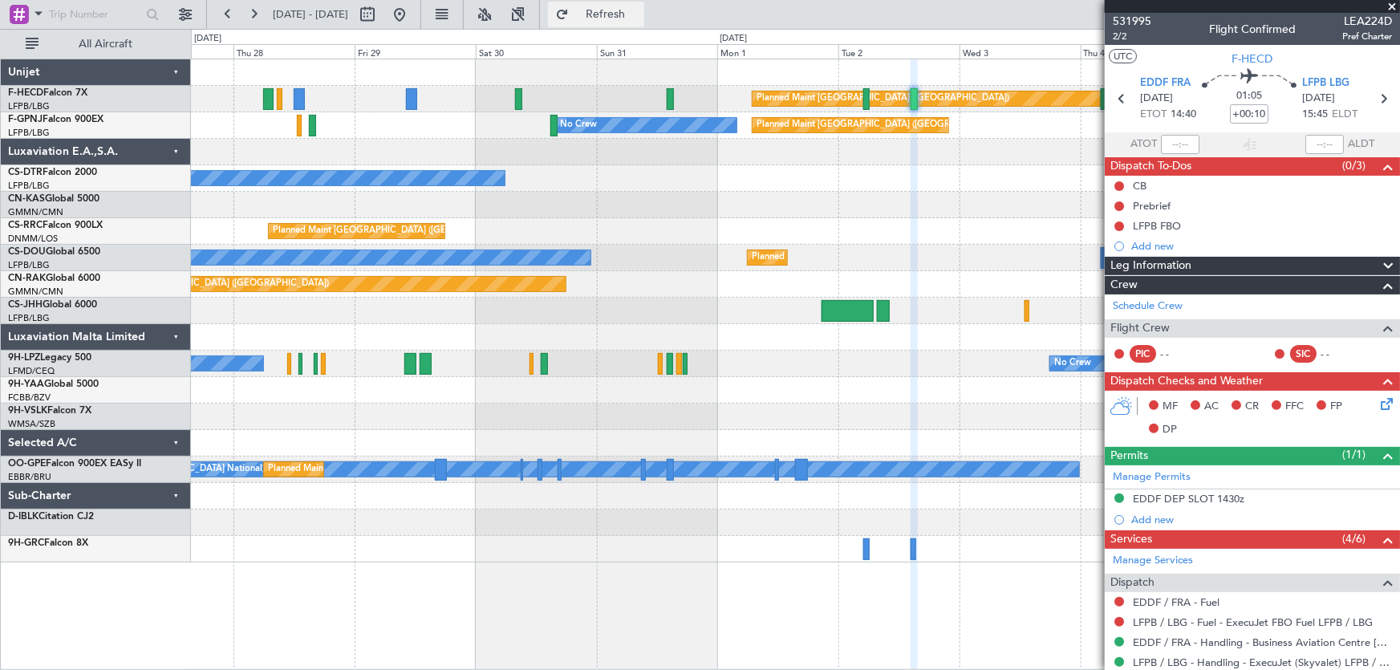
click at [624, 23] on button "Refresh" at bounding box center [596, 15] width 96 height 26
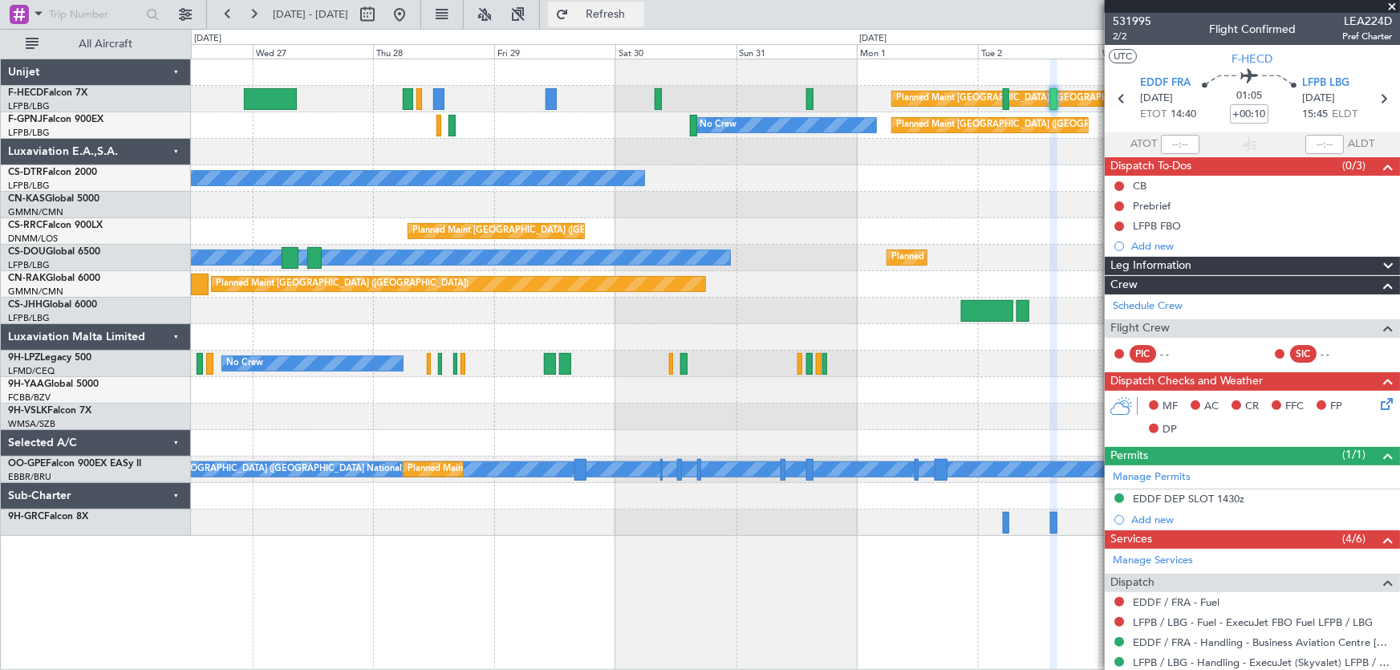
click at [640, 13] on span "Refresh" at bounding box center [605, 14] width 67 height 11
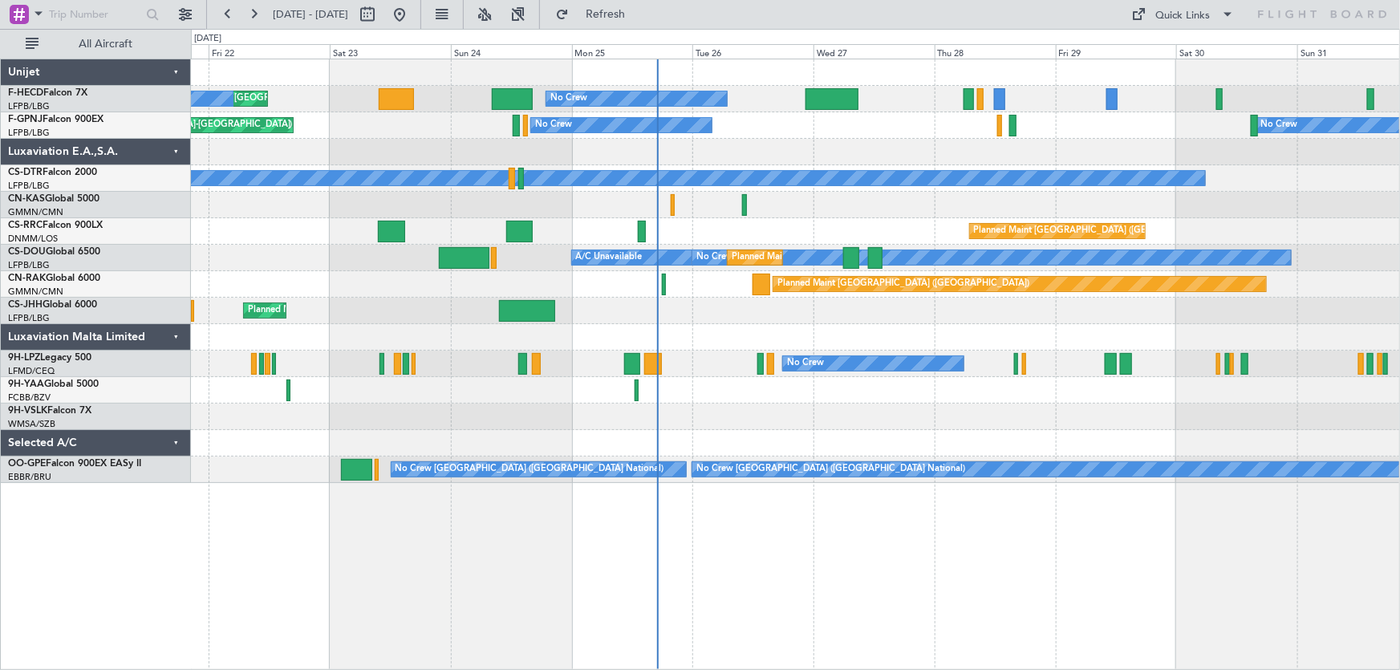
click at [912, 343] on div "No Crew Planned Maint [GEOGRAPHIC_DATA] ([GEOGRAPHIC_DATA]) No Crew Planned Mai…" at bounding box center [795, 271] width 1209 height 424
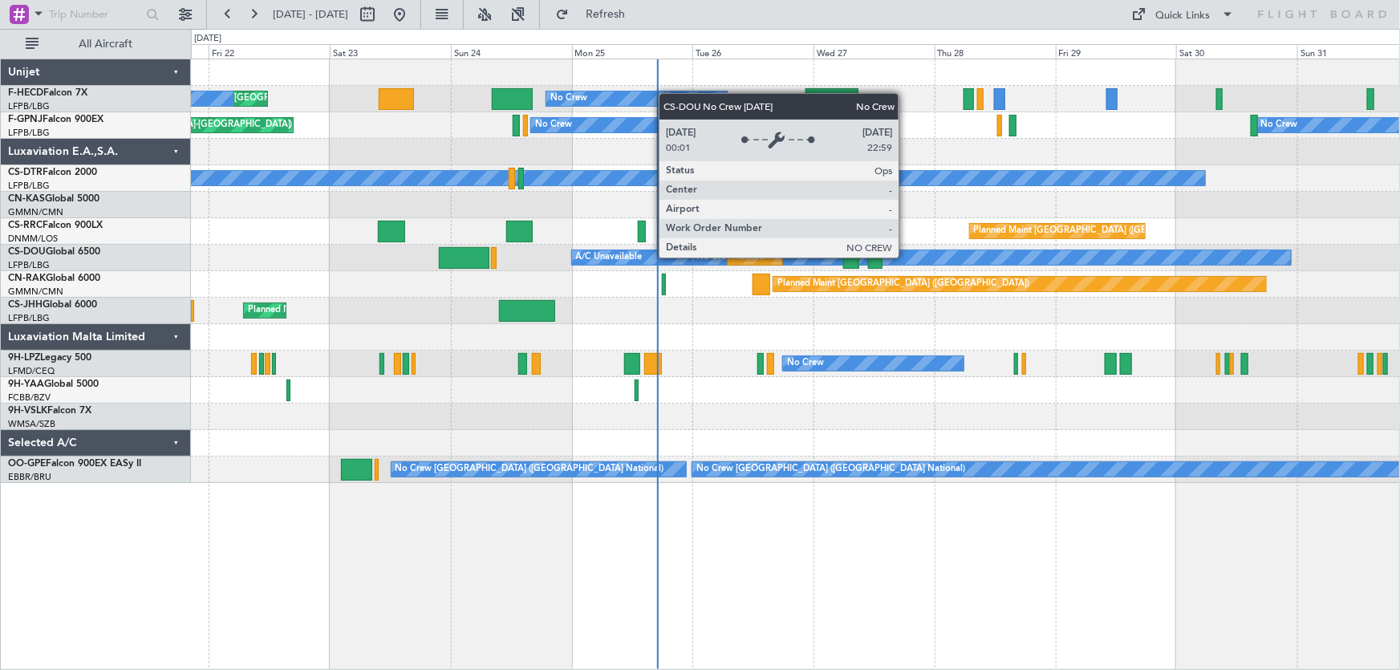
click at [906, 257] on div "No Crew" at bounding box center [992, 257] width 599 height 14
